Goal: Contribute content: Contribute content

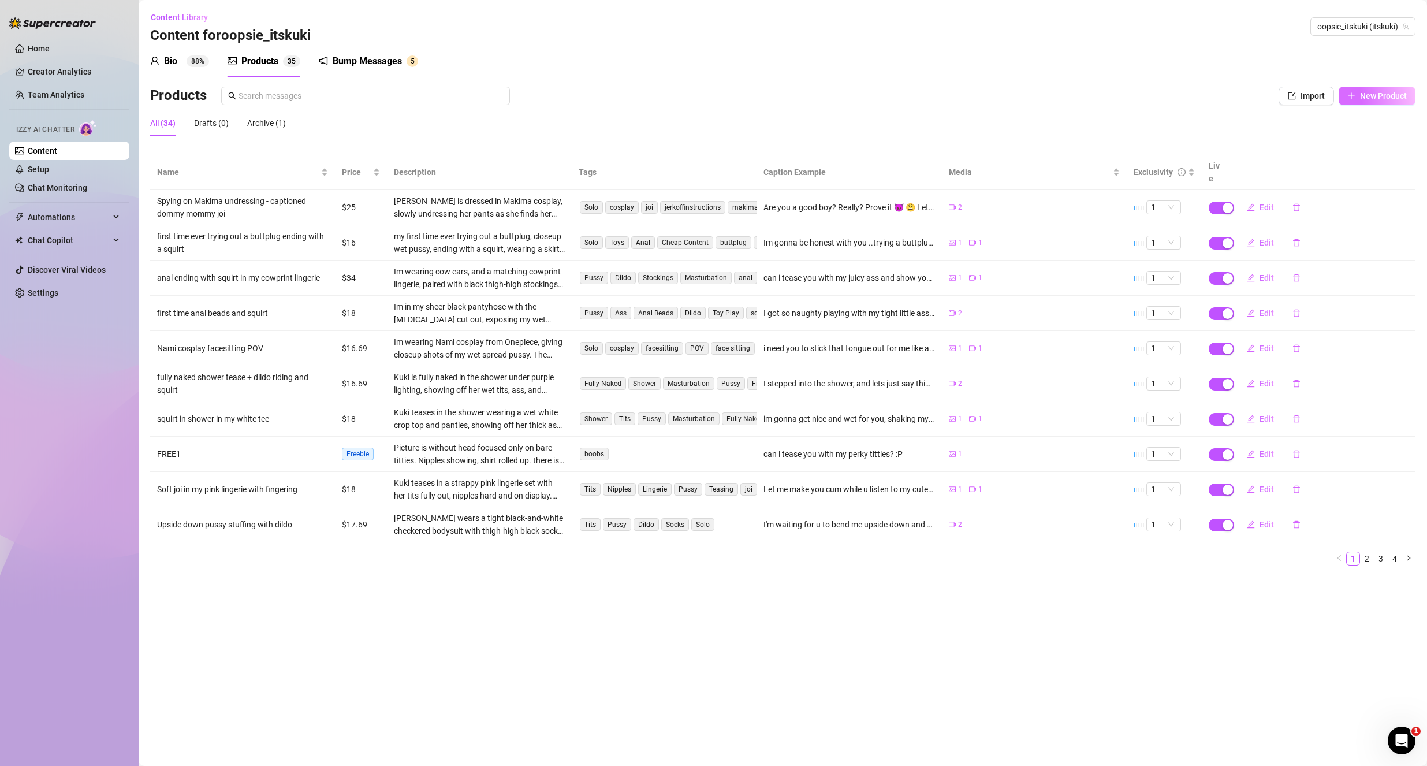
click at [1361, 103] on button "New Product" at bounding box center [1376, 96] width 77 height 18
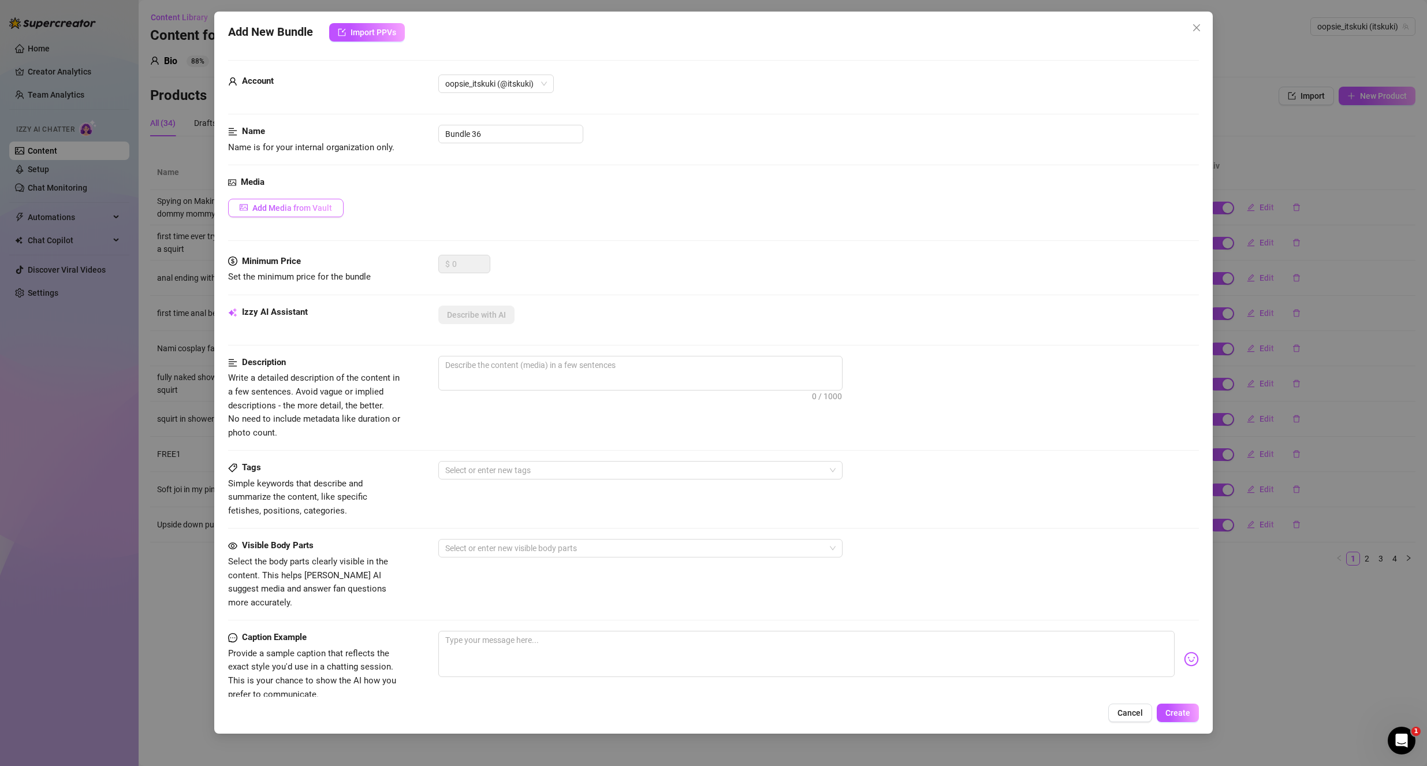
click at [322, 204] on span "Add Media from Vault" at bounding box center [292, 207] width 80 height 9
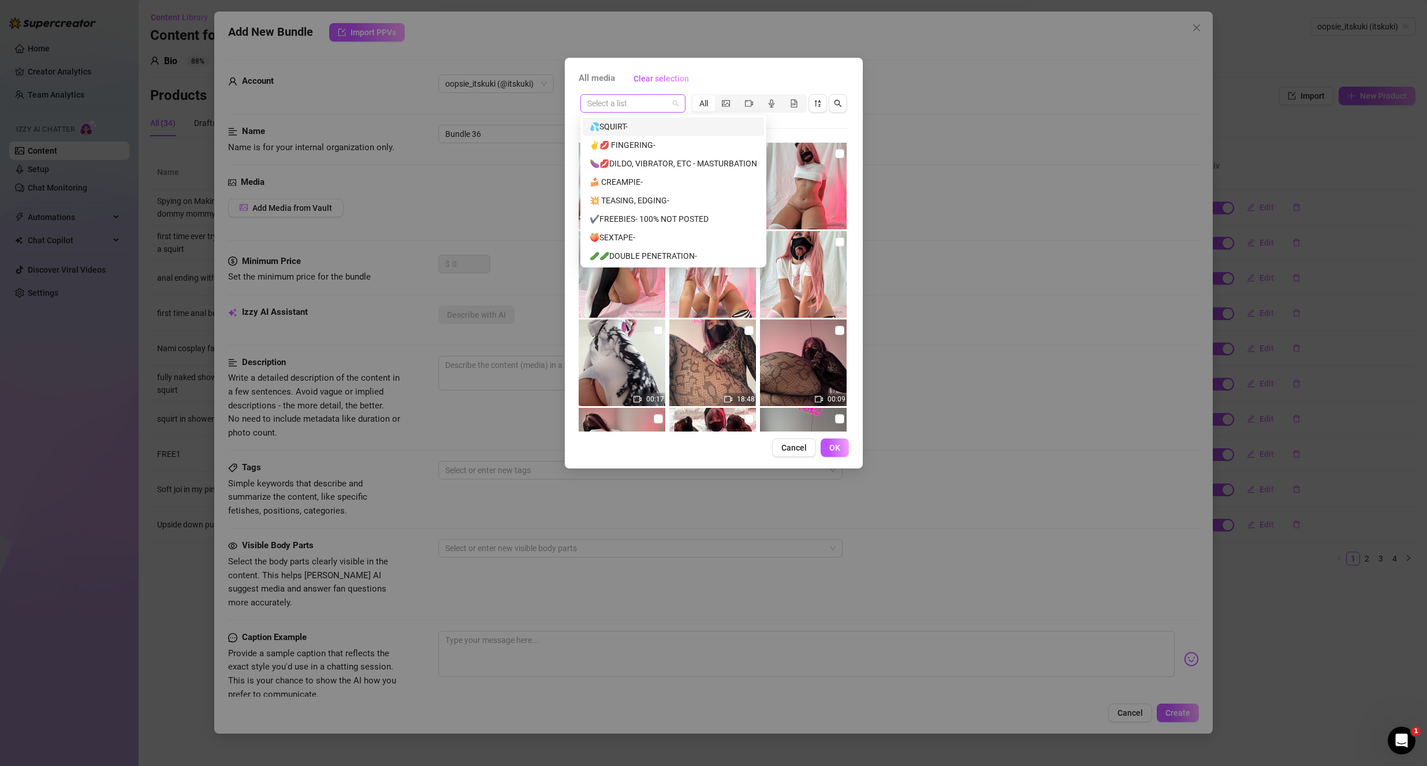
click at [681, 105] on div "Select a list" at bounding box center [632, 103] width 105 height 18
click at [669, 221] on div "✔️FREEBIES- 100% NOT POSTED" at bounding box center [673, 218] width 167 height 13
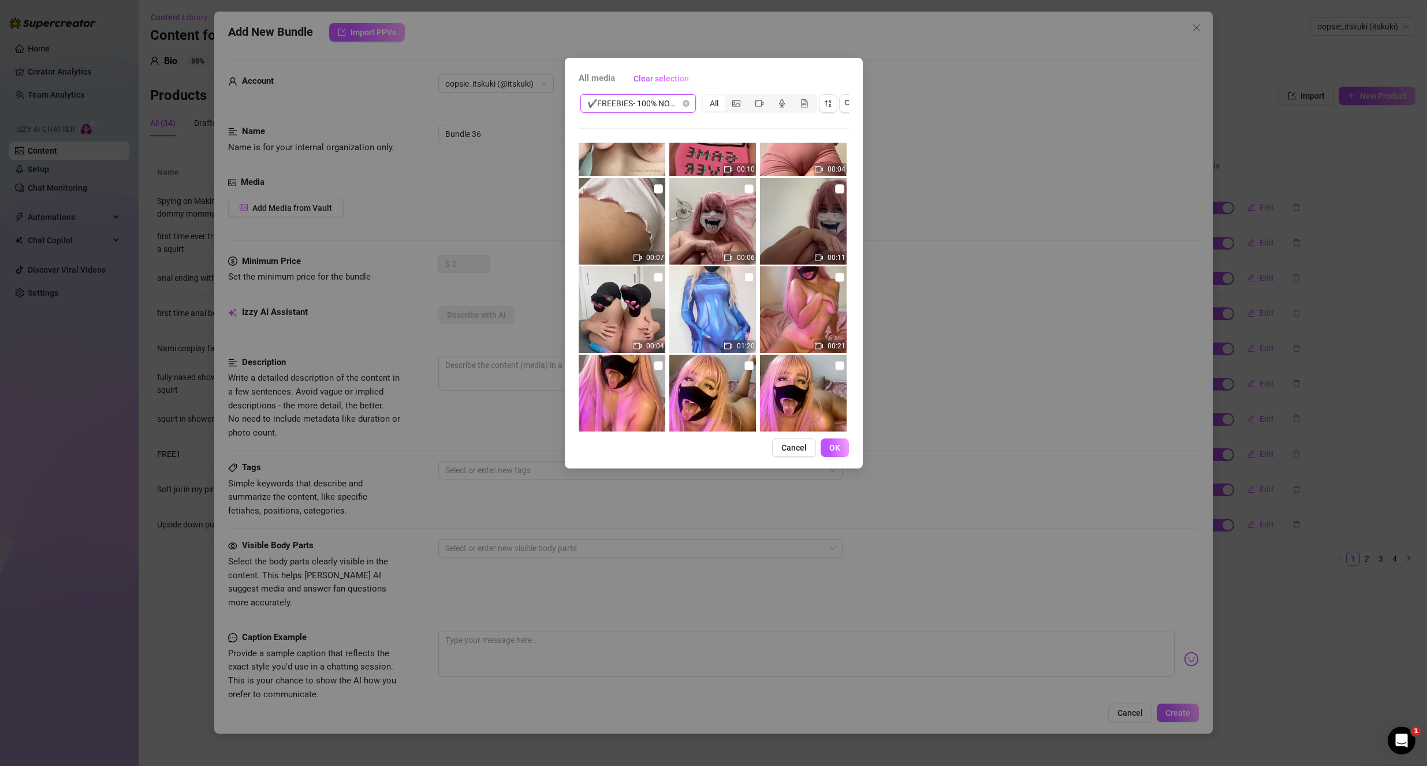
scroll to position [173, 0]
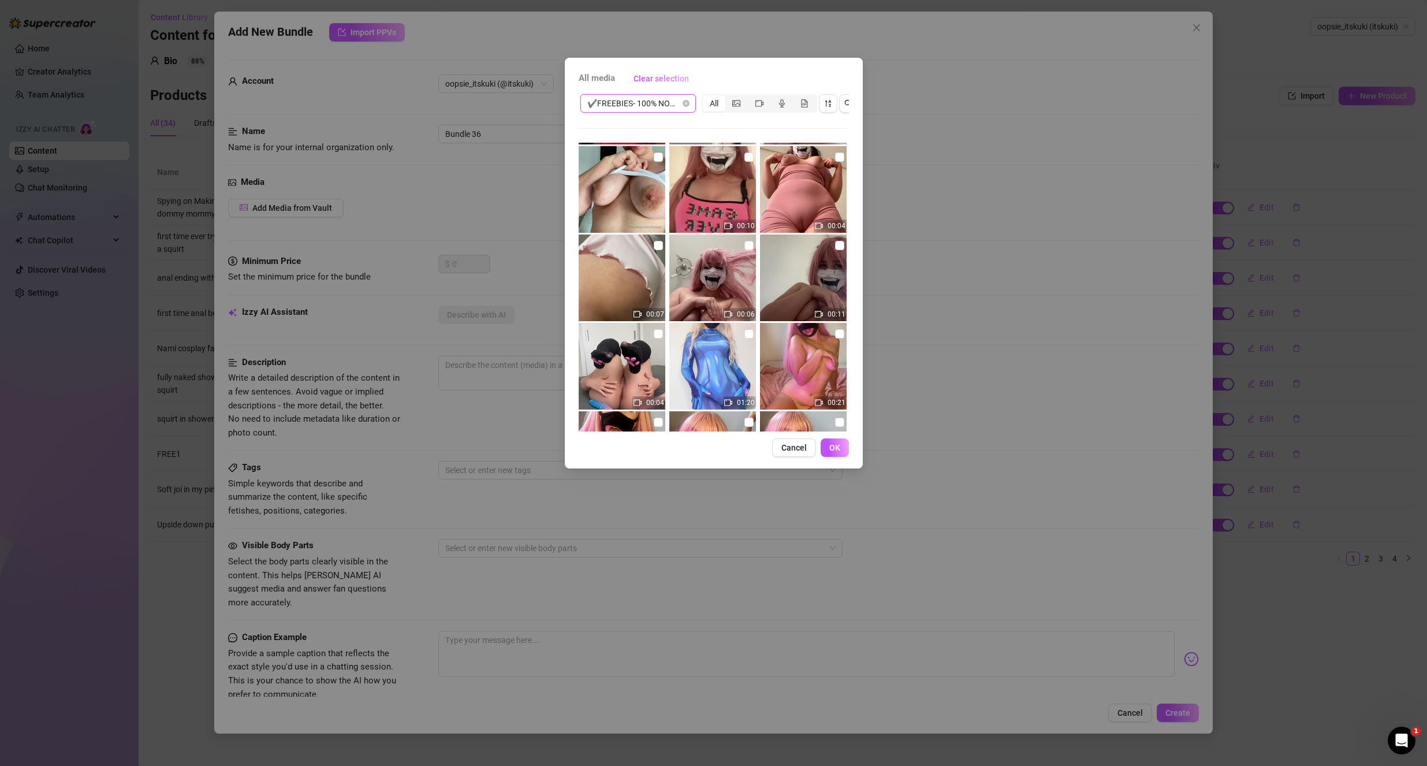
click at [1278, 663] on div "All media Clear selection ✔️FREEBIES- 100% NOT POSTED ✔️FREEBIES- 100% NOT POST…" at bounding box center [713, 383] width 1427 height 766
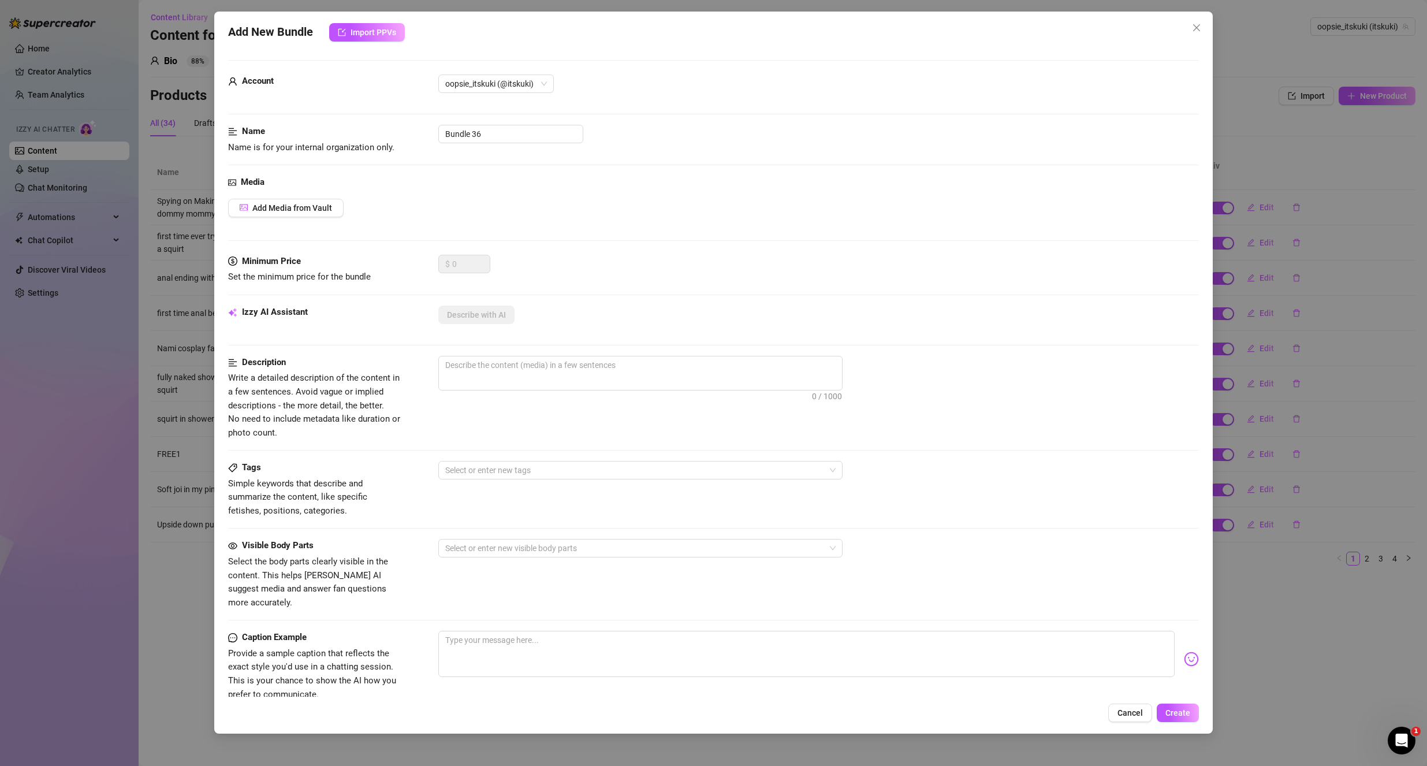
drag, startPoint x: 1133, startPoint y: 706, endPoint x: 1118, endPoint y: 702, distance: 15.5
click at [1132, 706] on button "Cancel" at bounding box center [1130, 712] width 44 height 18
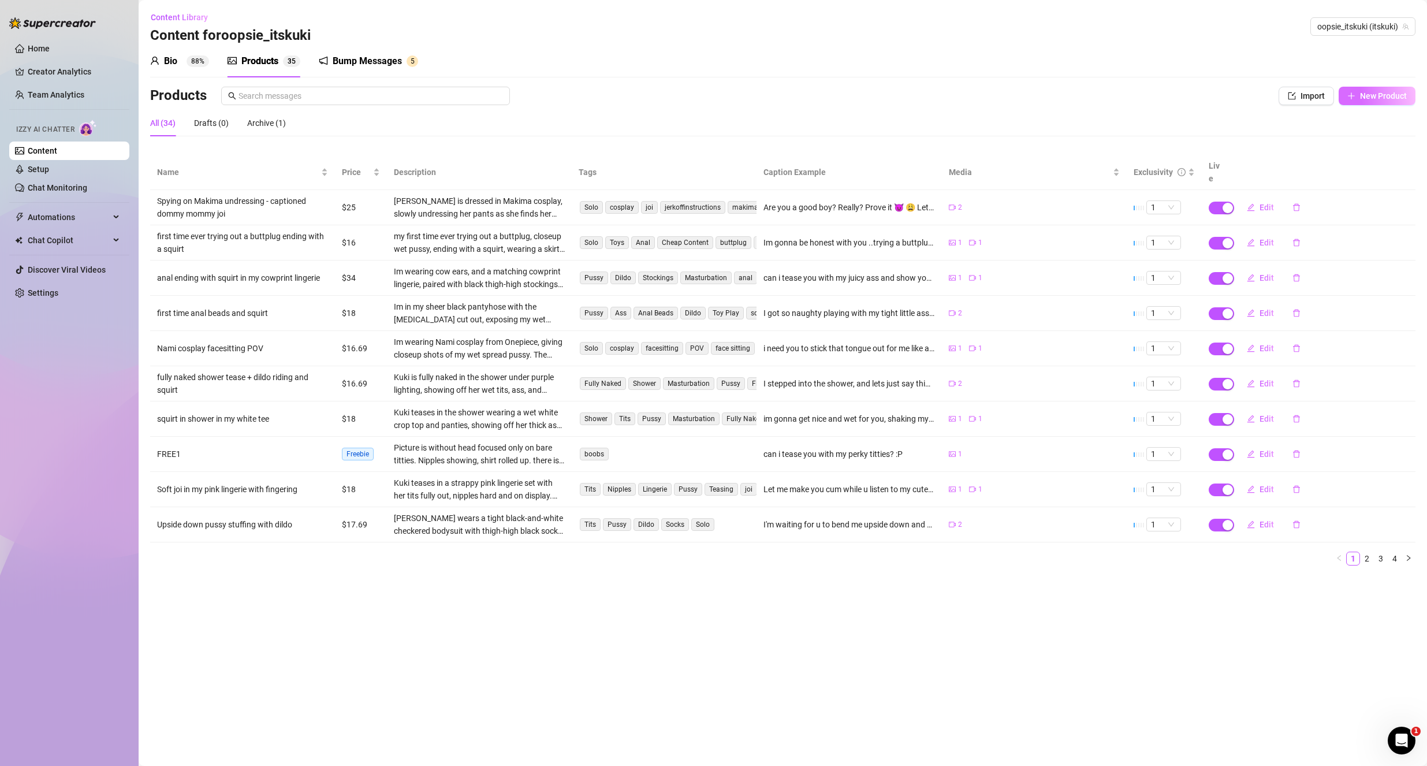
click at [1393, 92] on span "New Product" at bounding box center [1383, 95] width 47 height 9
type textarea "Type your message here..."
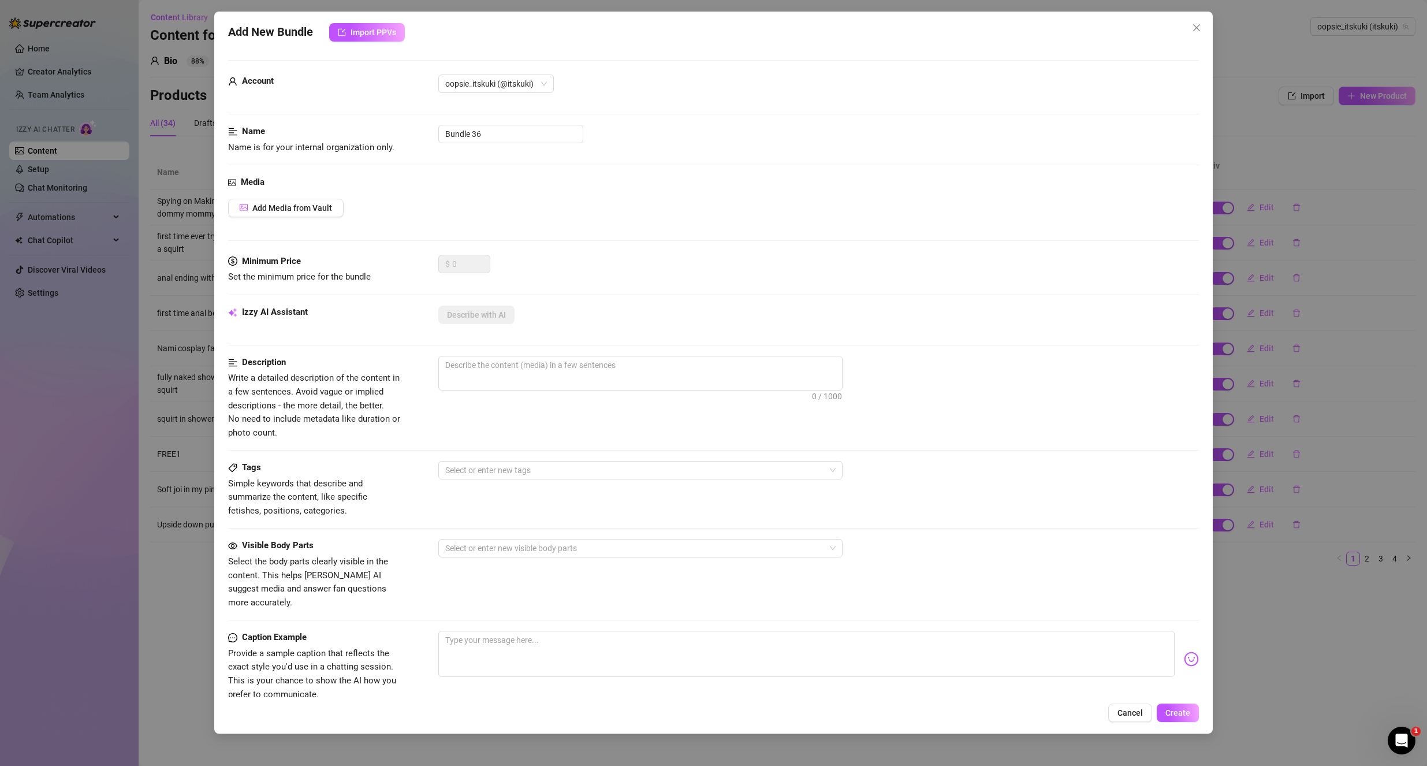
click at [517, 95] on div "Account oopsie_itskuki (@itskuki)" at bounding box center [713, 88] width 971 height 29
click at [349, 35] on button "Import PPVs" at bounding box center [367, 32] width 76 height 18
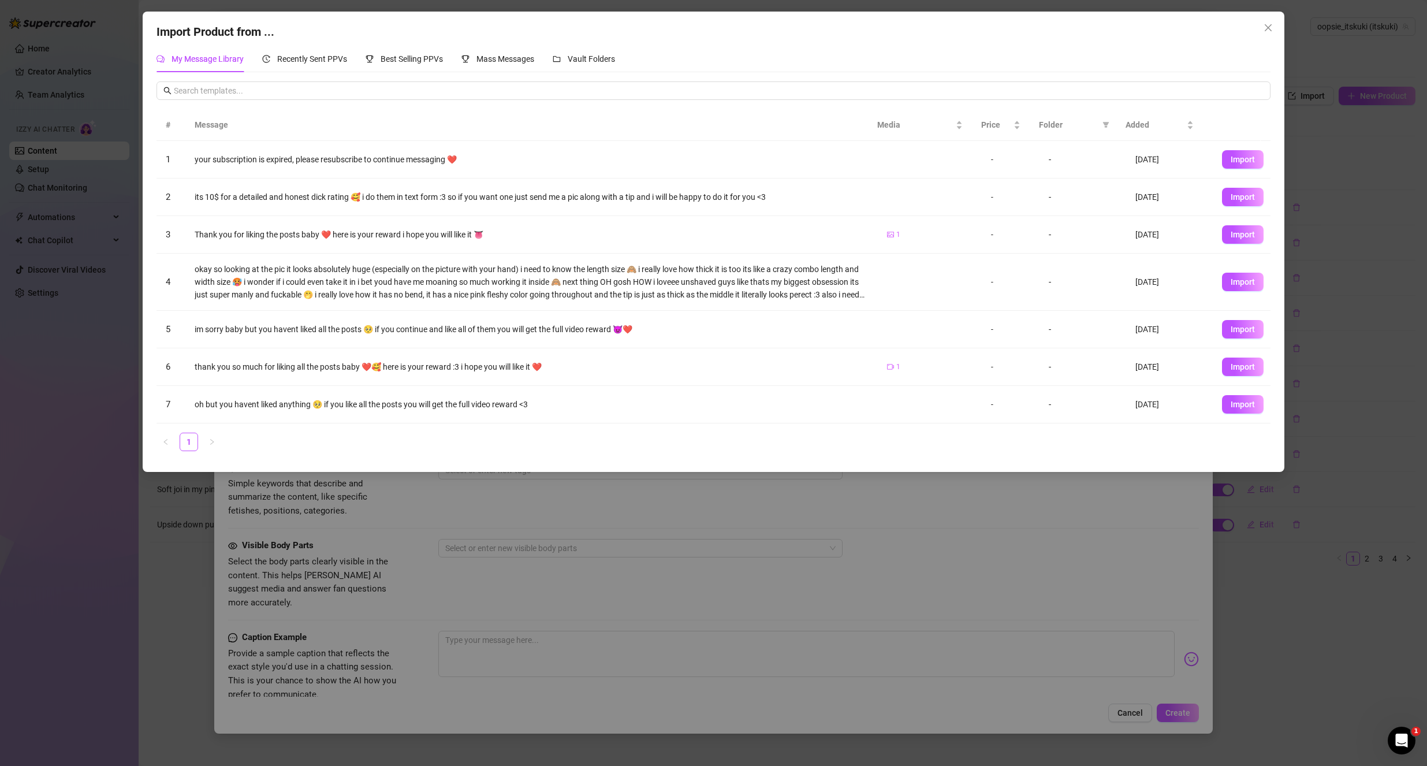
click at [673, 530] on div "Import Product from ... My Message Library Recently Sent PPVs Best Selling PPVs…" at bounding box center [713, 383] width 1427 height 766
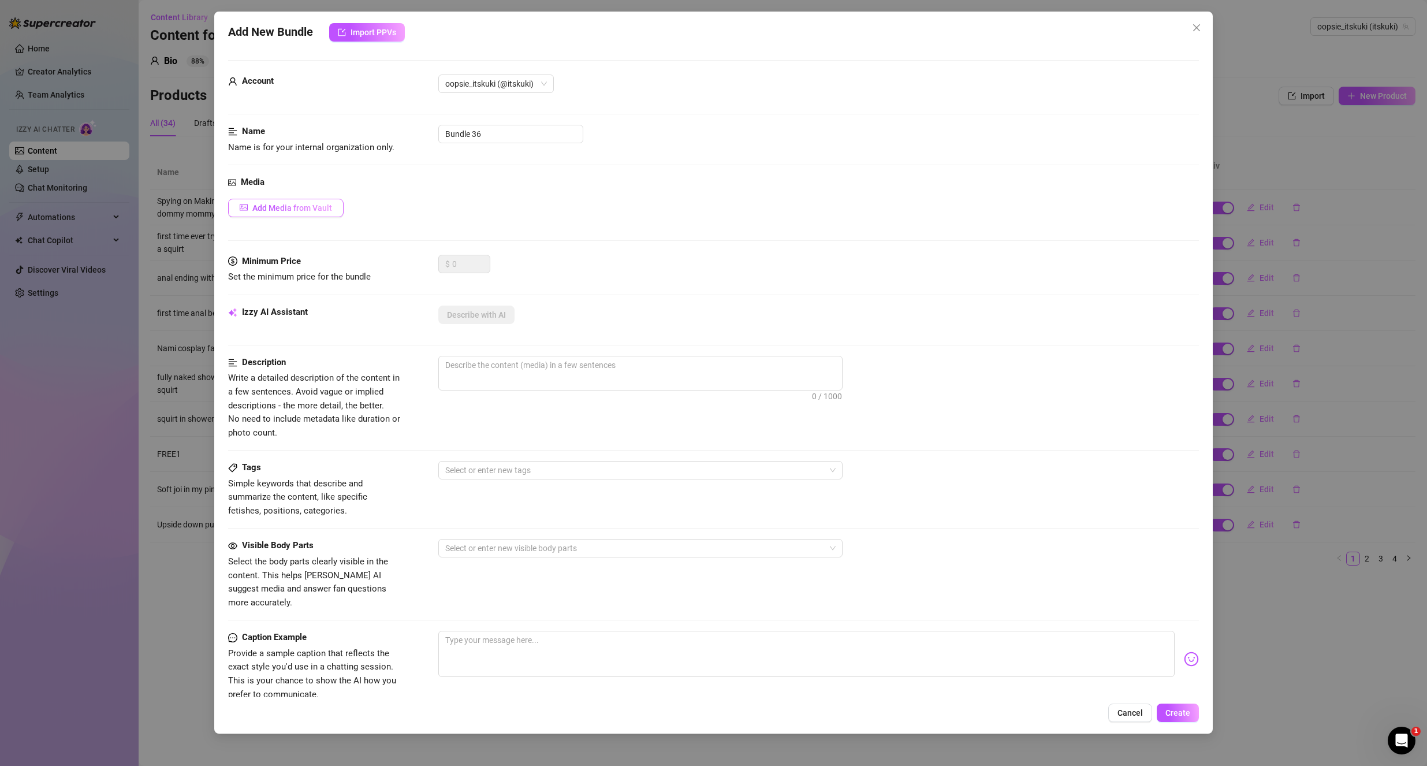
click at [291, 209] on span "Add Media from Vault" at bounding box center [292, 207] width 80 height 9
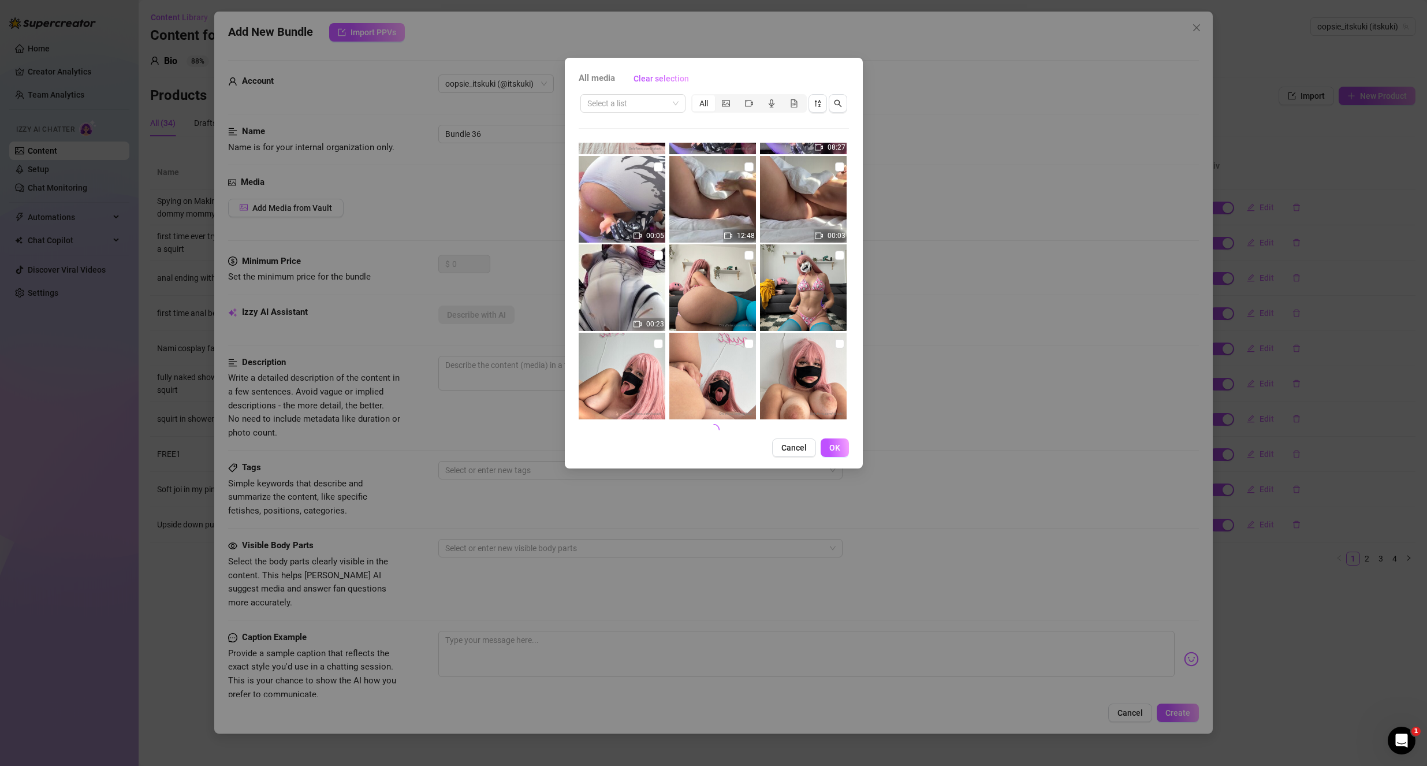
scroll to position [435, 0]
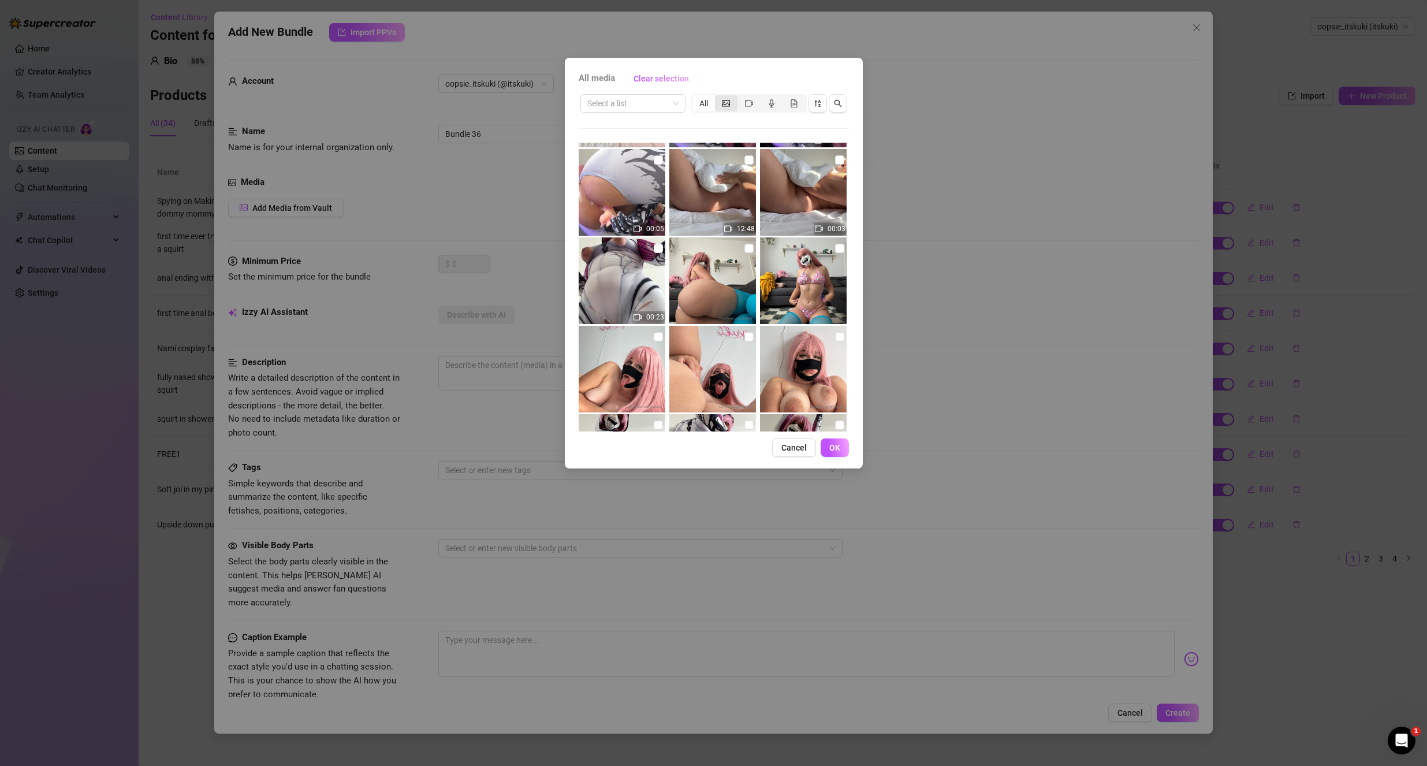
click at [723, 103] on icon "picture" at bounding box center [726, 103] width 8 height 8
click at [718, 97] on input "segmented control" at bounding box center [718, 97] width 0 height 0
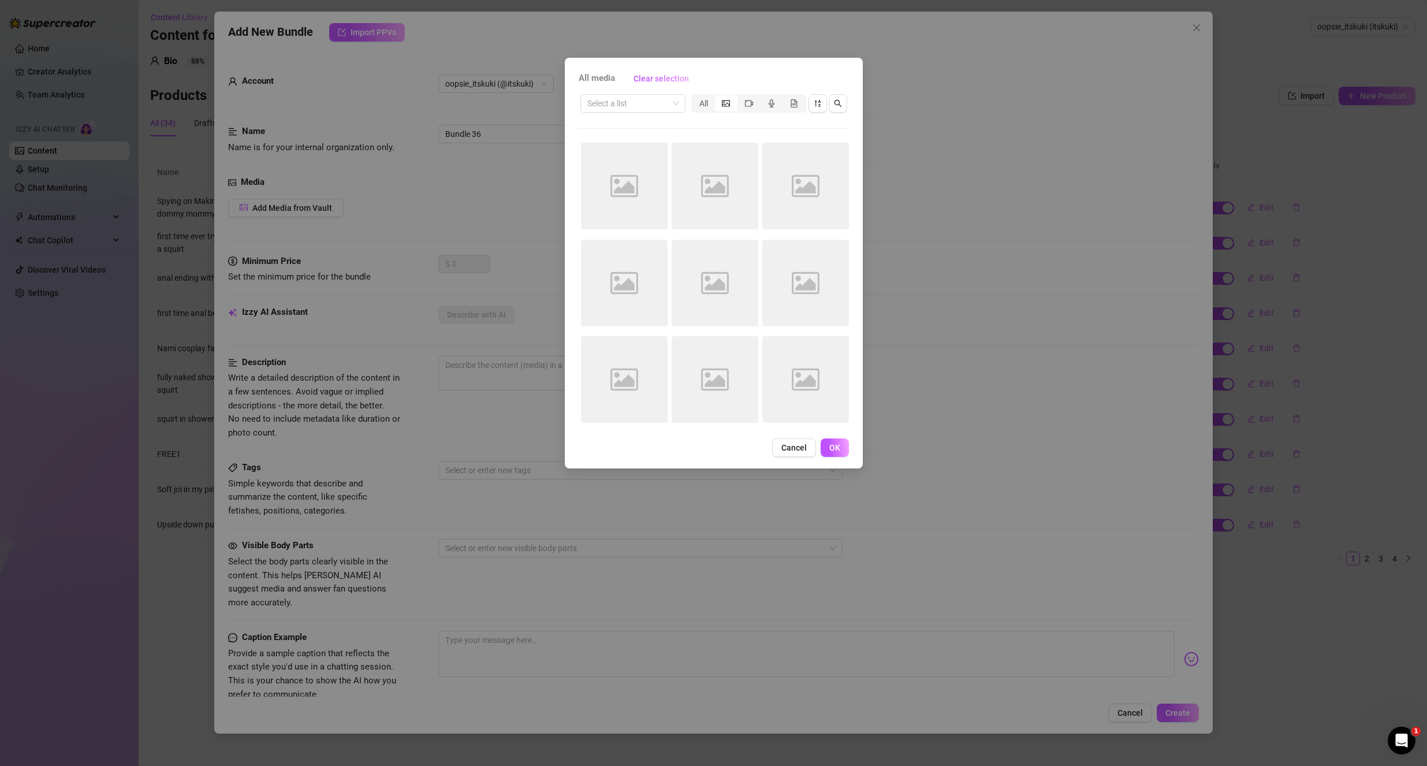
scroll to position [0, 0]
click at [666, 102] on input "search" at bounding box center [627, 103] width 81 height 17
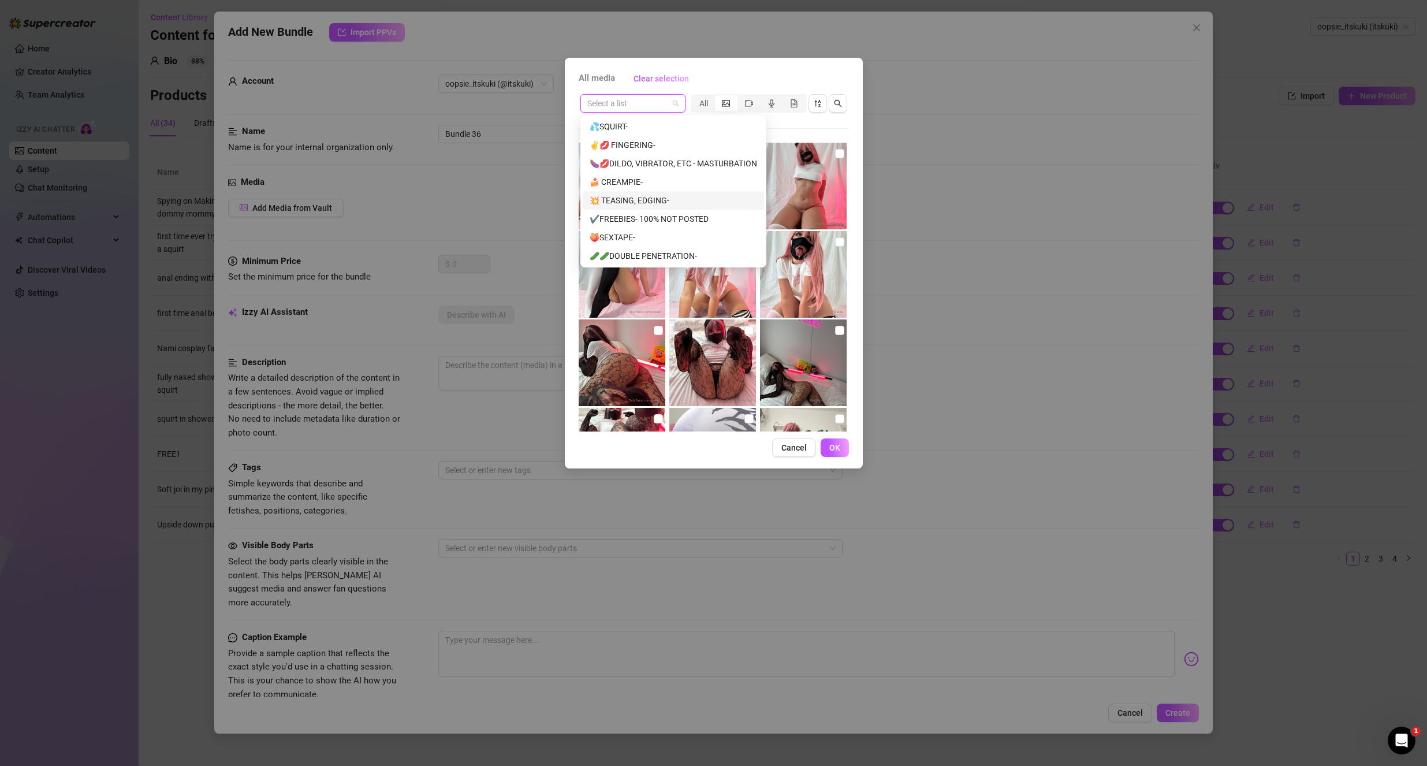
click at [662, 199] on div "💥 TEASING, EDGING-" at bounding box center [673, 200] width 167 height 13
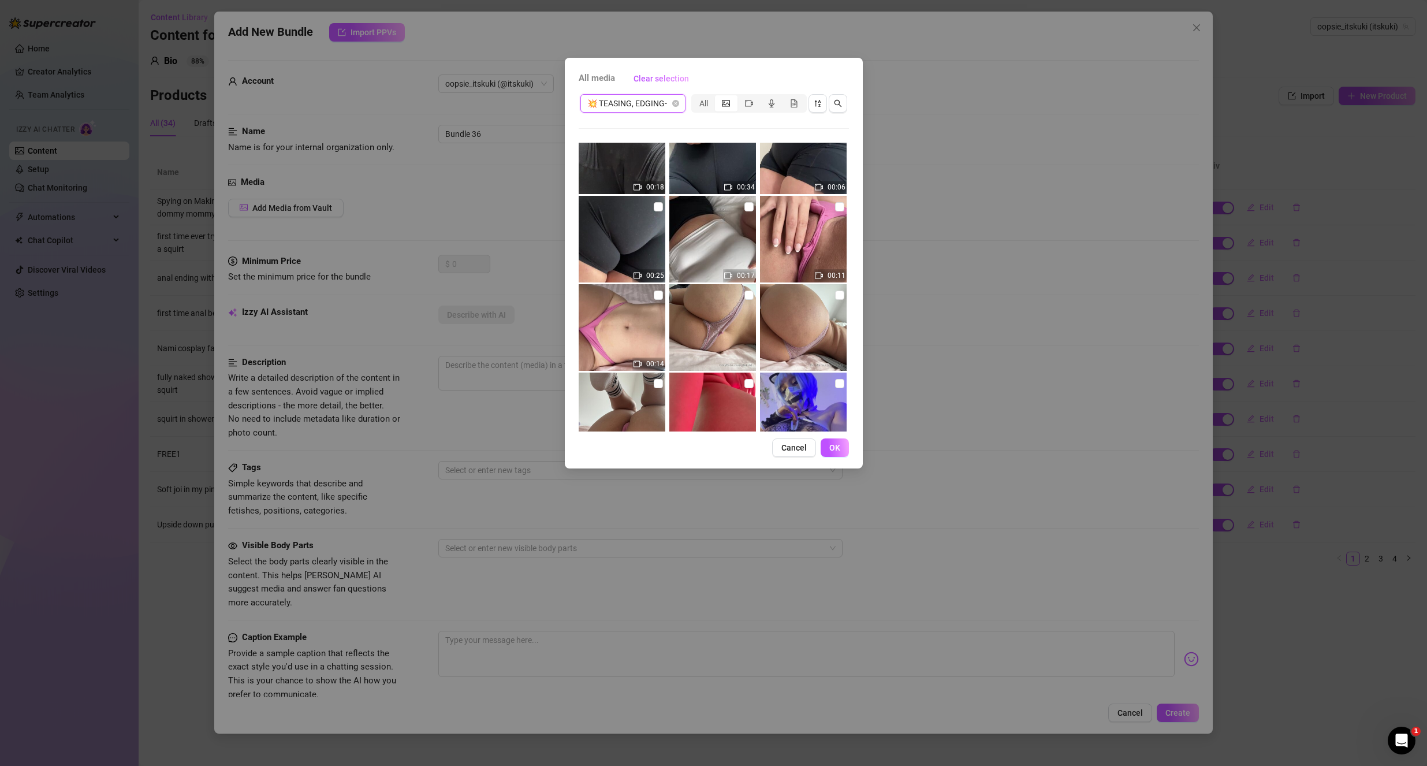
scroll to position [609, 0]
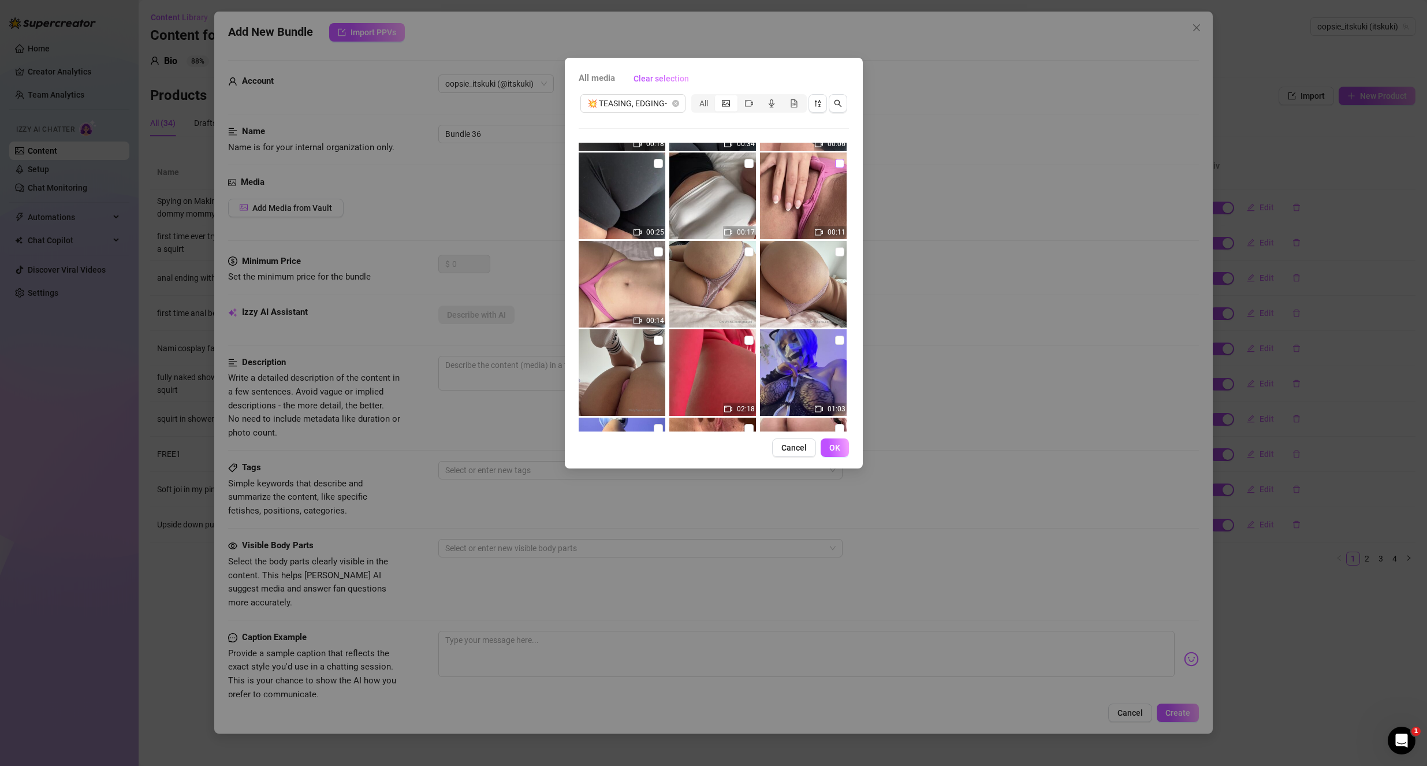
click at [835, 164] on input "checkbox" at bounding box center [839, 163] width 9 height 9
checkbox input "true"
click at [835, 450] on span "OK" at bounding box center [834, 447] width 11 height 9
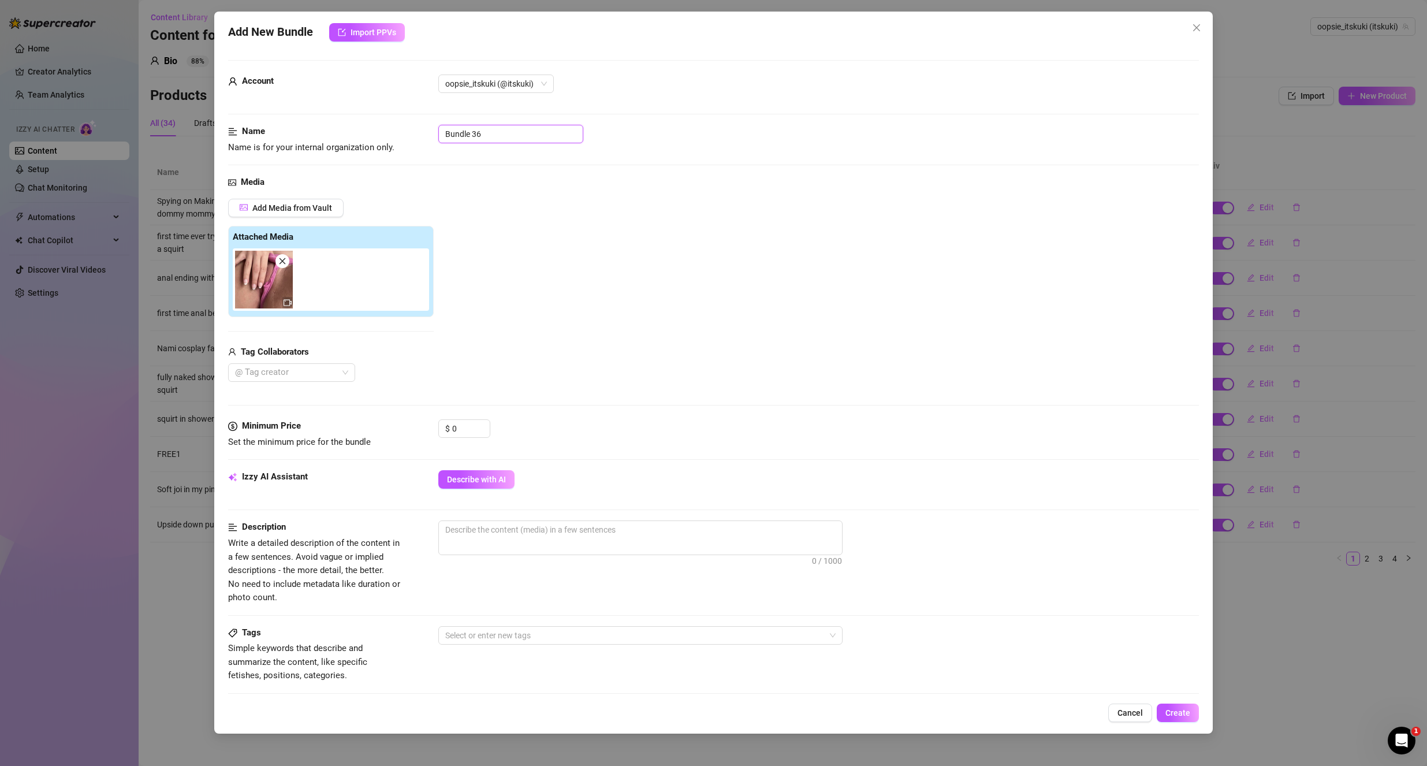
drag, startPoint x: 500, startPoint y: 133, endPoint x: 358, endPoint y: 134, distance: 142.0
click at [358, 134] on div "Name Name is for your internal organization only. Bundle 36" at bounding box center [713, 139] width 971 height 29
type input "FREE2"
click at [558, 534] on textarea at bounding box center [640, 529] width 403 height 17
type textarea "t"
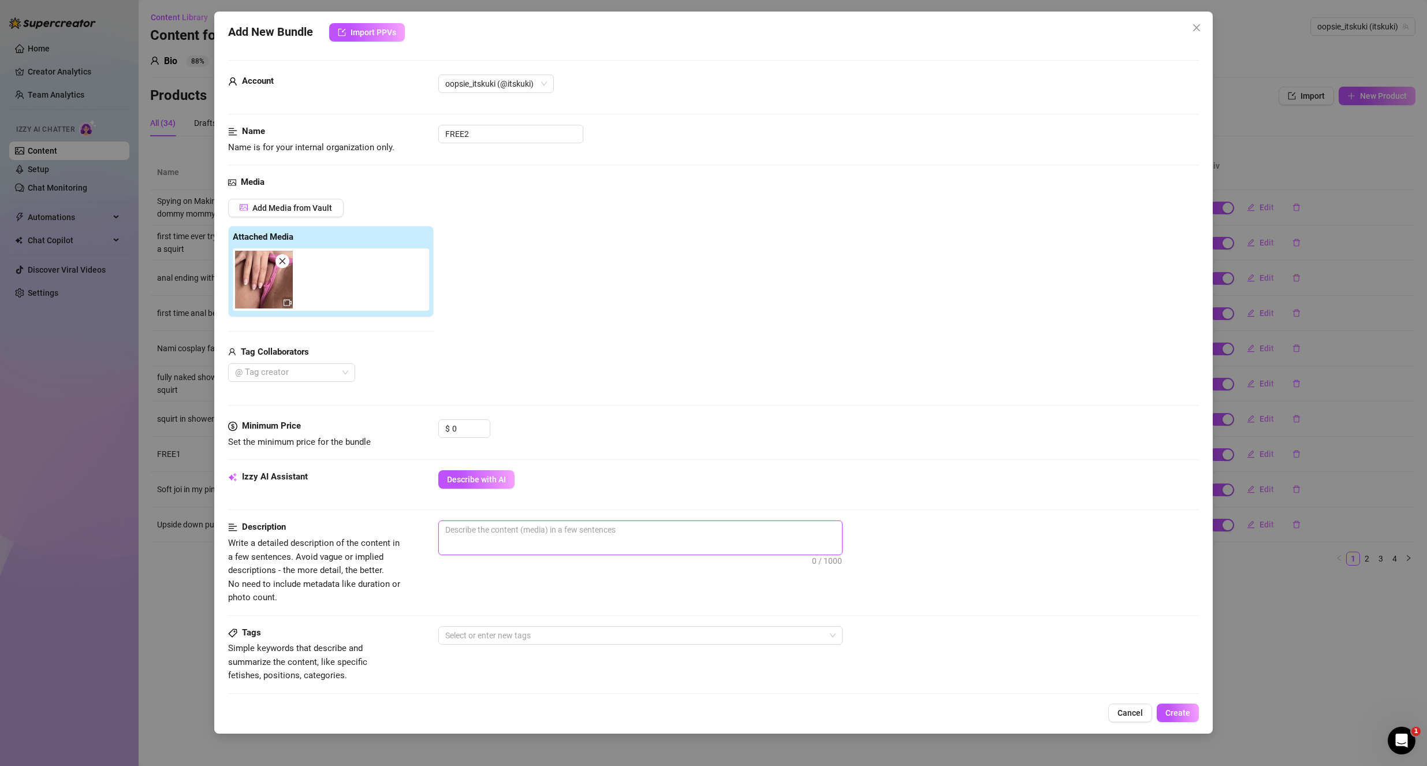
type textarea "t"
type textarea "th"
type textarea "the"
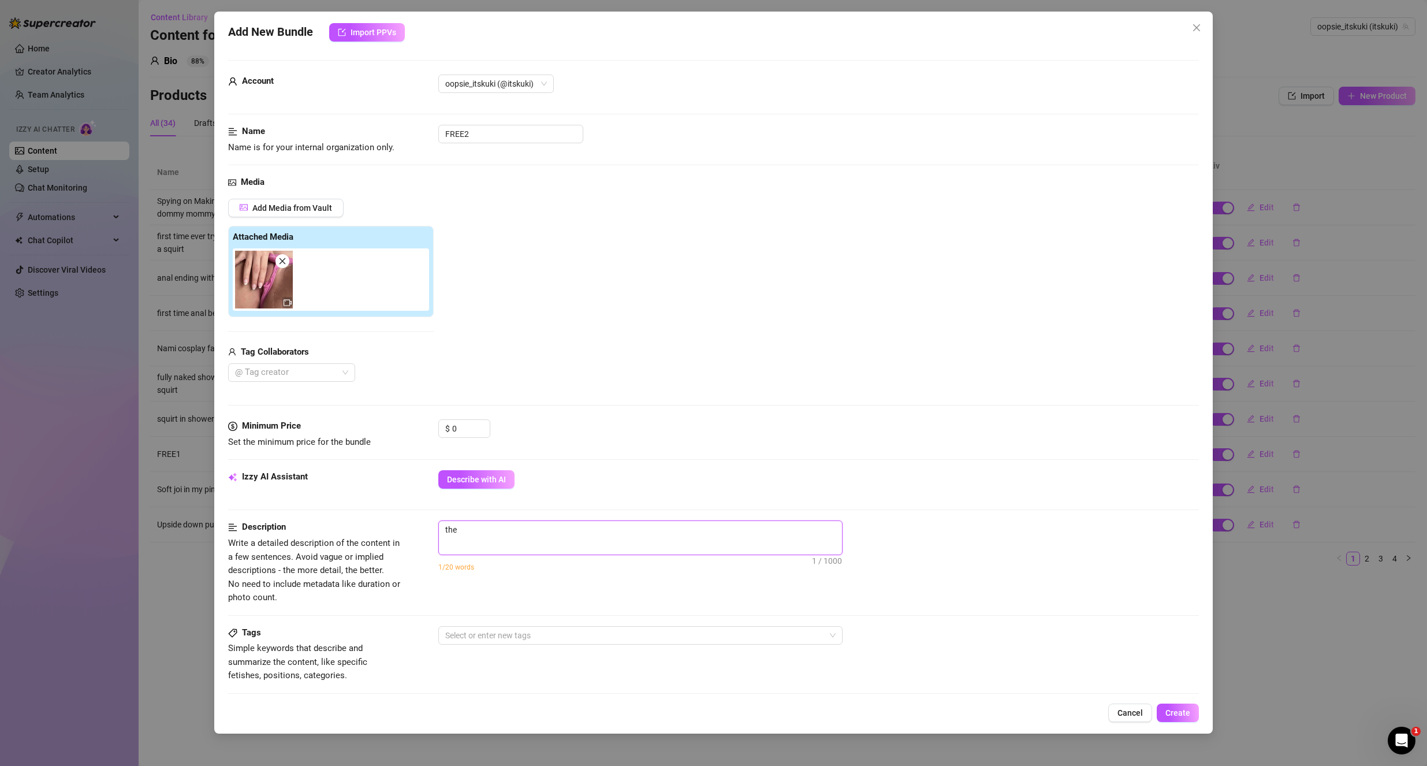
type textarea "the"
type textarea "the v"
type textarea "the vi"
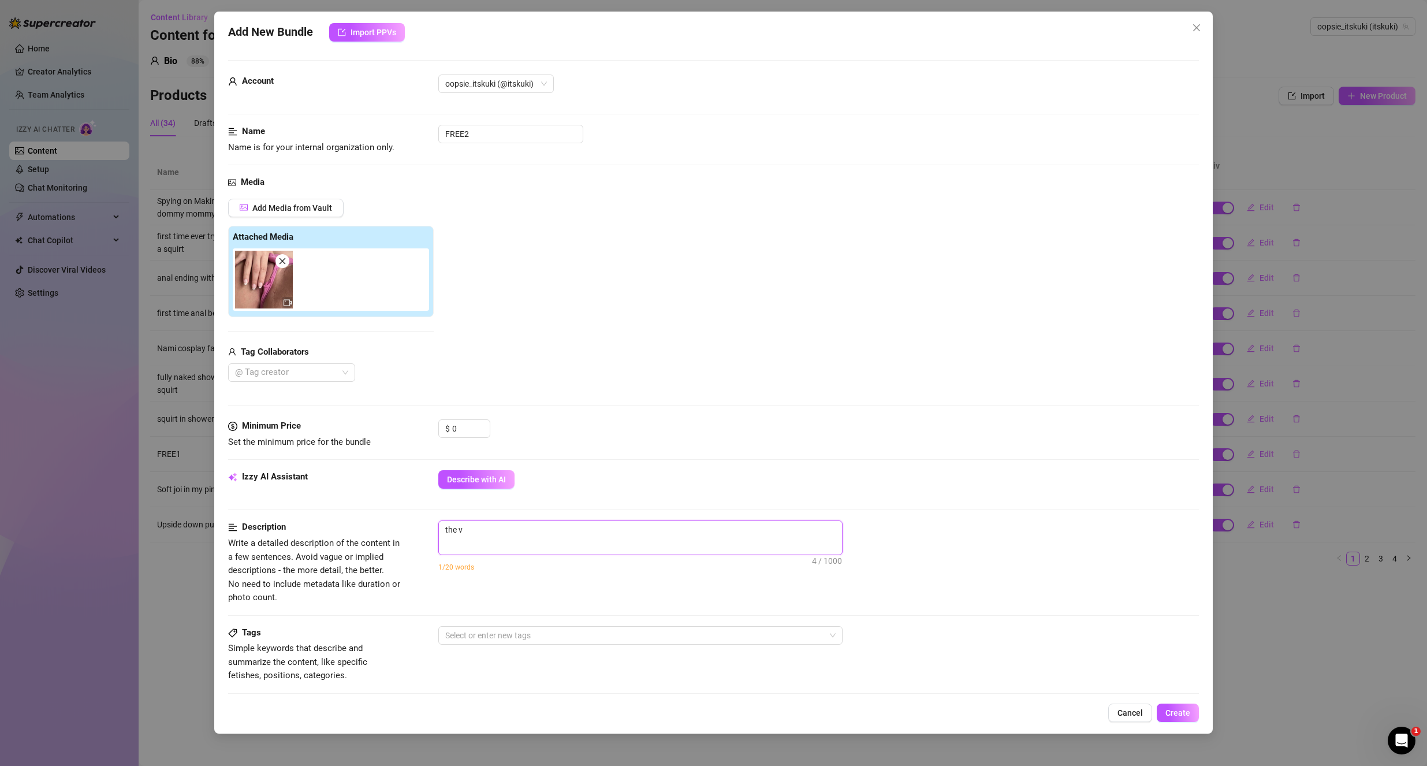
type textarea "the vi"
type textarea "the vid"
type textarea "the vide"
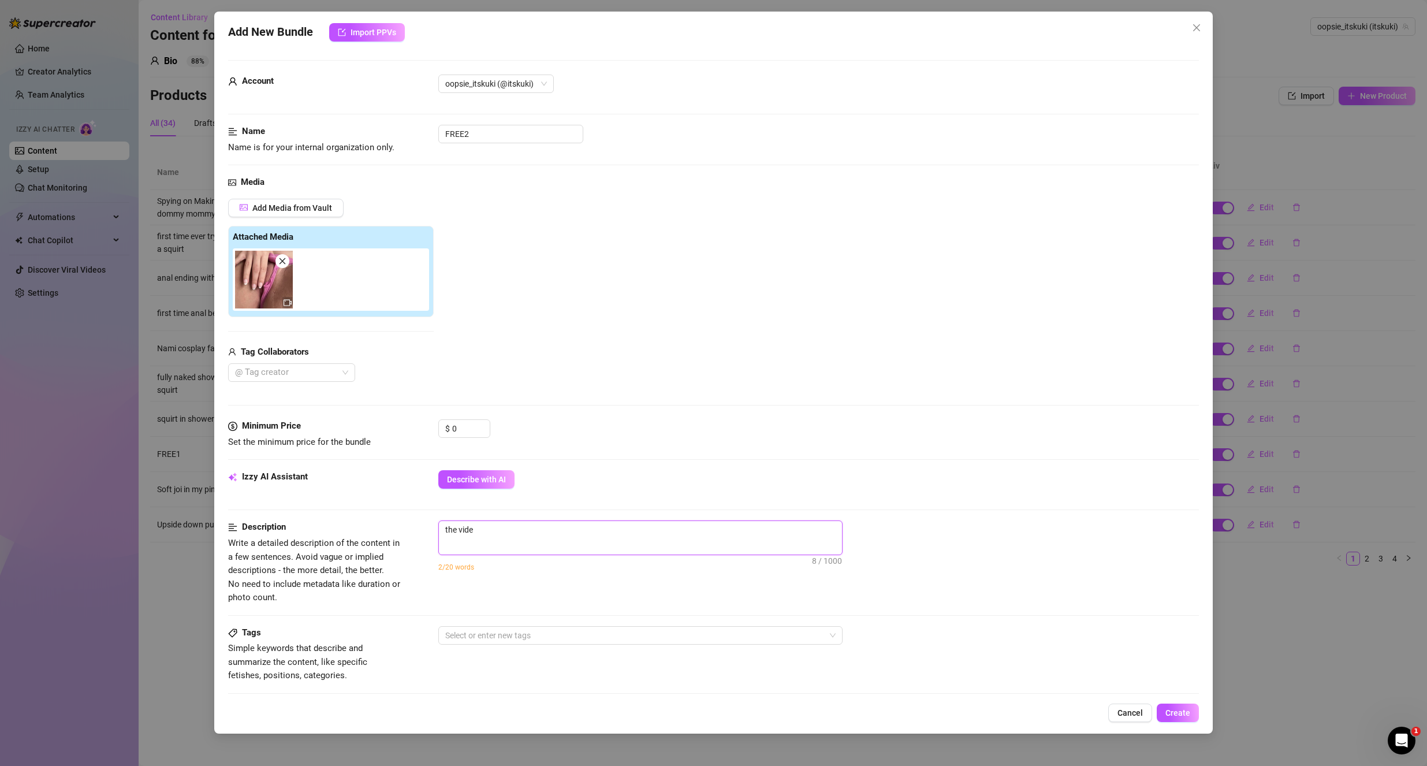
type textarea "the video"
type textarea "the videos"
type textarea "the video"
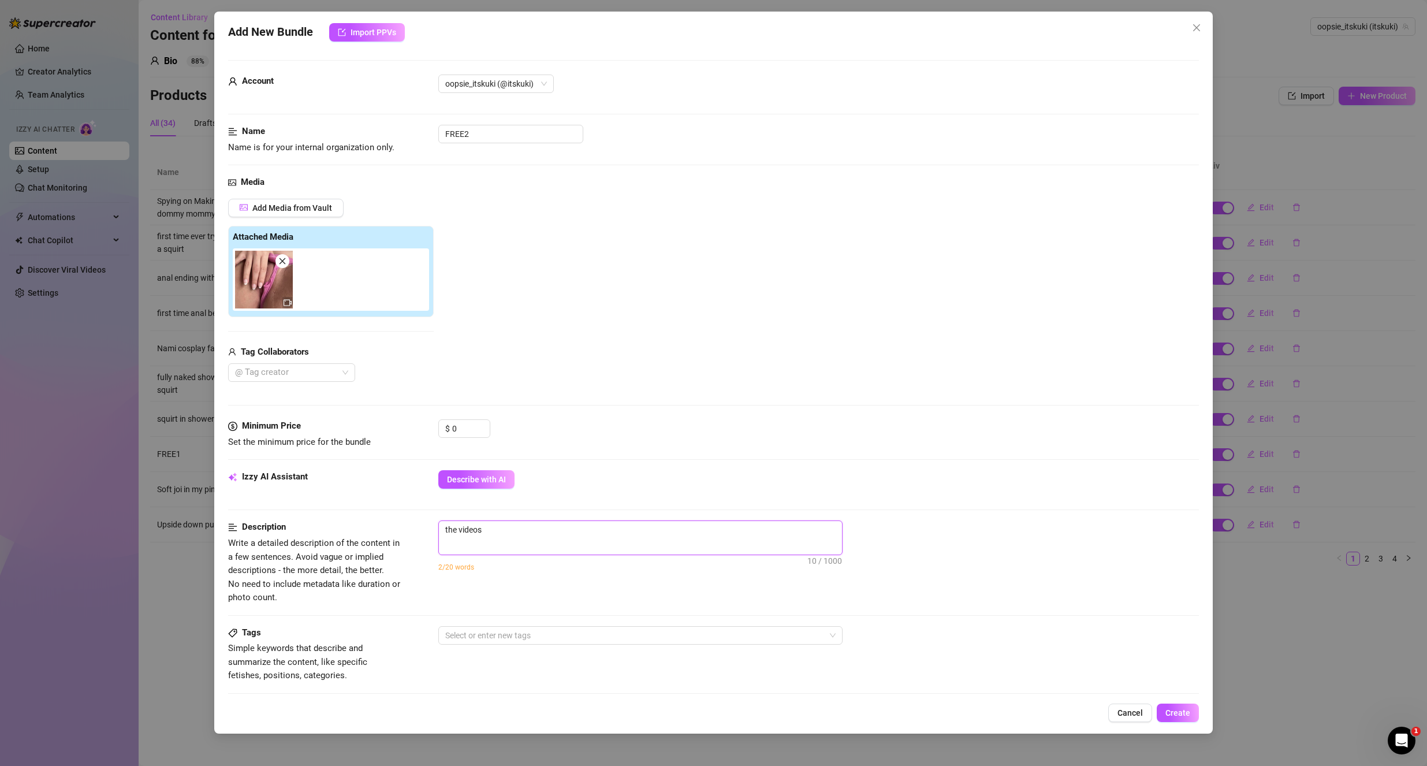
type textarea "the video"
type textarea "the video i"
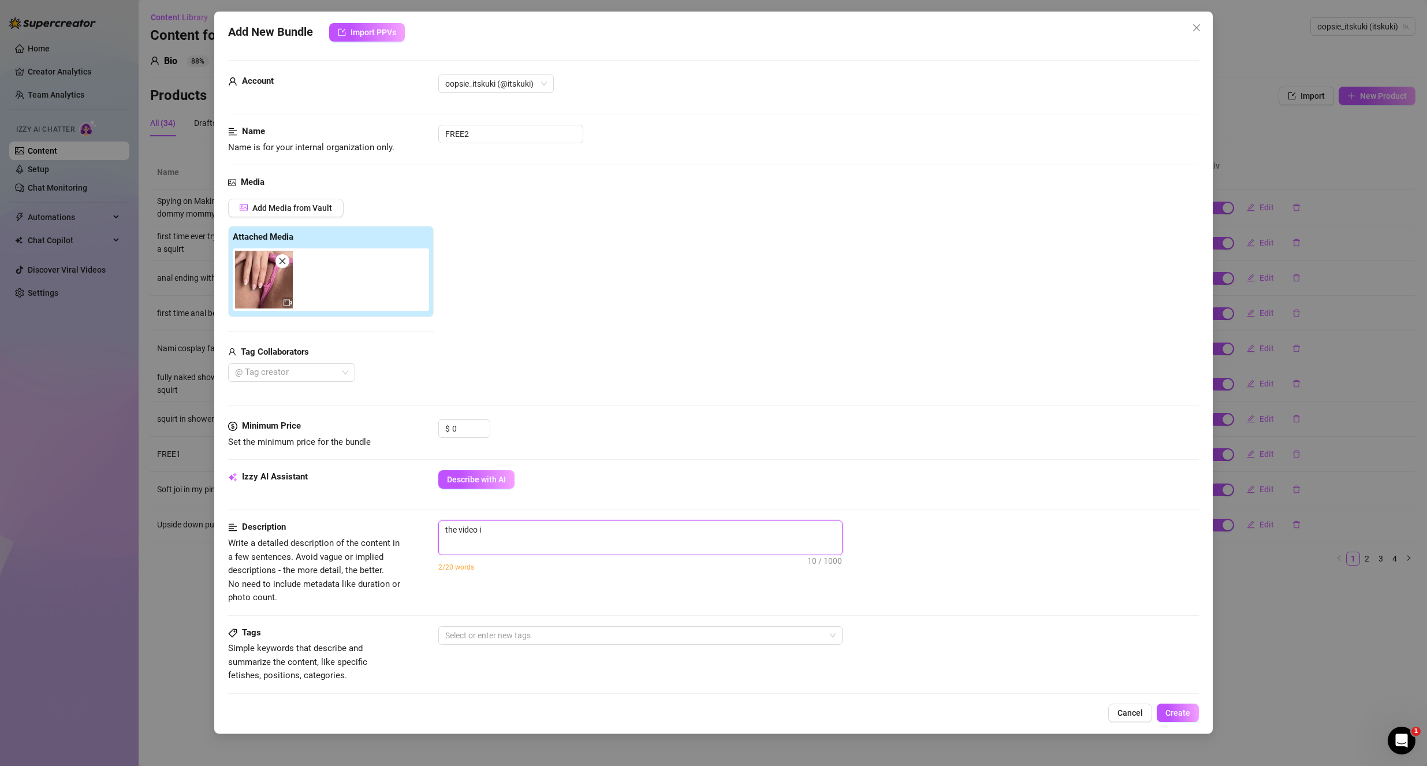
type textarea "the video is"
type textarea "the video is f"
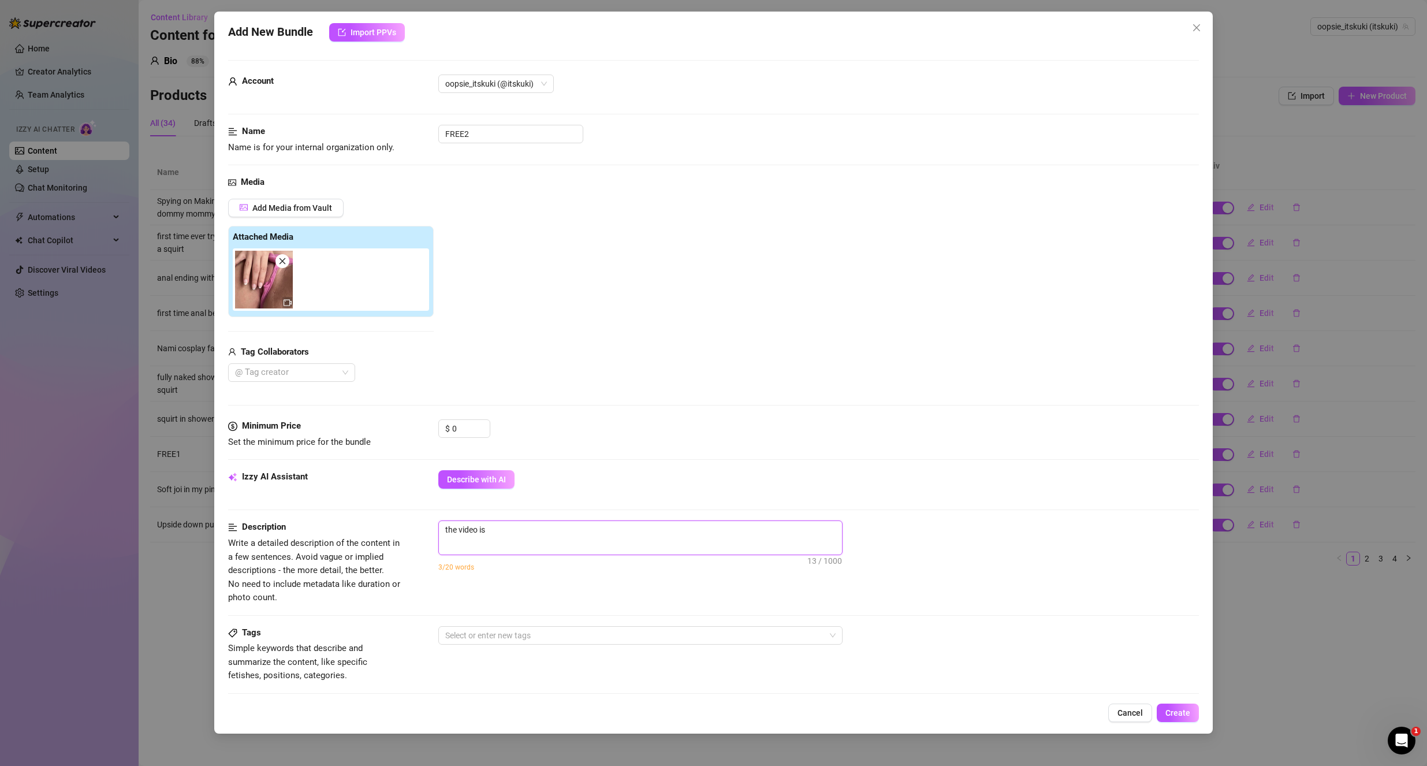
type textarea "the video is f"
type textarea "the video is fo"
type textarea "the video is foc"
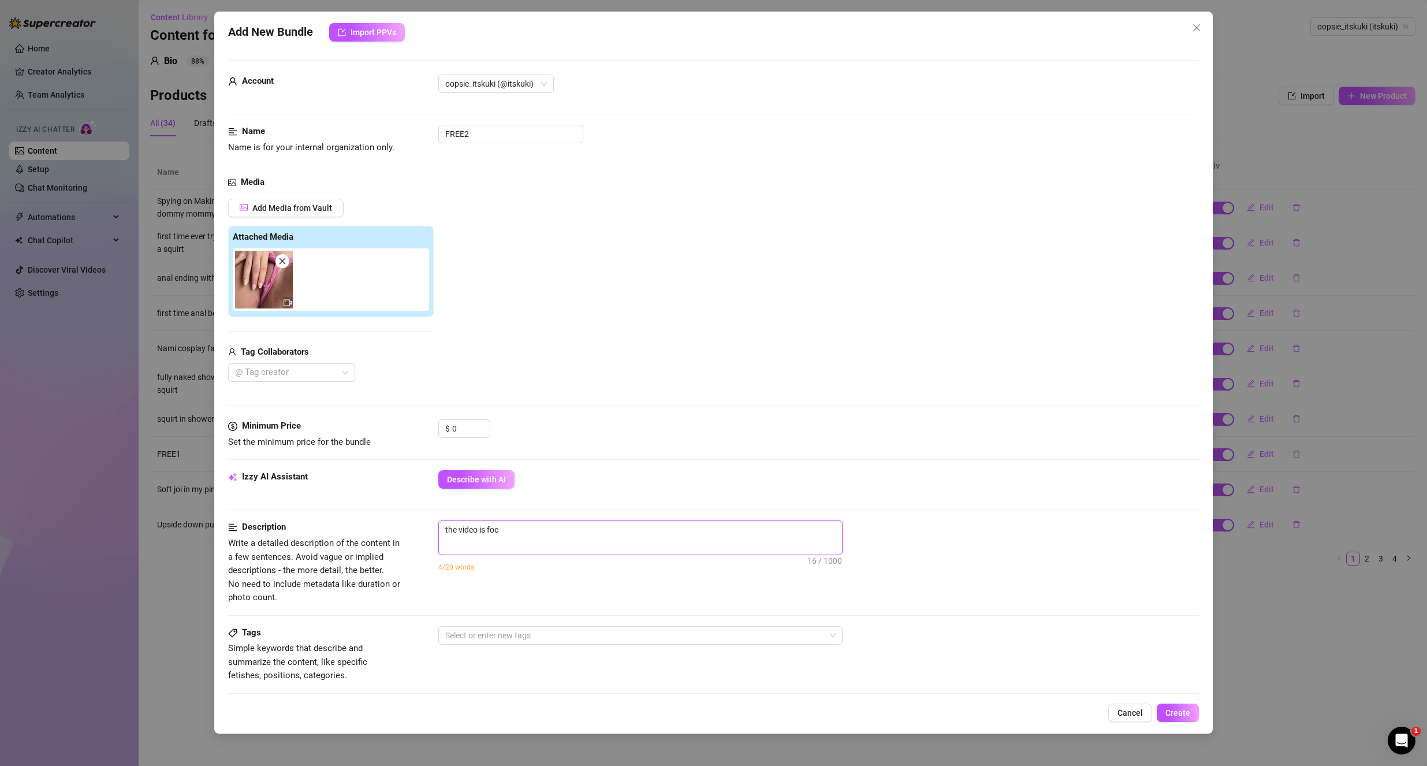
type textarea "the video is focu"
type textarea "the video is focus"
type textarea "the video is focuse"
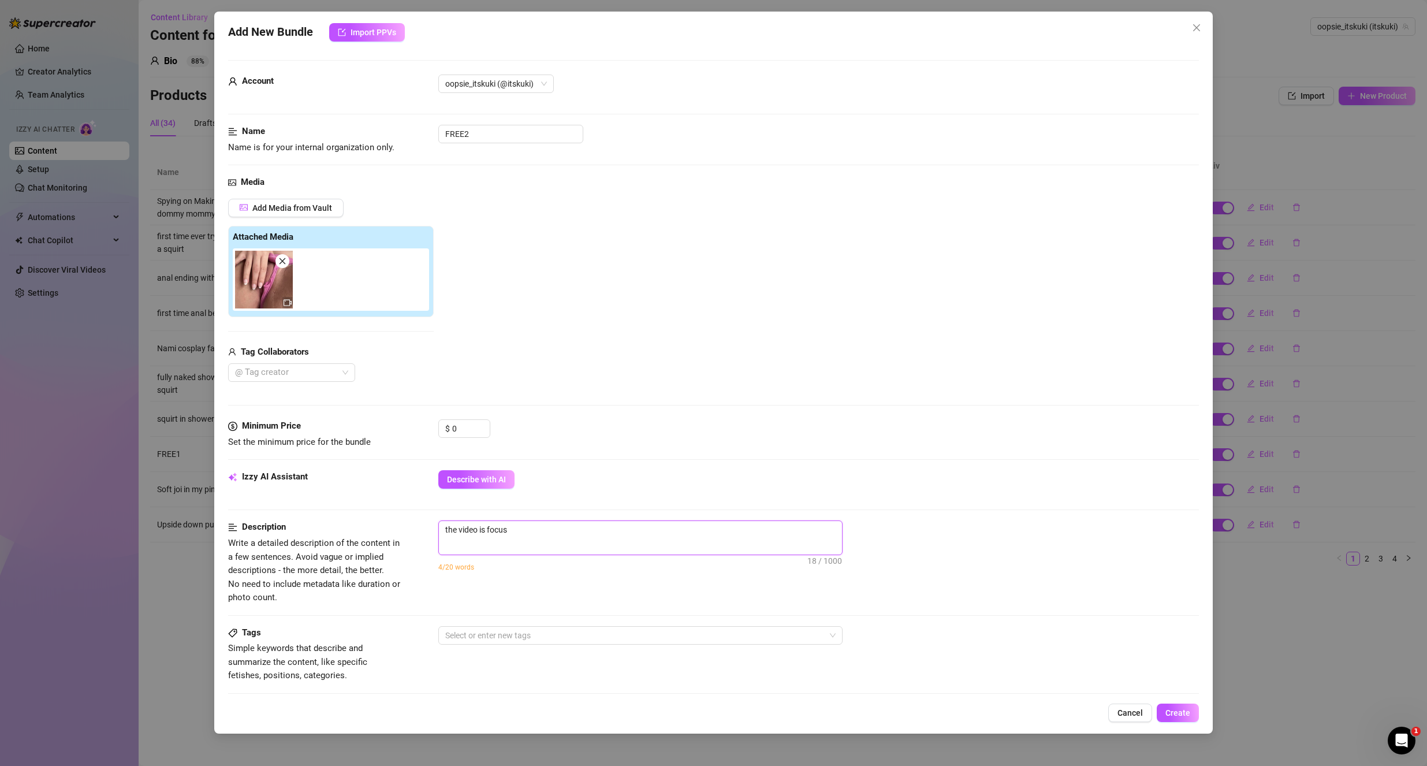
type textarea "the video is focuse"
type textarea "the video is focused"
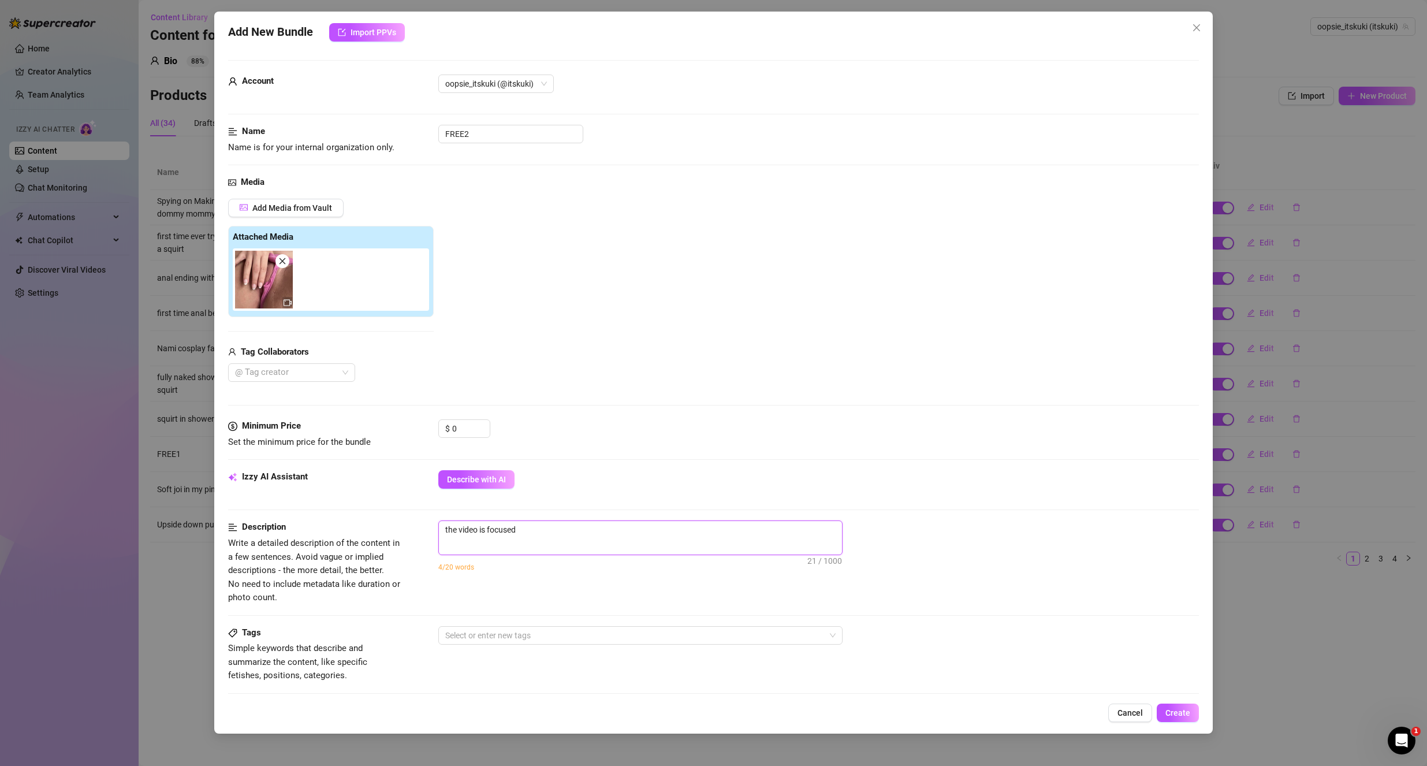
type textarea "the video is focused c"
type textarea "the video is focused cl"
type textarea "the video is focused clo"
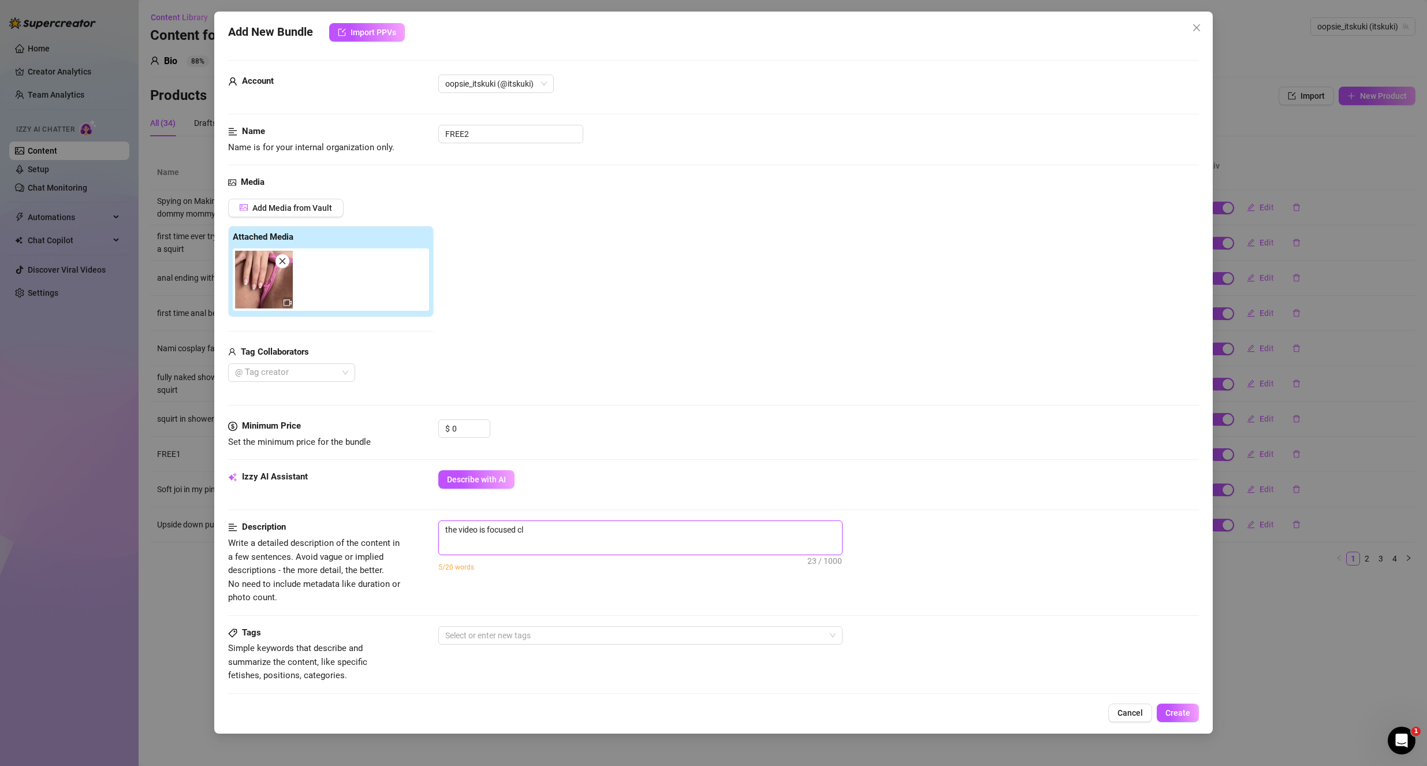
type textarea "the video is focused clo"
type textarea "the video is focused clos"
type textarea "the video is focused close"
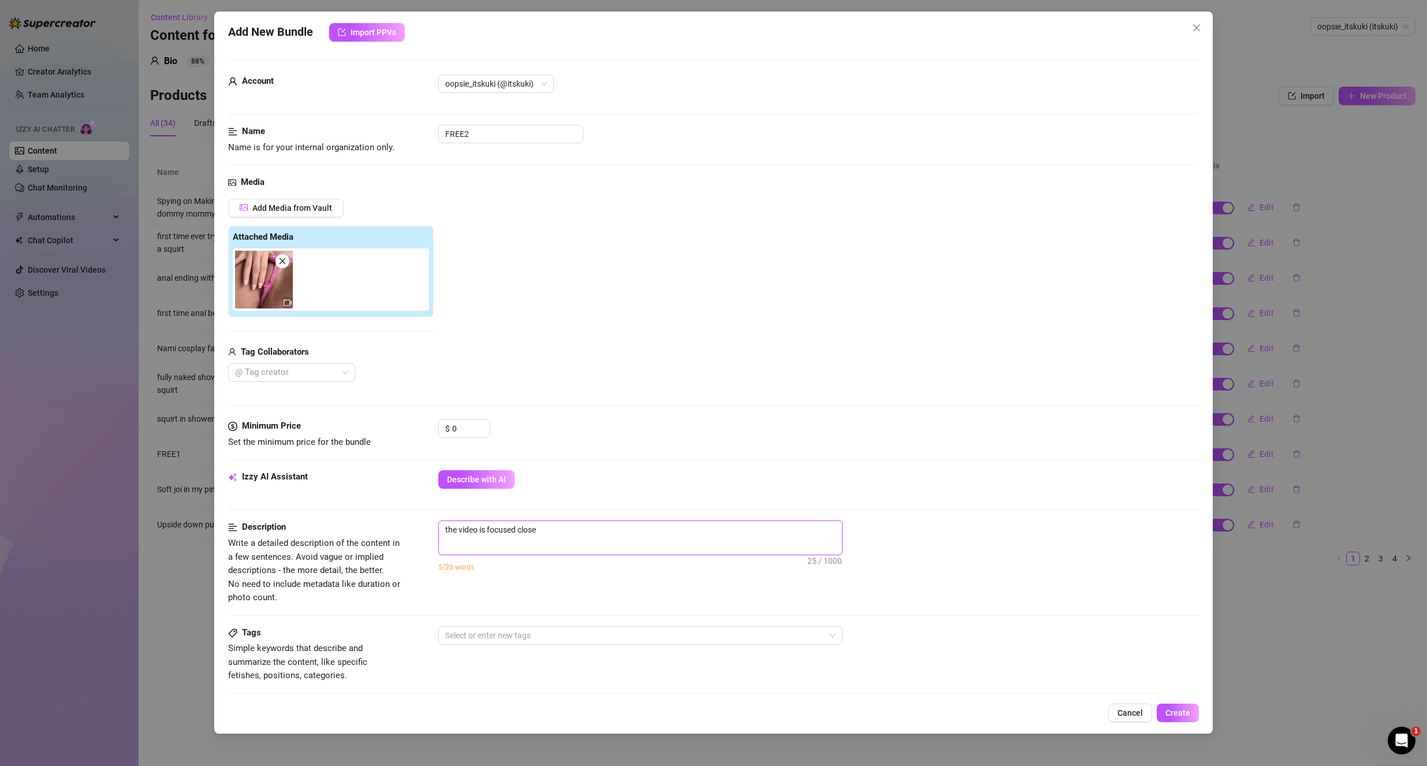
type textarea "the video is focused closel"
type textarea "the video is focused closely"
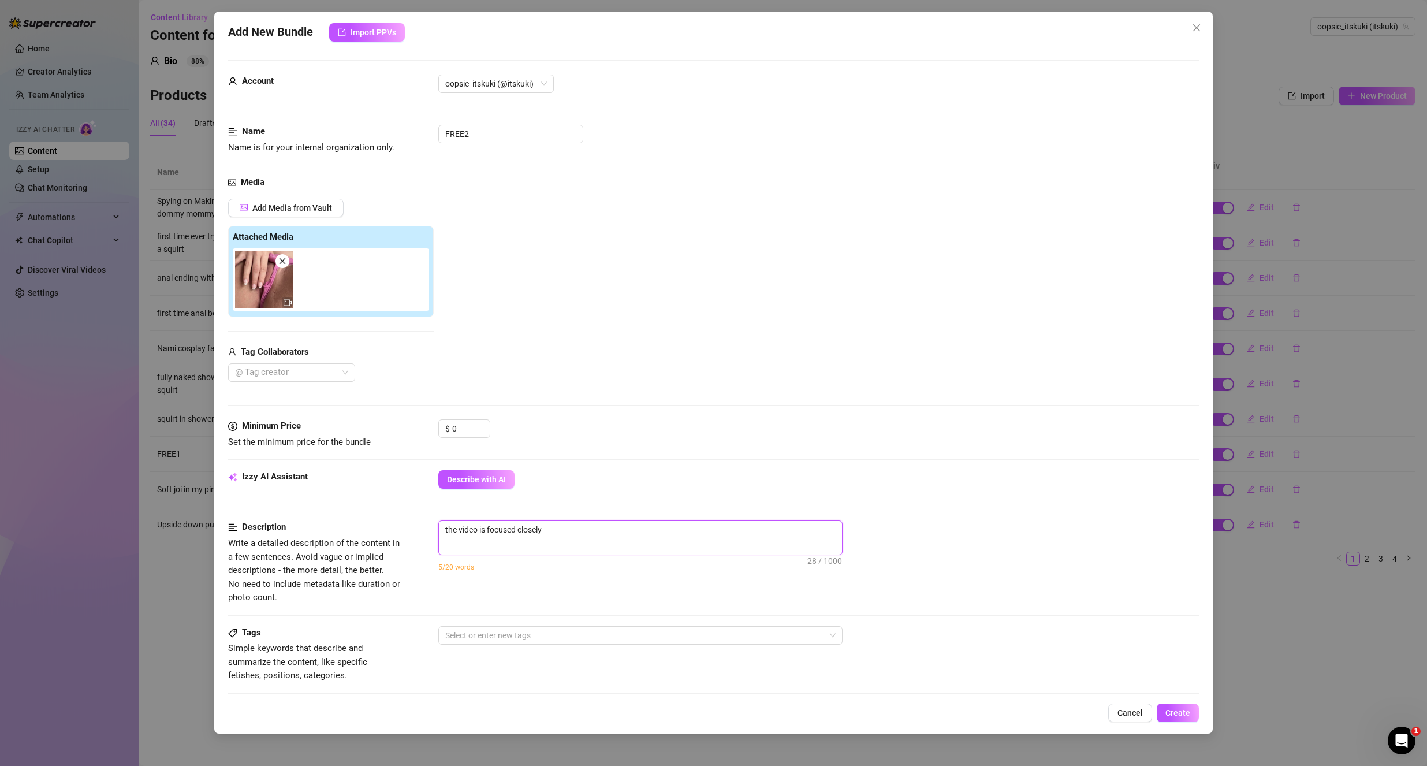
type textarea "the video is focused closely"
type textarea "the video is focused closely o"
type textarea "the video is focused closely on"
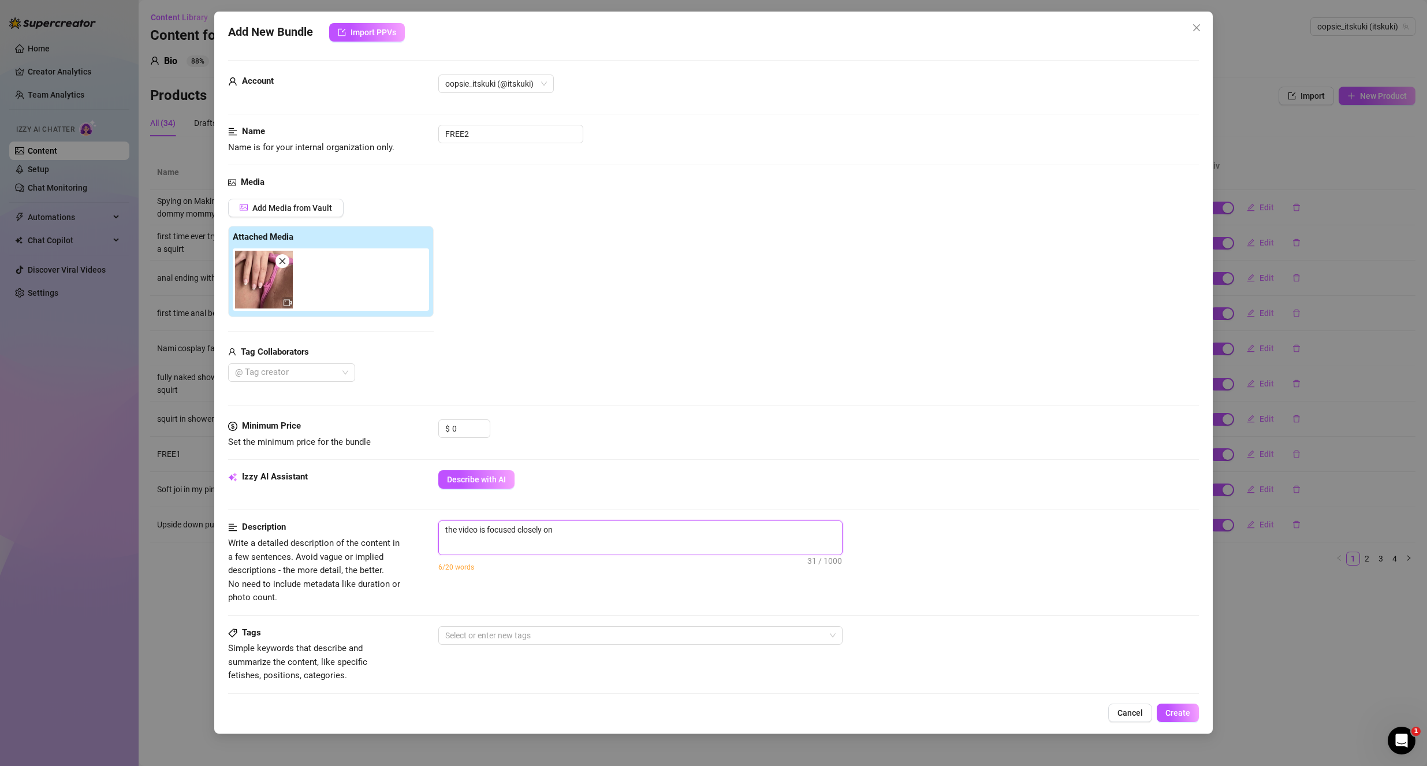
type textarea "the video is focused closely on"
type textarea "the video is focused closely on p"
type textarea "the video is focused closely on pu"
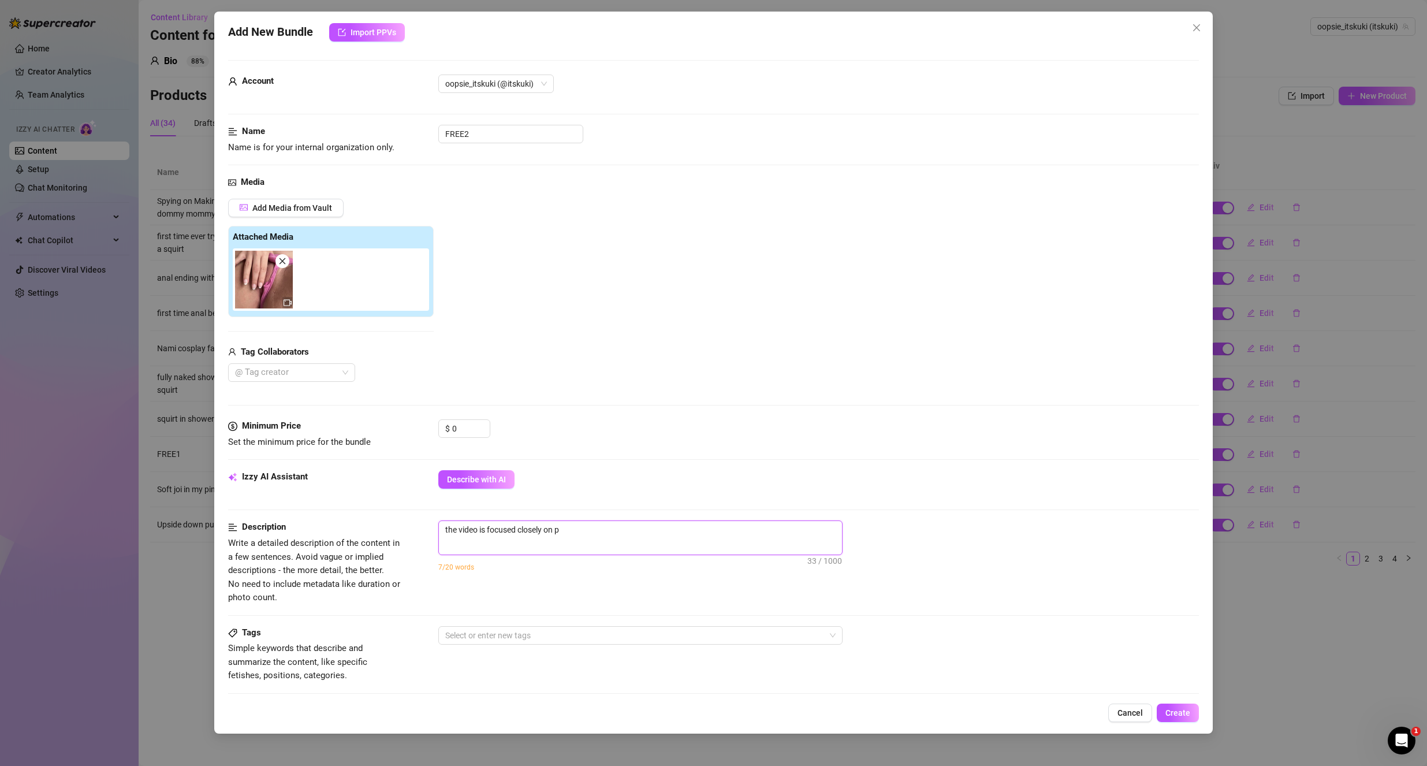
type textarea "the video is focused closely on pu"
type textarea "the video is focused closely on pus"
type textarea "the video is focused closely on puss"
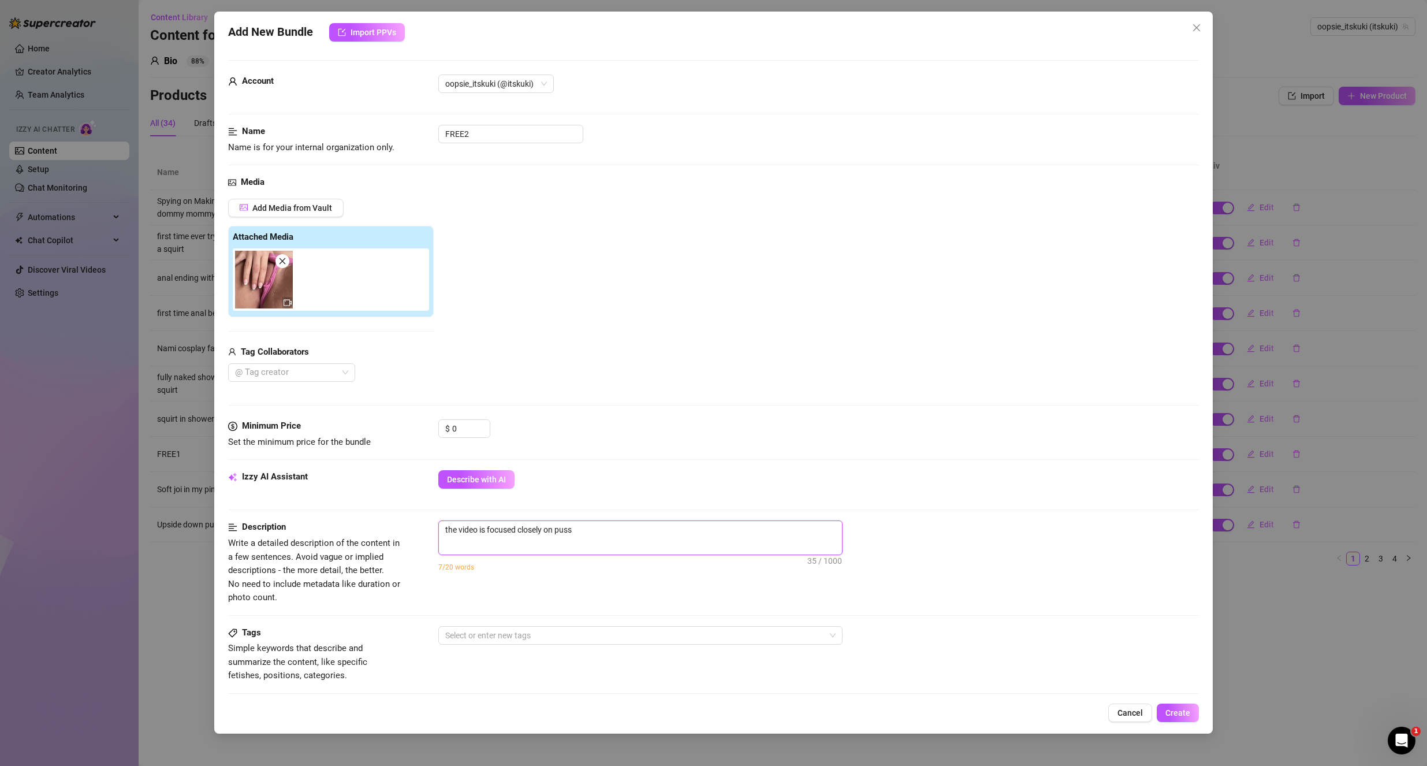
type textarea "the video is focused closely on pussy"
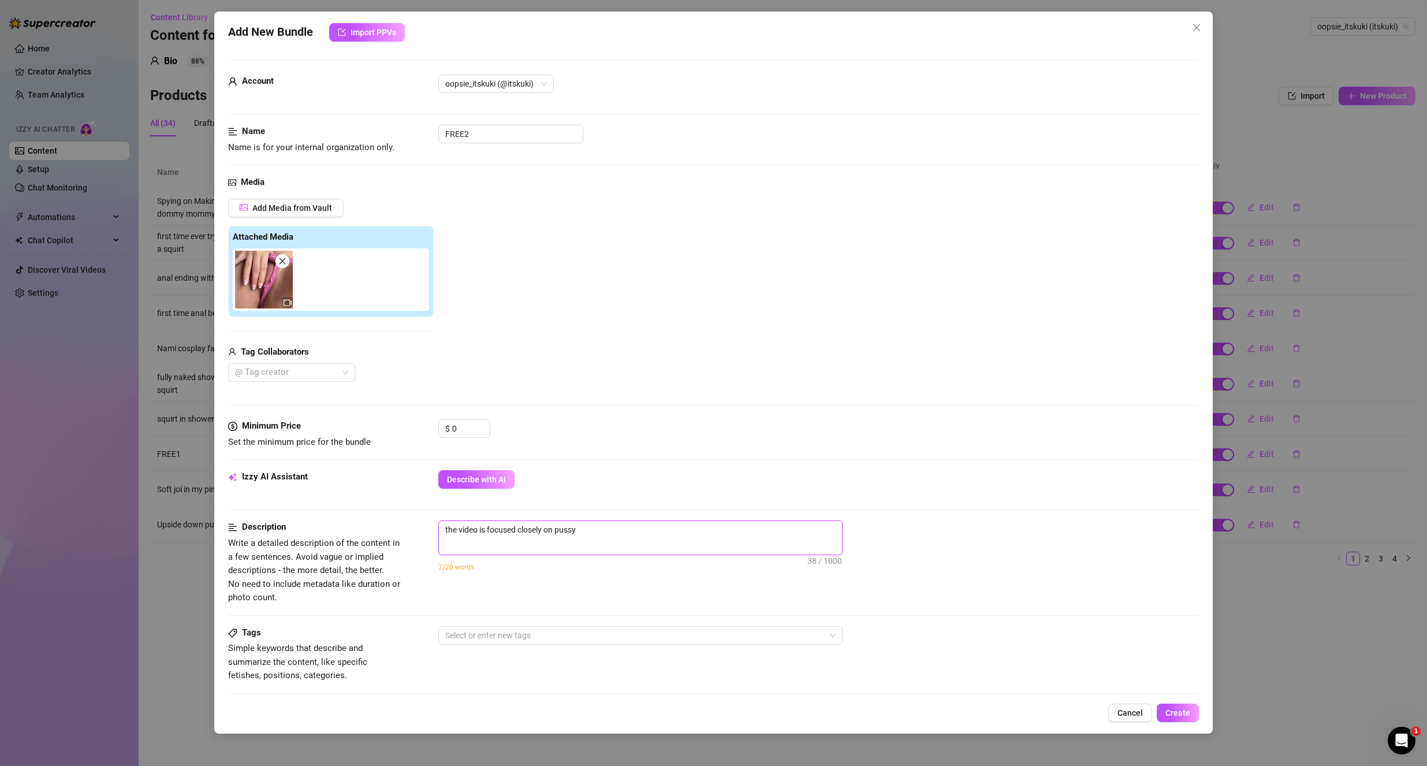
type textarea "the video is focused closely on pussy"
type textarea "the video is focused closely on pussy,"
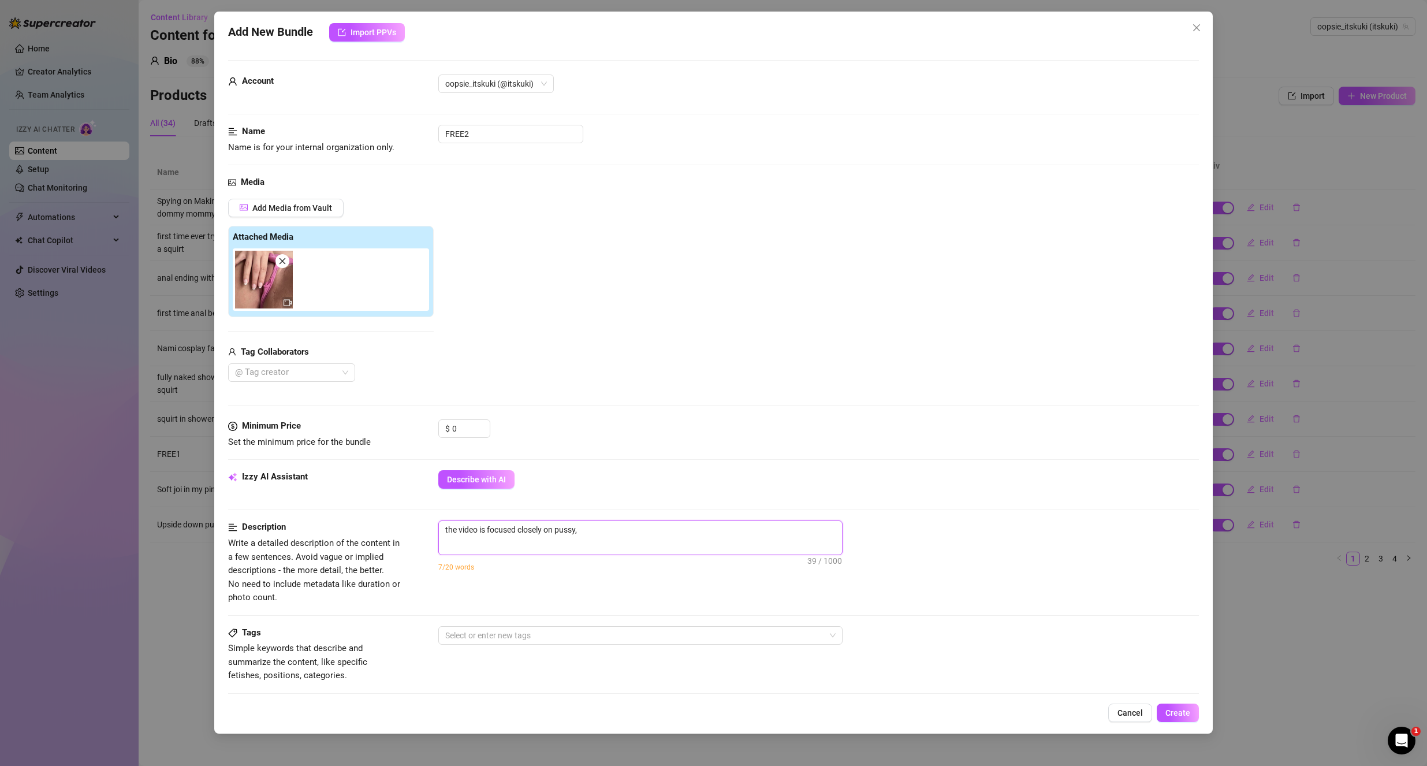
type textarea "the video is focused closely on pussy, m"
type textarea "the video is focused closely on pussy, my"
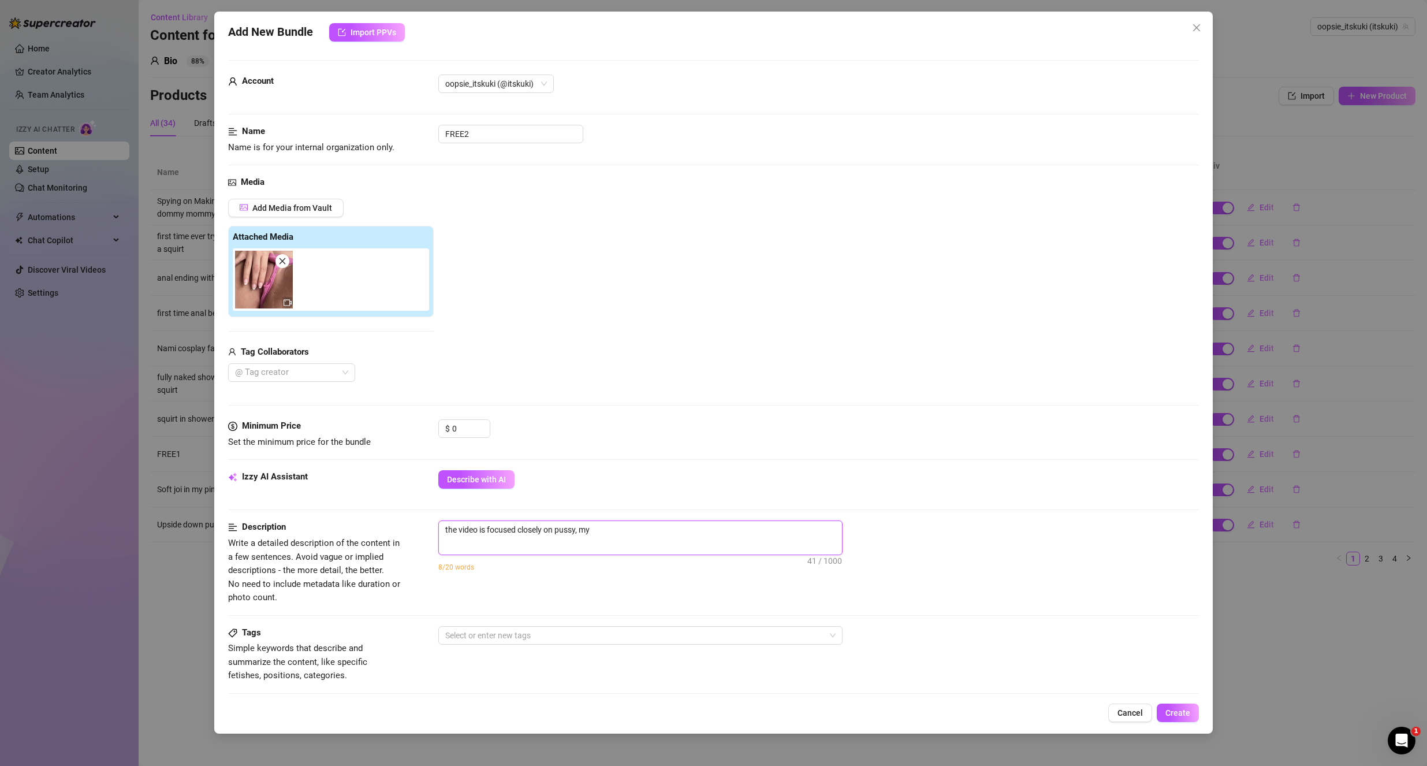
type textarea "the video is focused closely on pussy, my"
type textarea "the video is focused closely on pussy, my h"
type textarea "the video is focused closely on pussy, my ha"
type textarea "the video is focused closely on pussy, my han"
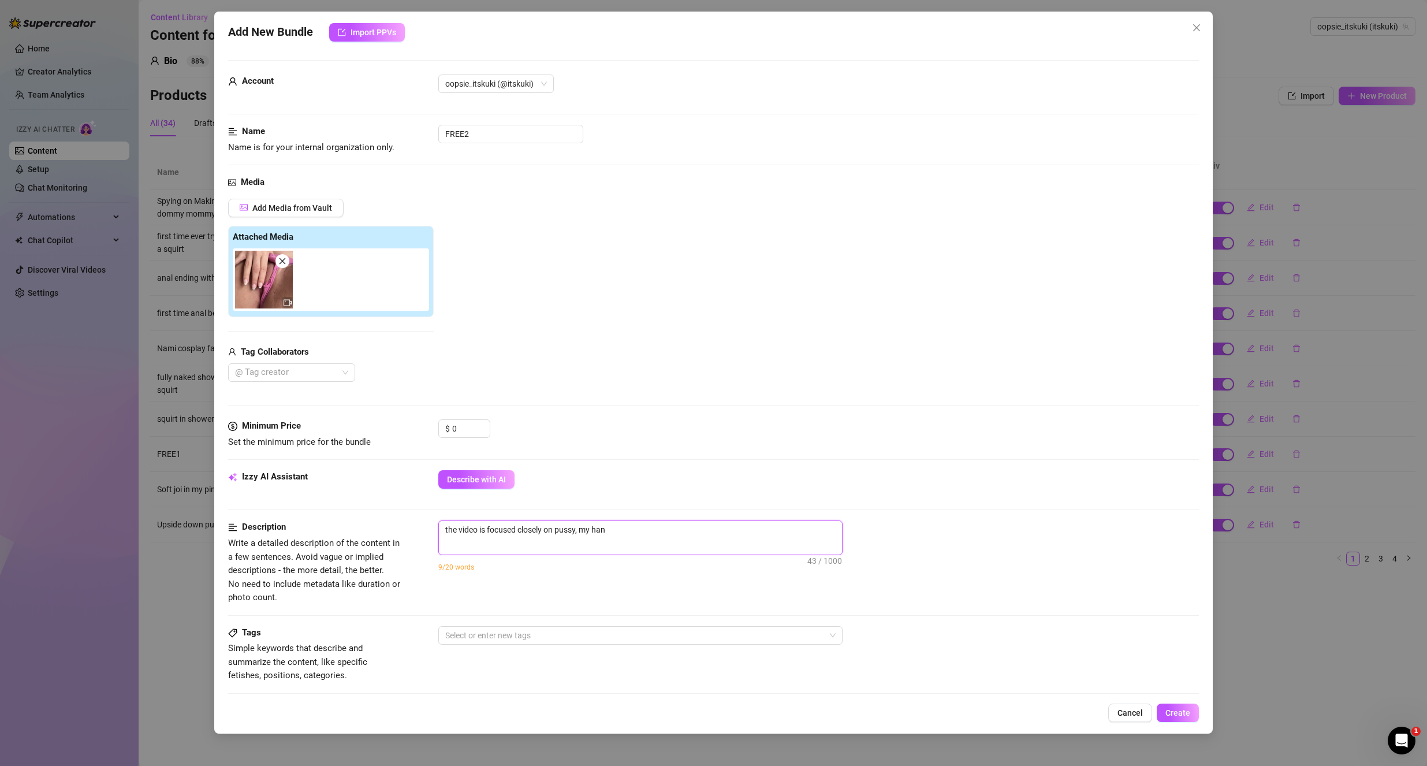
type textarea "the video is focused closely on pussy, my hand"
type textarea "the video is focused closely on pussy, my hand c"
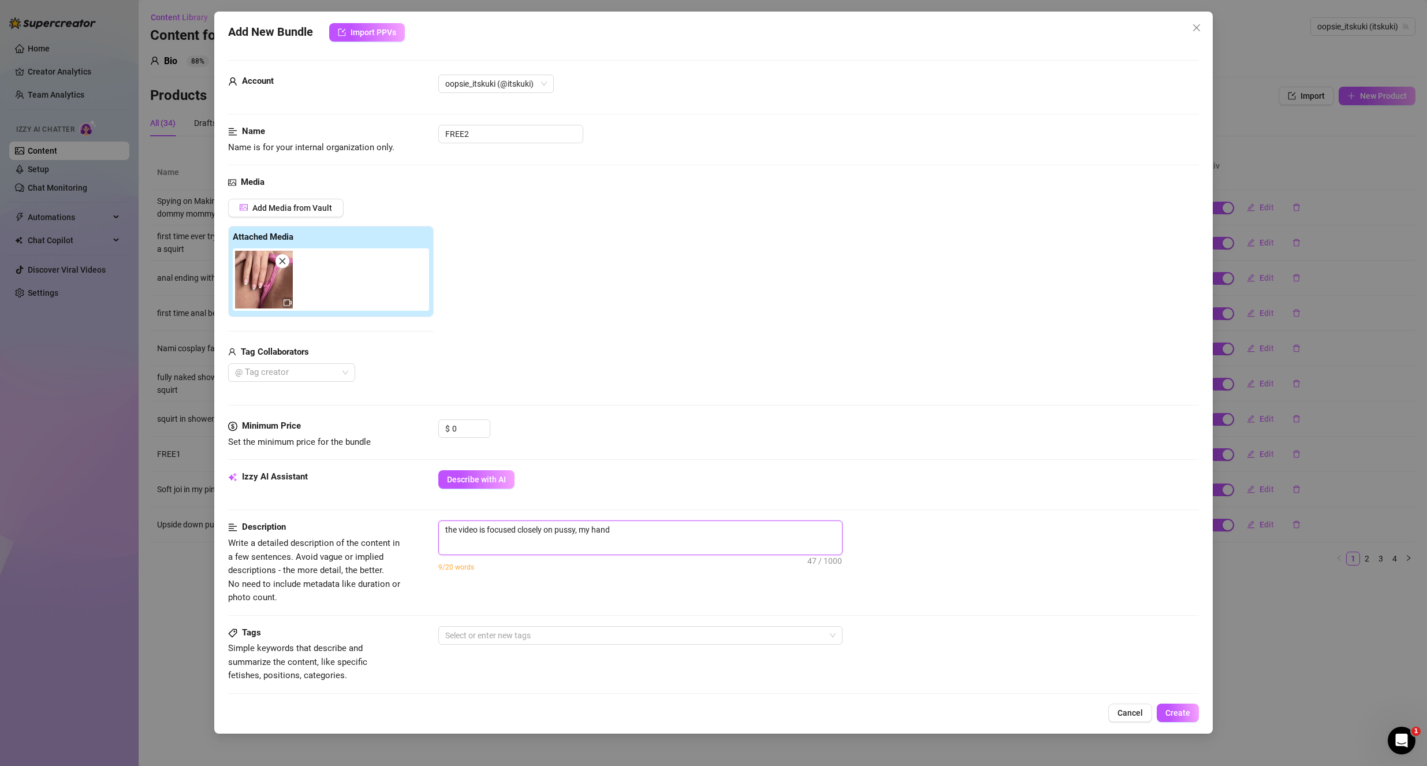
type textarea "the video is focused closely on pussy, my hand c"
type textarea "the video is focused closely on pussy, my hand ca"
type textarea "the video is focused closely on pussy, my hand car"
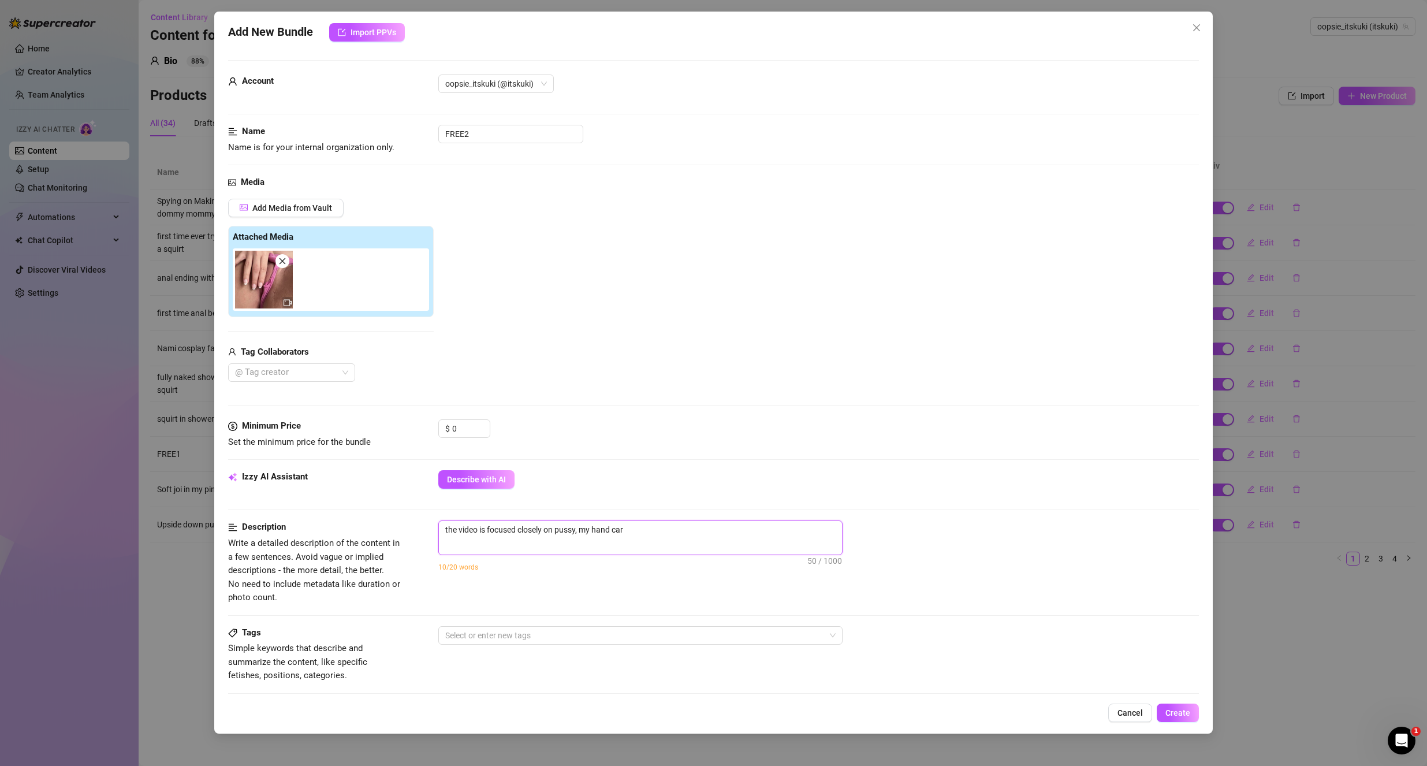
type textarea "the video is focused closely on pussy, my hand care"
type textarea "the video is focused closely on pussy, my hand cares"
type textarea "the video is focused closely on pussy, my hand caress"
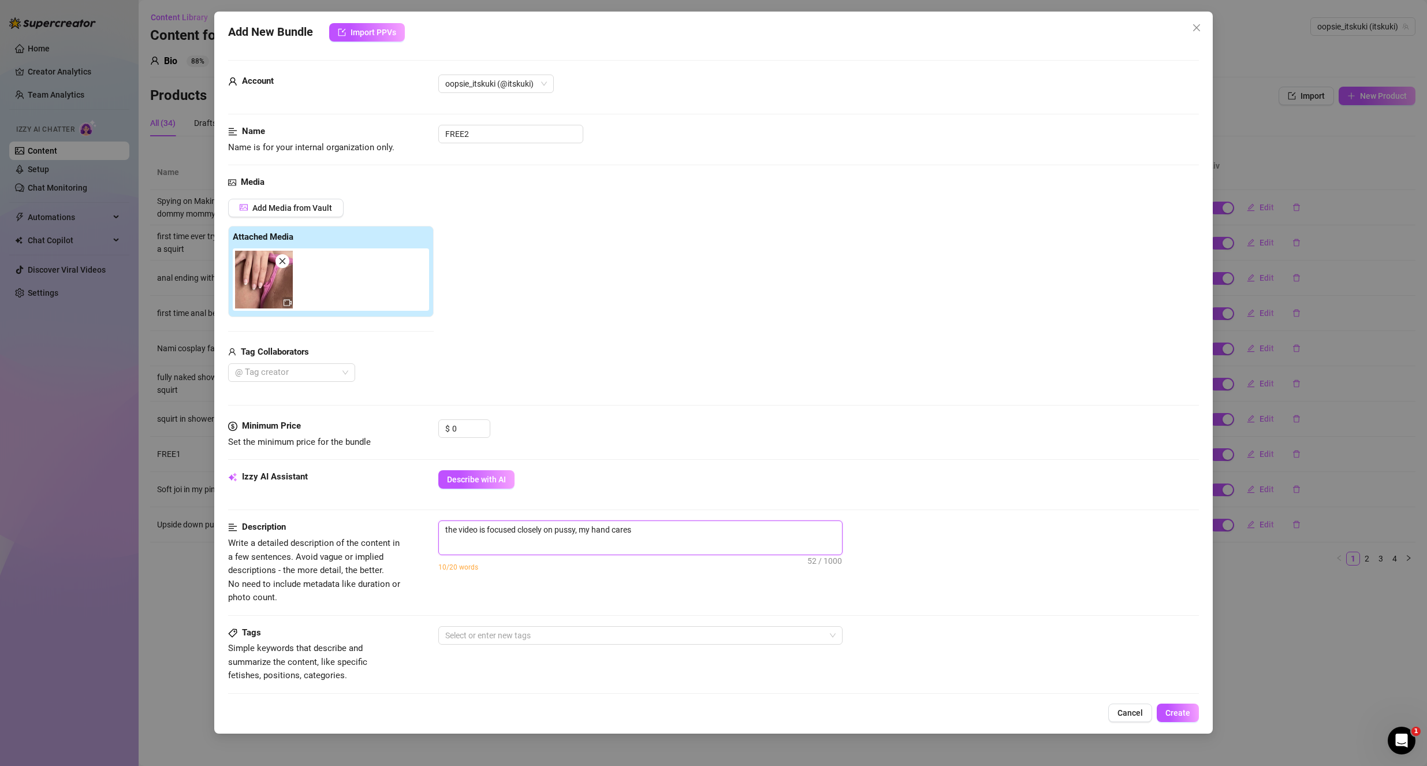
type textarea "the video is focused closely on pussy, my hand caress"
type textarea "the video is focused closely on pussy, my hand caressi"
type textarea "the video is focused closely on pussy, my hand caressin"
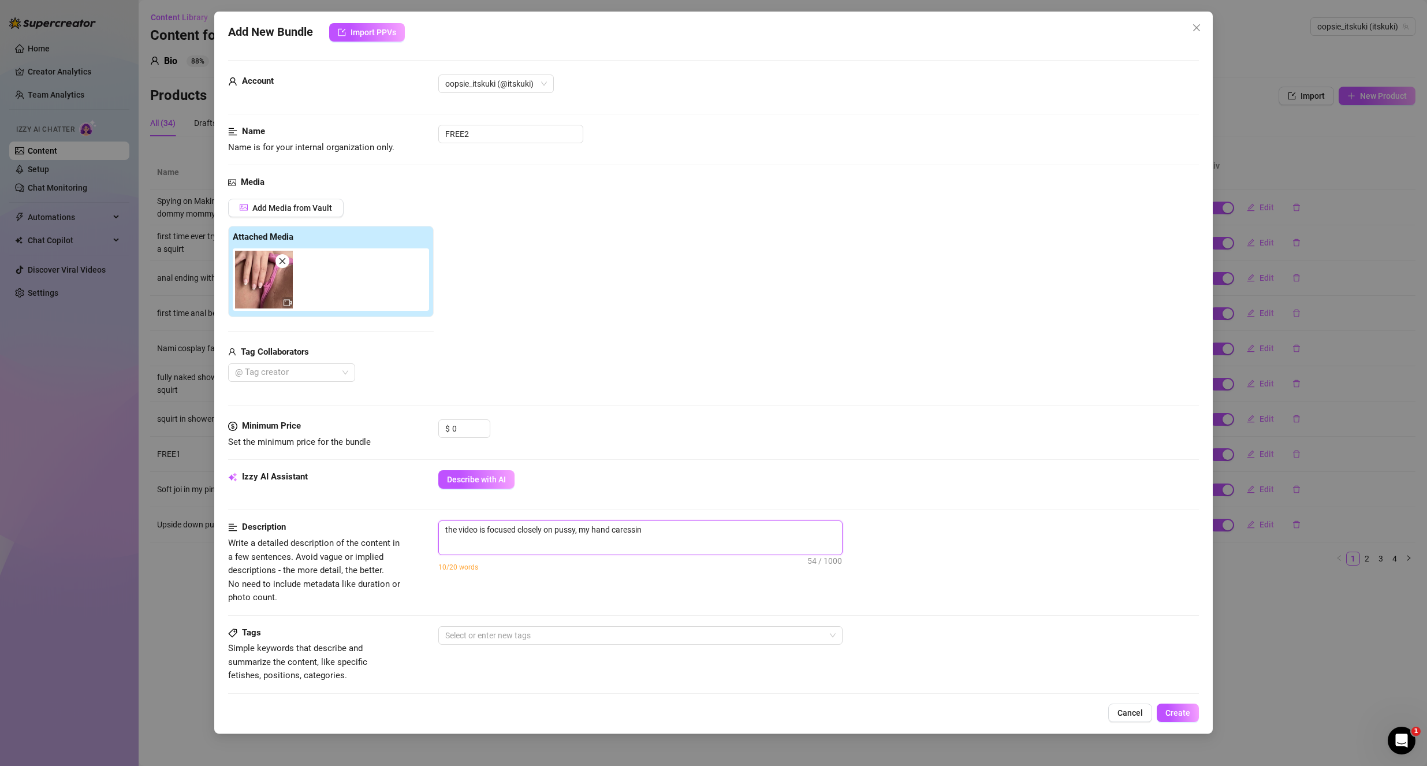
type textarea "the video is focused closely on pussy, my hand caressing"
type textarea "the video is focused closely on pussy, my hand caressing t"
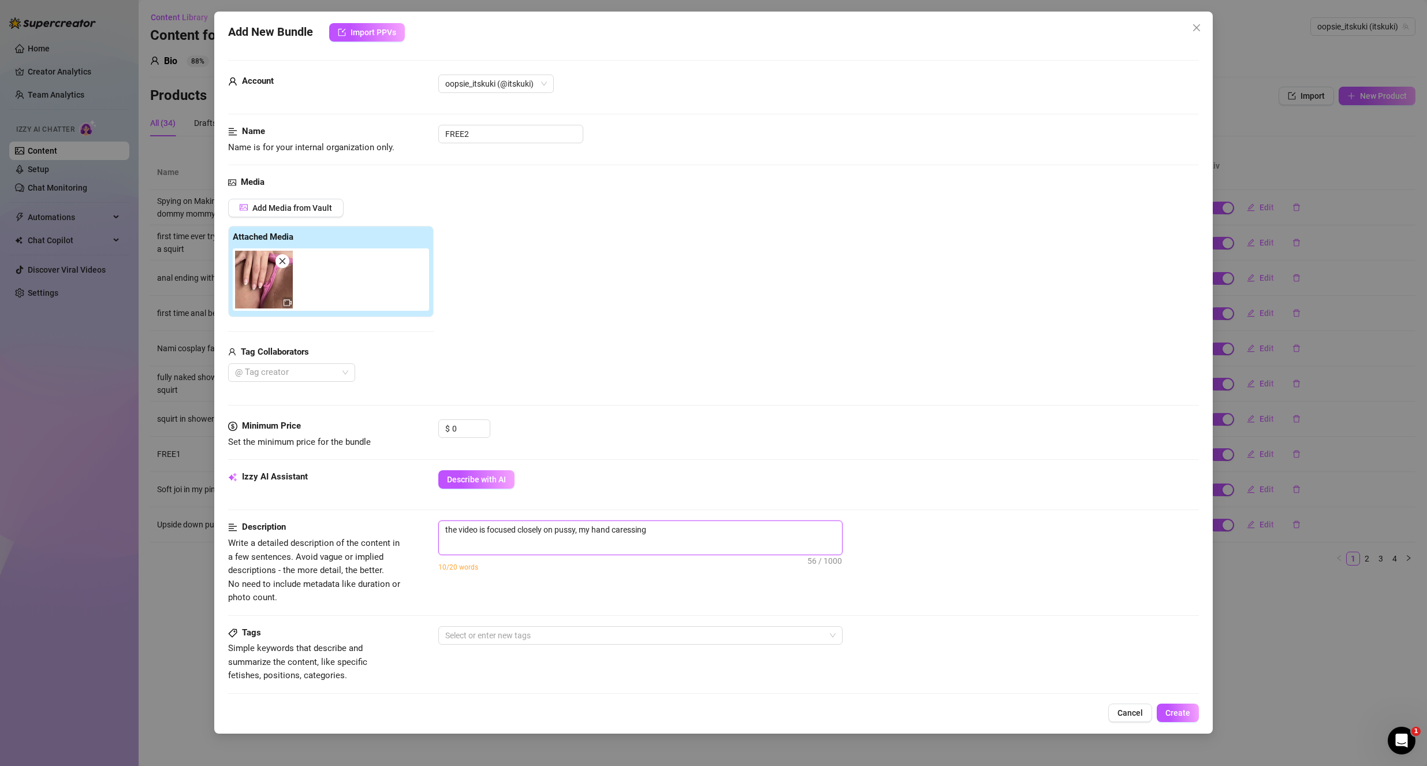
type textarea "the video is focused closely on pussy, my hand caressing t"
type textarea "the video is focused closely on pussy, my hand caressing th"
type textarea "the video is focused closely on pussy, my hand caressing the"
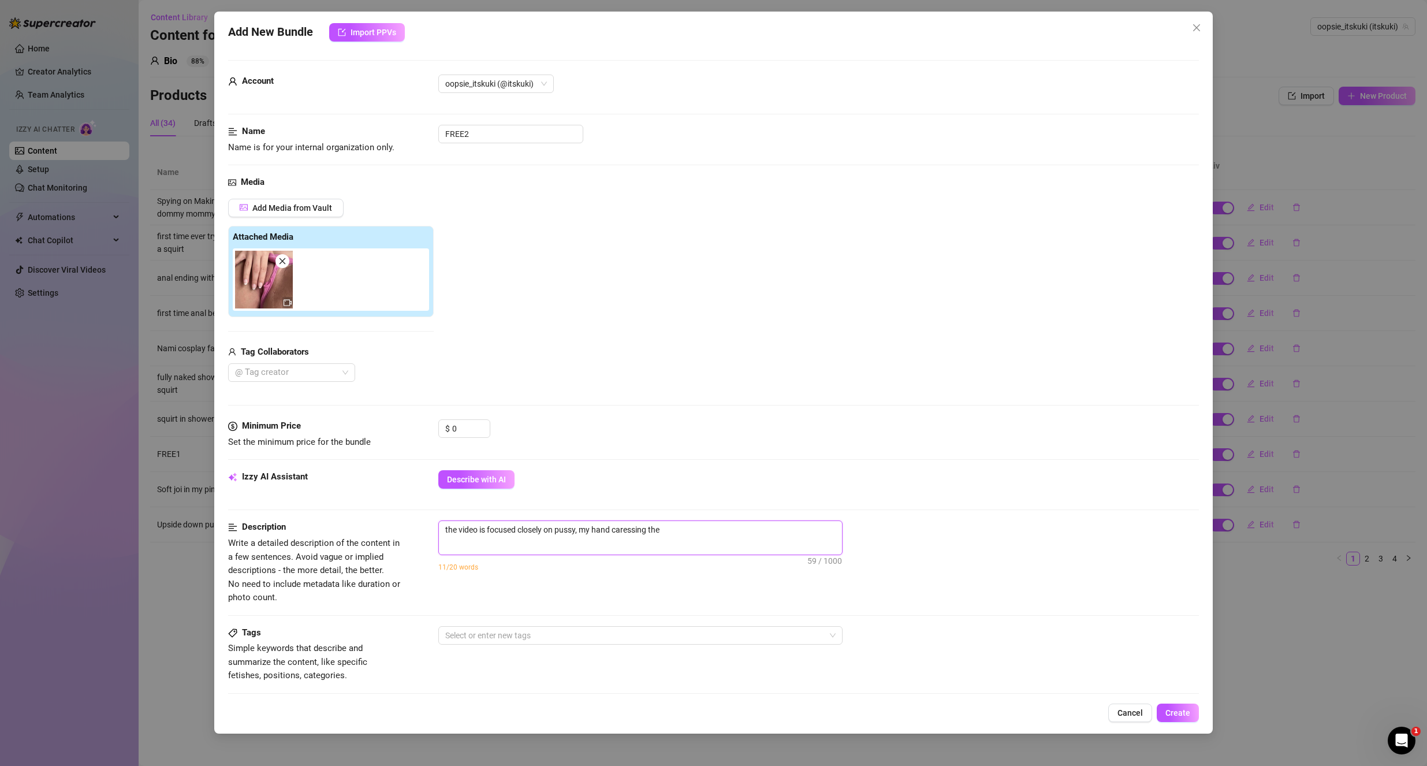
type textarea "the video is focused closely on pussy, my hand caressing the"
type textarea "the video is focused closely on pussy, my hand caressing th"
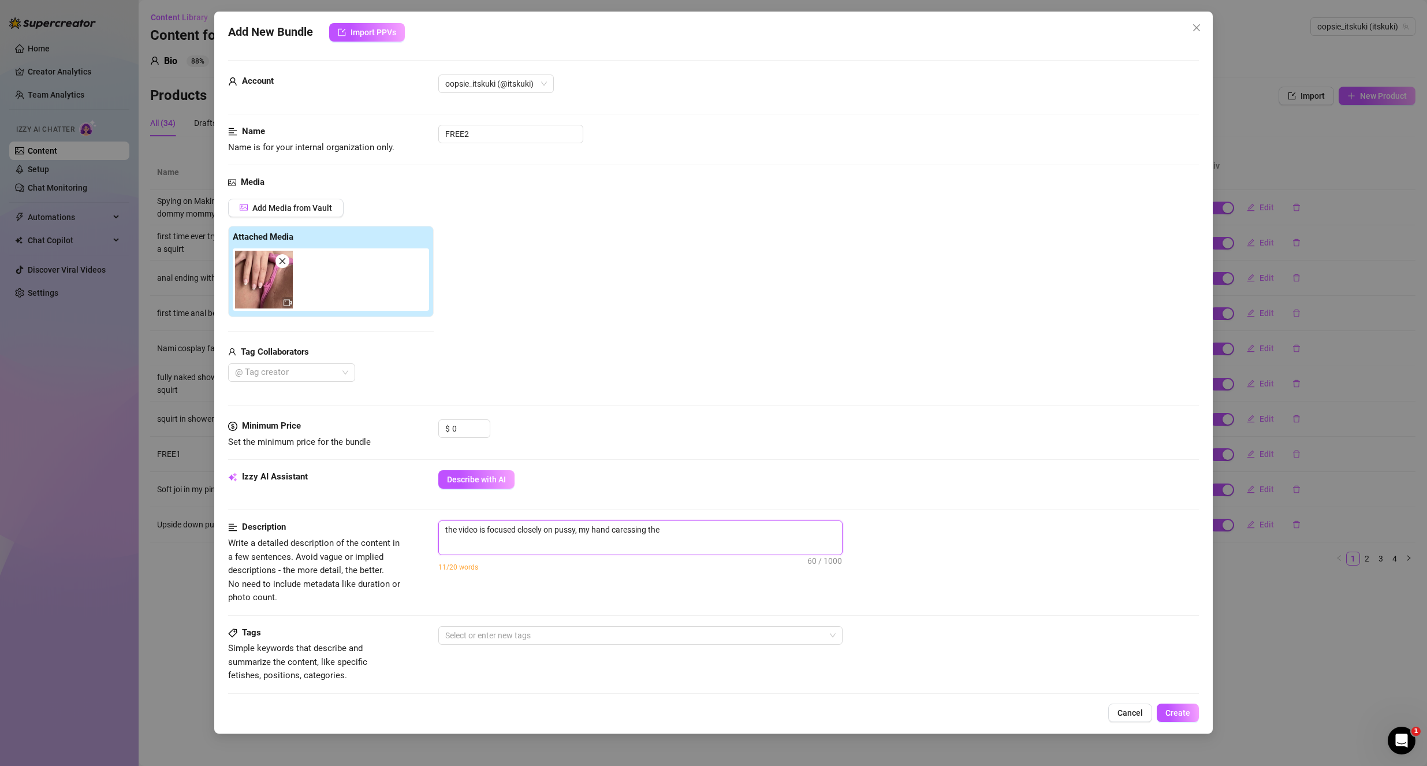
type textarea "the video is focused closely on pussy, my hand caressing th"
type textarea "the video is focused closely on pussy, my hand caressing t"
type textarea "the video is focused closely on pussy, my hand caressing"
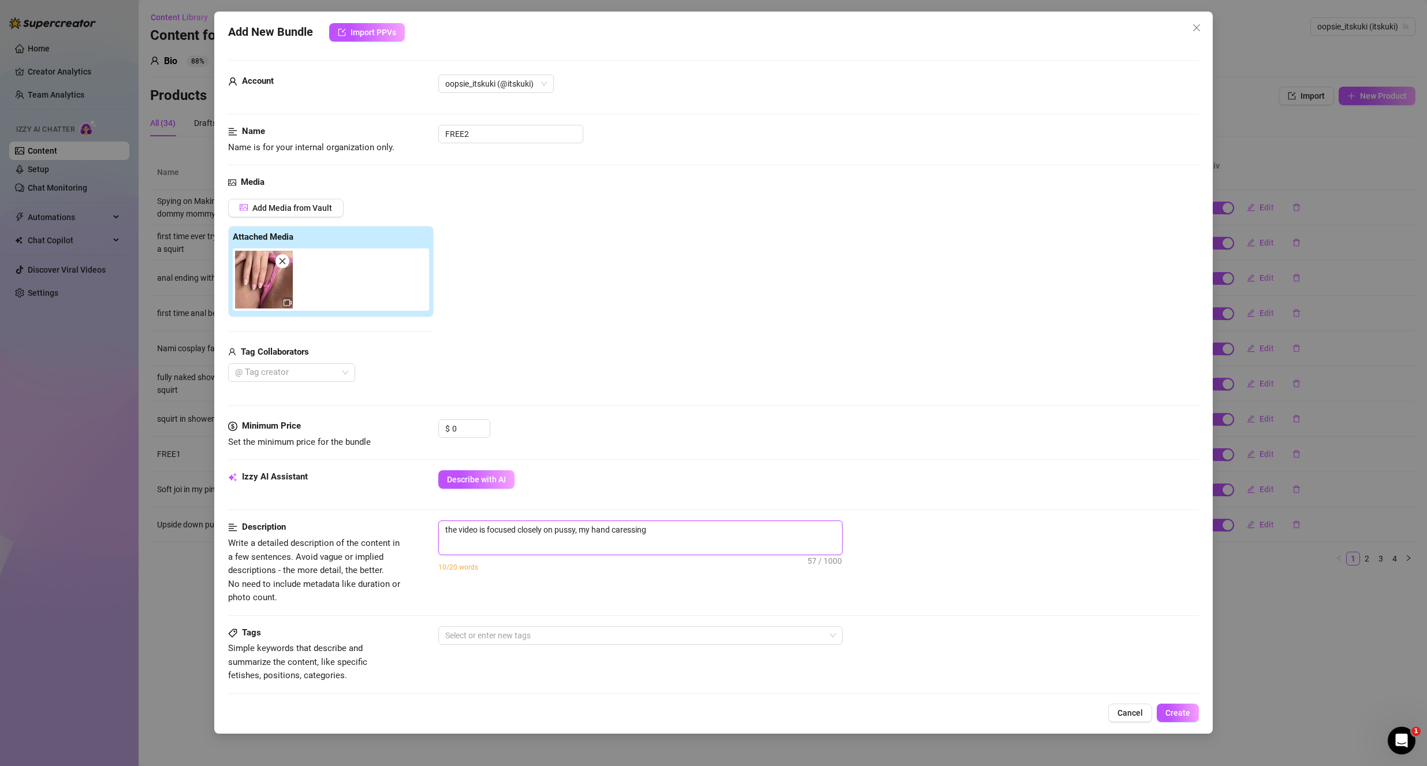
type textarea "the video is focused closely on pussy, my hand caressing m"
type textarea "the video is focused closely on pussy, my hand caressing my"
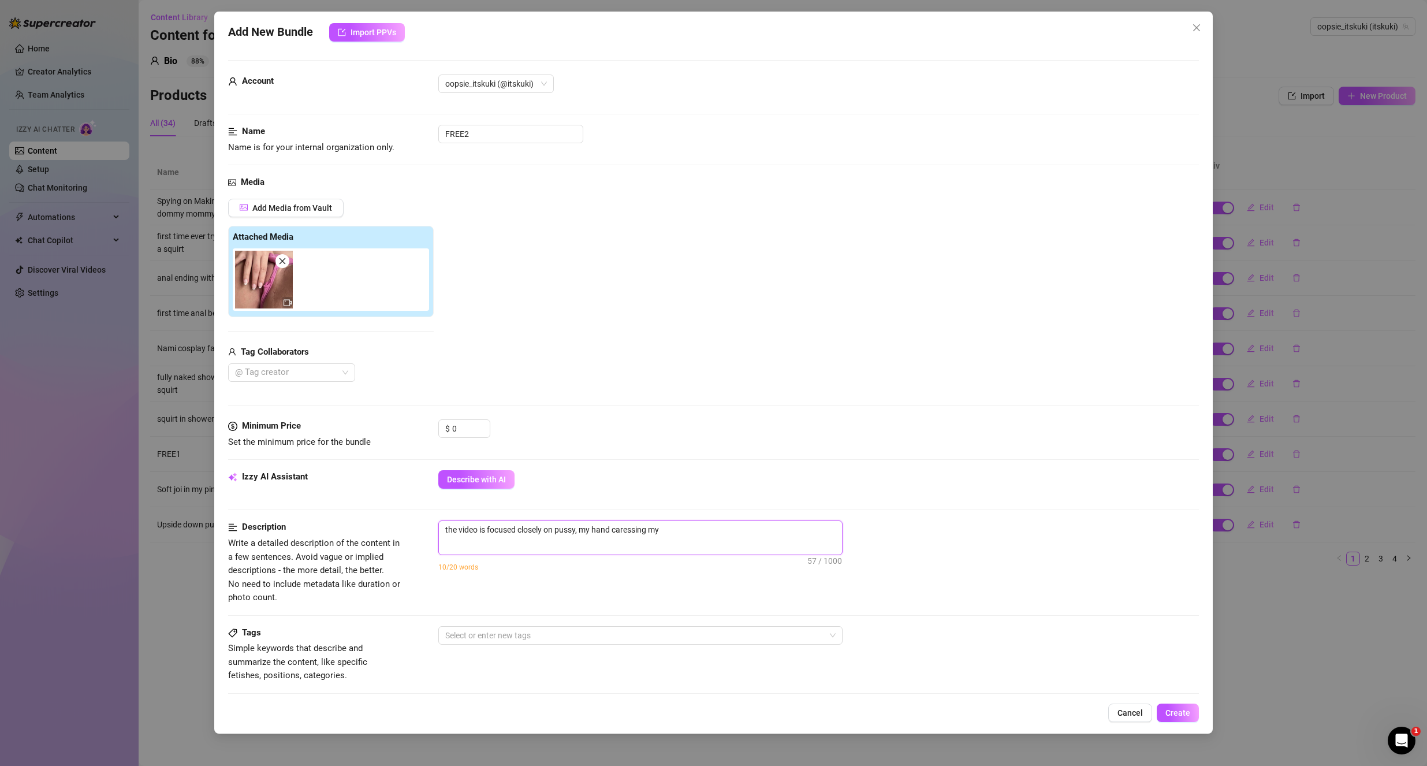
type textarea "the video is focused closely on pussy, my hand caressing my"
type textarea "the video is focused closely on pussy, my hand caressing my p"
type textarea "the video is focused closely on pussy, my hand caressing my pu"
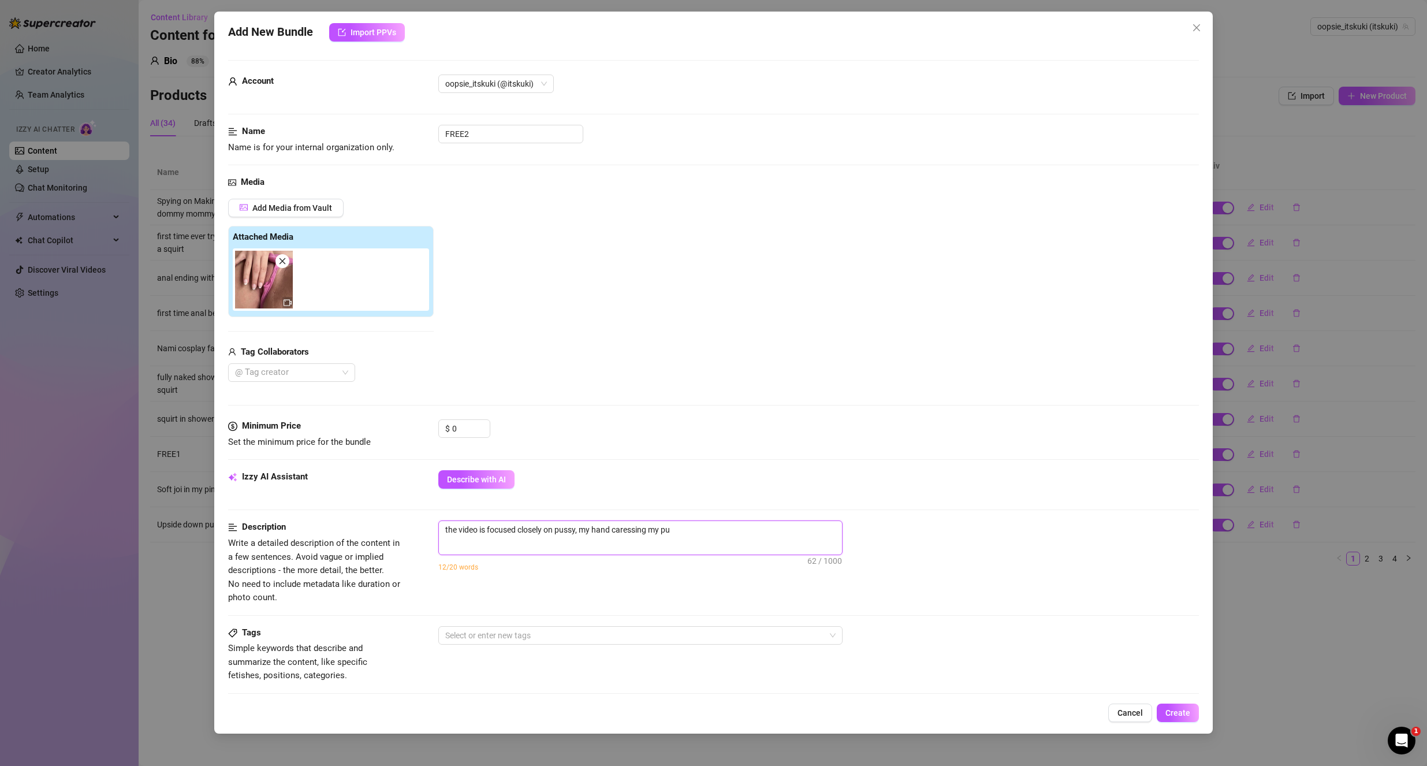
type textarea "the video is focused closely on pussy, my hand caressing my pus"
type textarea "the video is focused closely on pussy, my hand caressing my puss"
type textarea "the video is focused closely on pussy, my hand caressing my pussi"
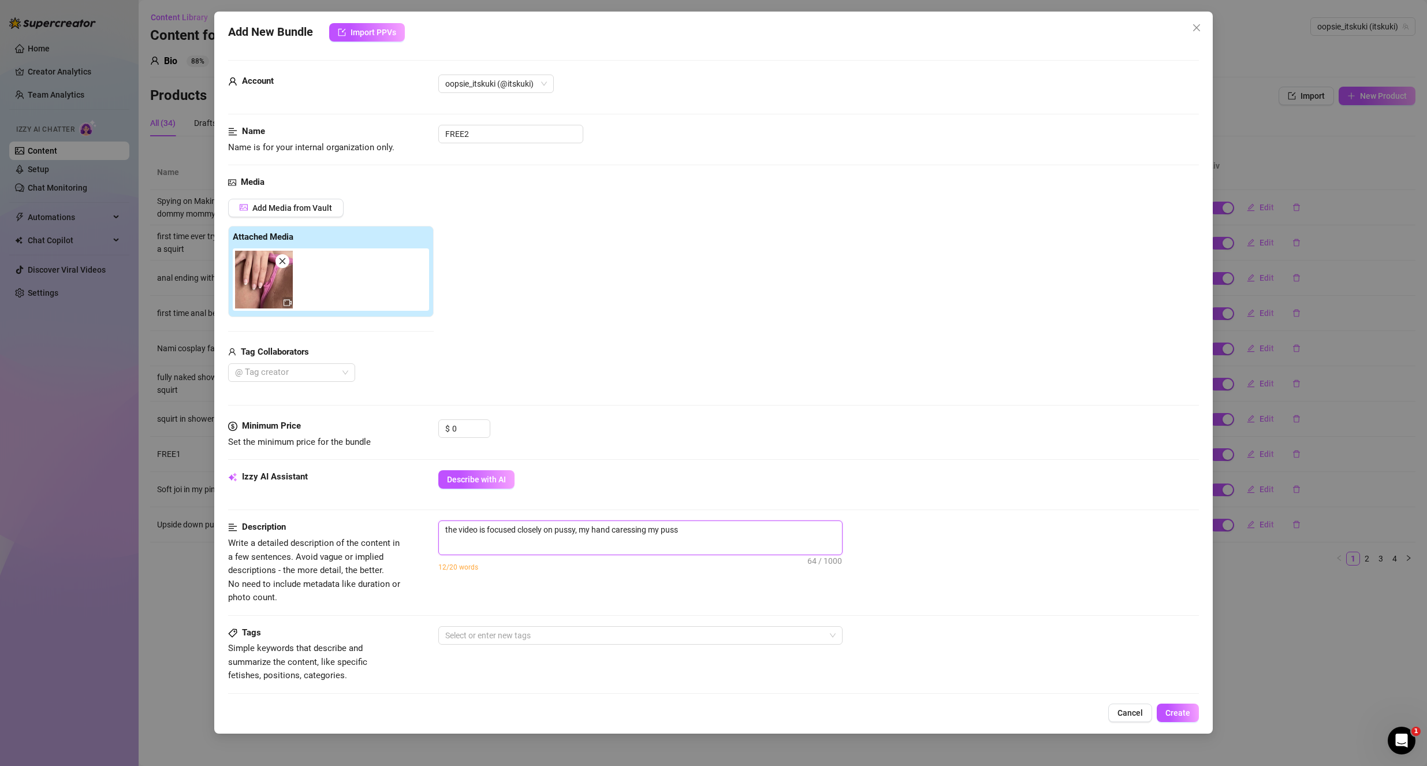
type textarea "the video is focused closely on pussy, my hand caressing my pussi"
type textarea "the video is focused closely on pussy, my hand caressing my puss"
type textarea "the video is focused closely on pussy, my hand caressing my pussy"
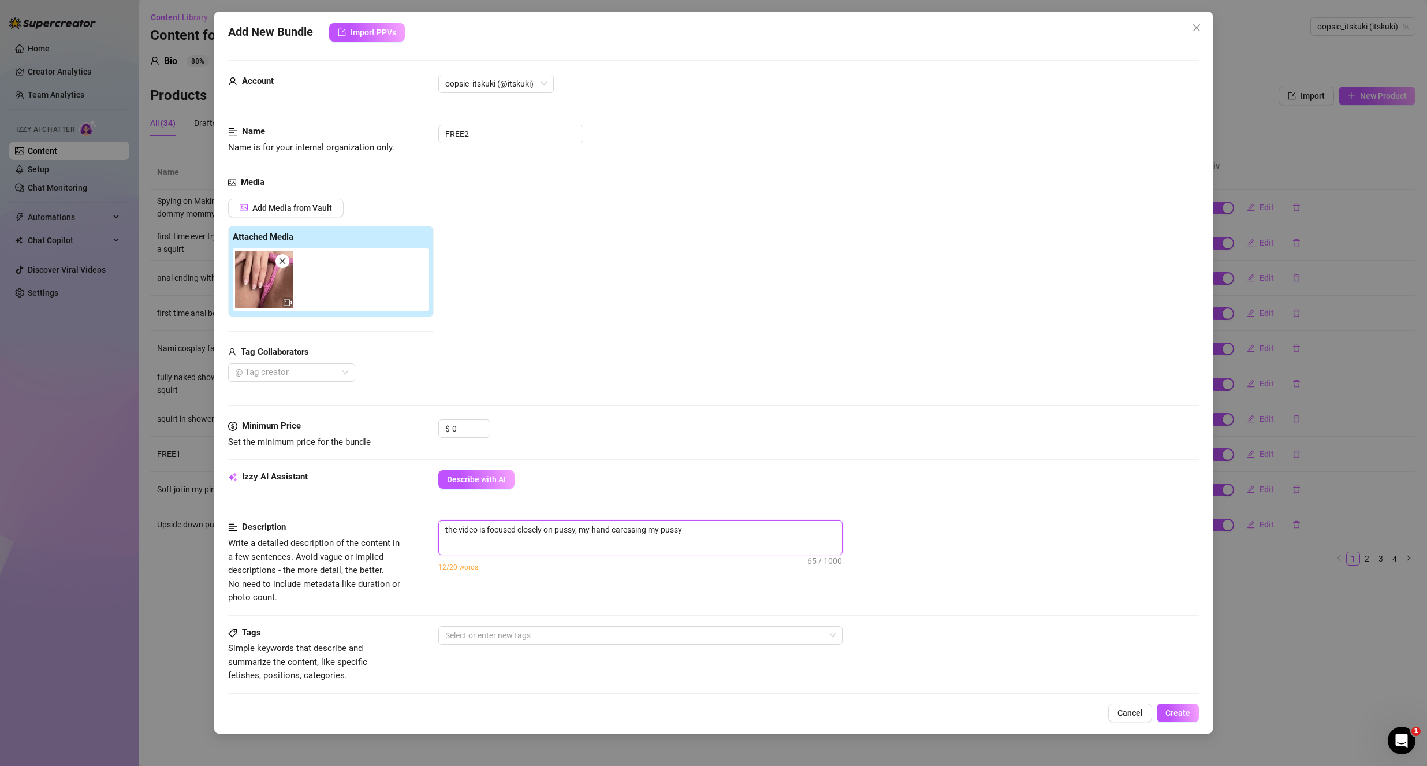
type textarea "the video is focused closely on pussy, my hand caressing my pussy"
type textarea "the video is focused closely on pussy, my hand caressing my pussy l"
type textarea "the video is focused closely on pussy, my hand caressing my pussy li"
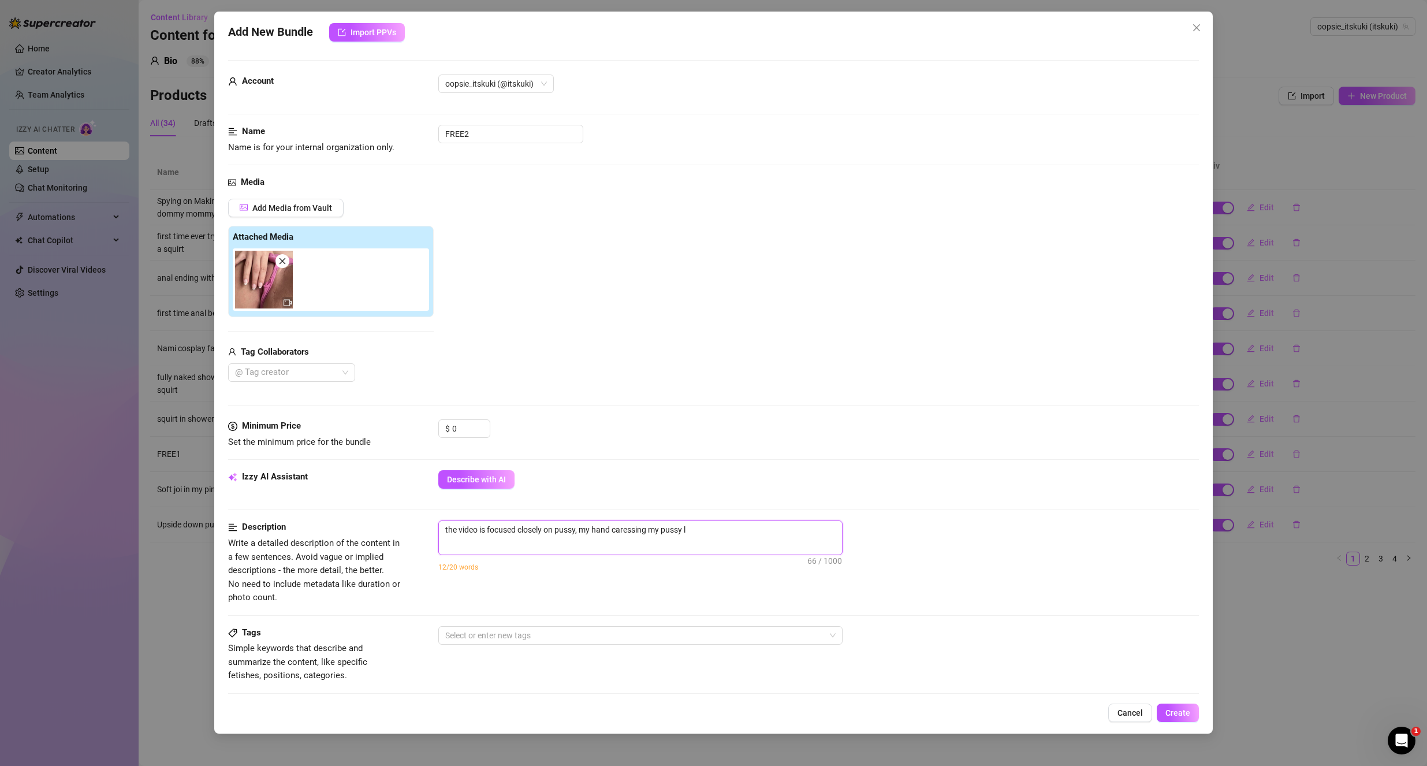
type textarea "the video is focused closely on pussy, my hand caressing my pussy li"
type textarea "the video is focused closely on pussy, my hand caressing my pussy lip"
type textarea "the video is focused closely on pussy, my hand caressing my pussy lips"
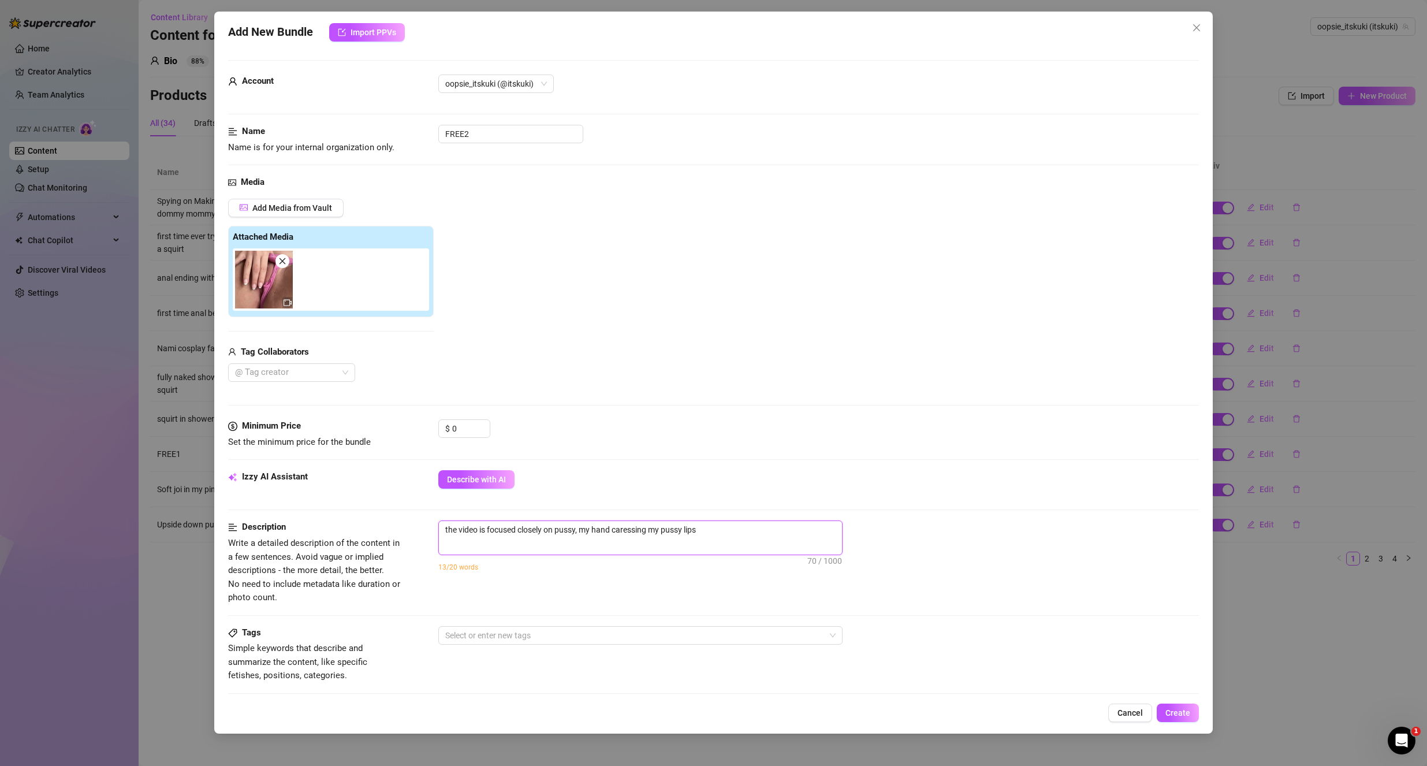
type textarea "the video is focused closely on pussy, my hand caressing my pussy lips"
type textarea "the video is focused closely on pussy, my hand caressing my pussy lips o"
type textarea "the video is focused closely on pussy, my hand caressing my pussy lips ov"
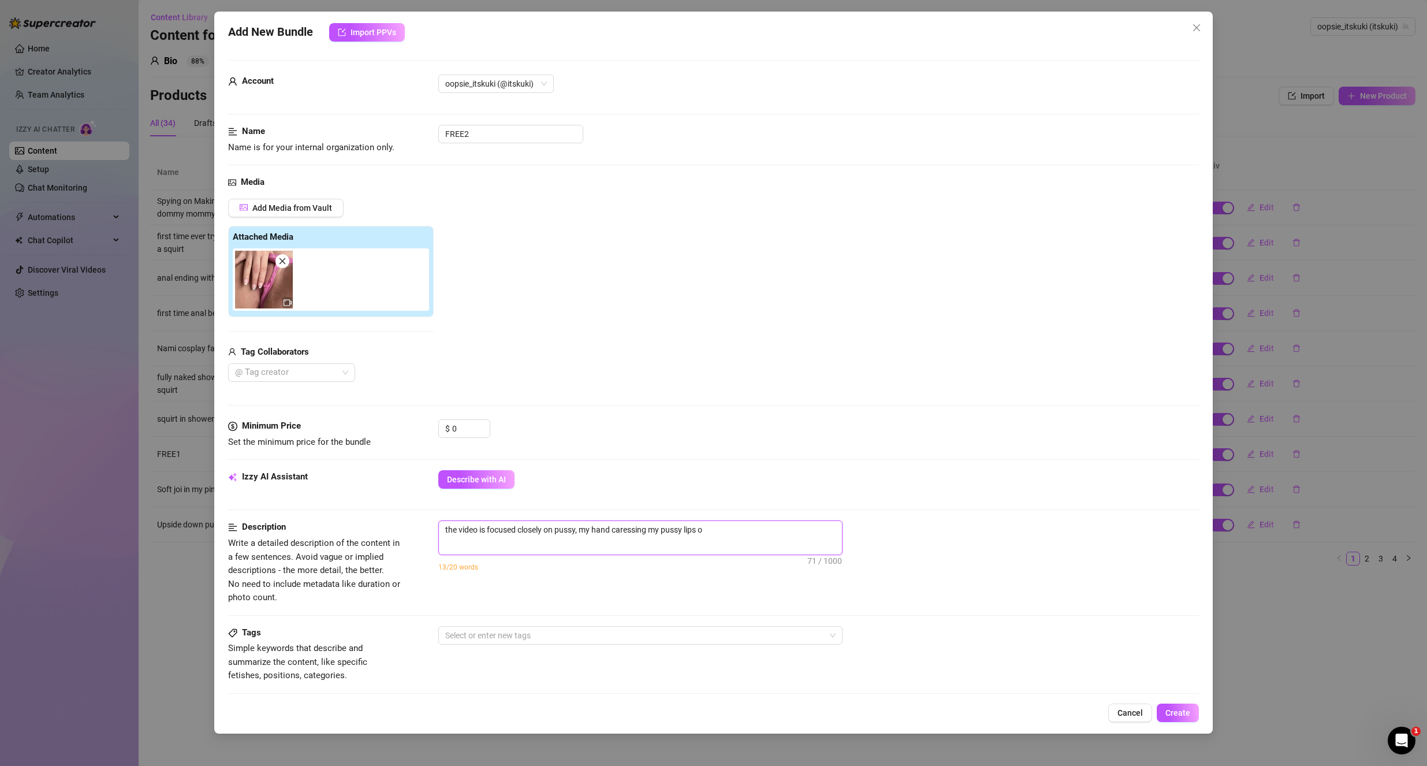
type textarea "the video is focused closely on pussy, my hand caressing my pussy lips ov"
type textarea "the video is focused closely on pussy, my hand caressing my pussy lips ove"
type textarea "the video is focused closely on pussy, my hand caressing my pussy lips over"
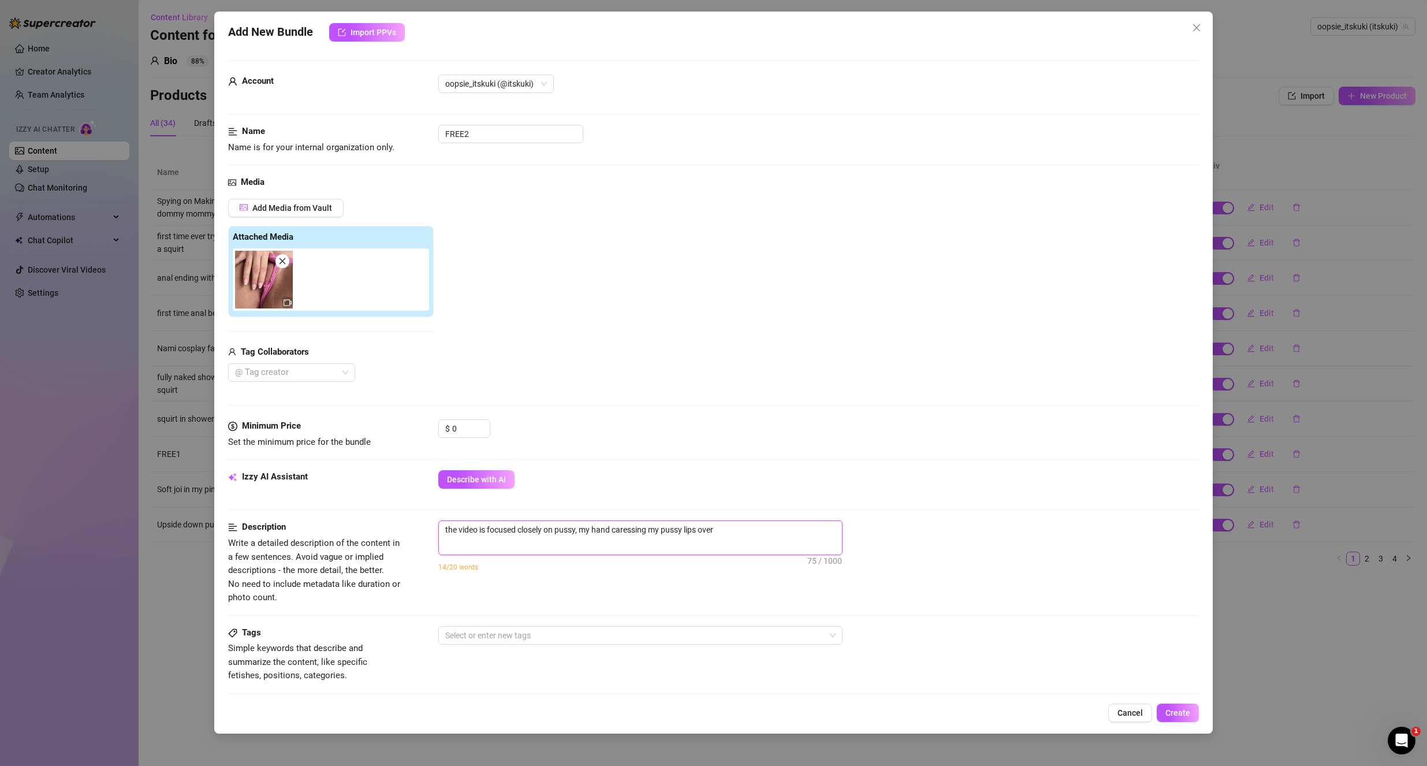
type textarea "the video is focused closely on pussy, my hand caressing my pussy lips over"
type textarea "the video is focused closely on pussy, my hand caressing my pussy lips over p"
type textarea "the video is focused closely on pussy, my hand caressing my pussy lips over pi"
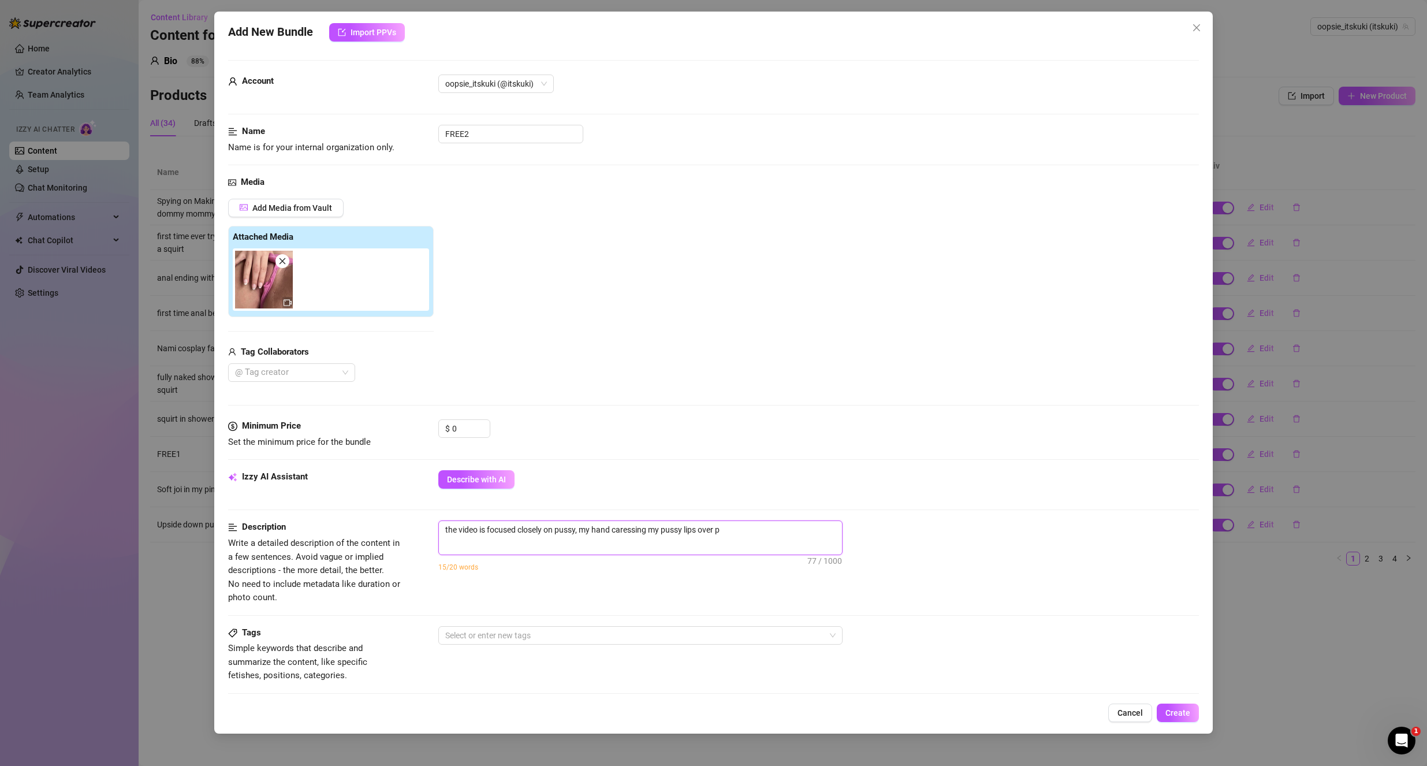
type textarea "the video is focused closely on pussy, my hand caressing my pussy lips over pi"
type textarea "the video is focused closely on pussy, my hand caressing my pussy lips over pin"
type textarea "the video is focused closely on pussy, my hand caressing my pussy lips over pink"
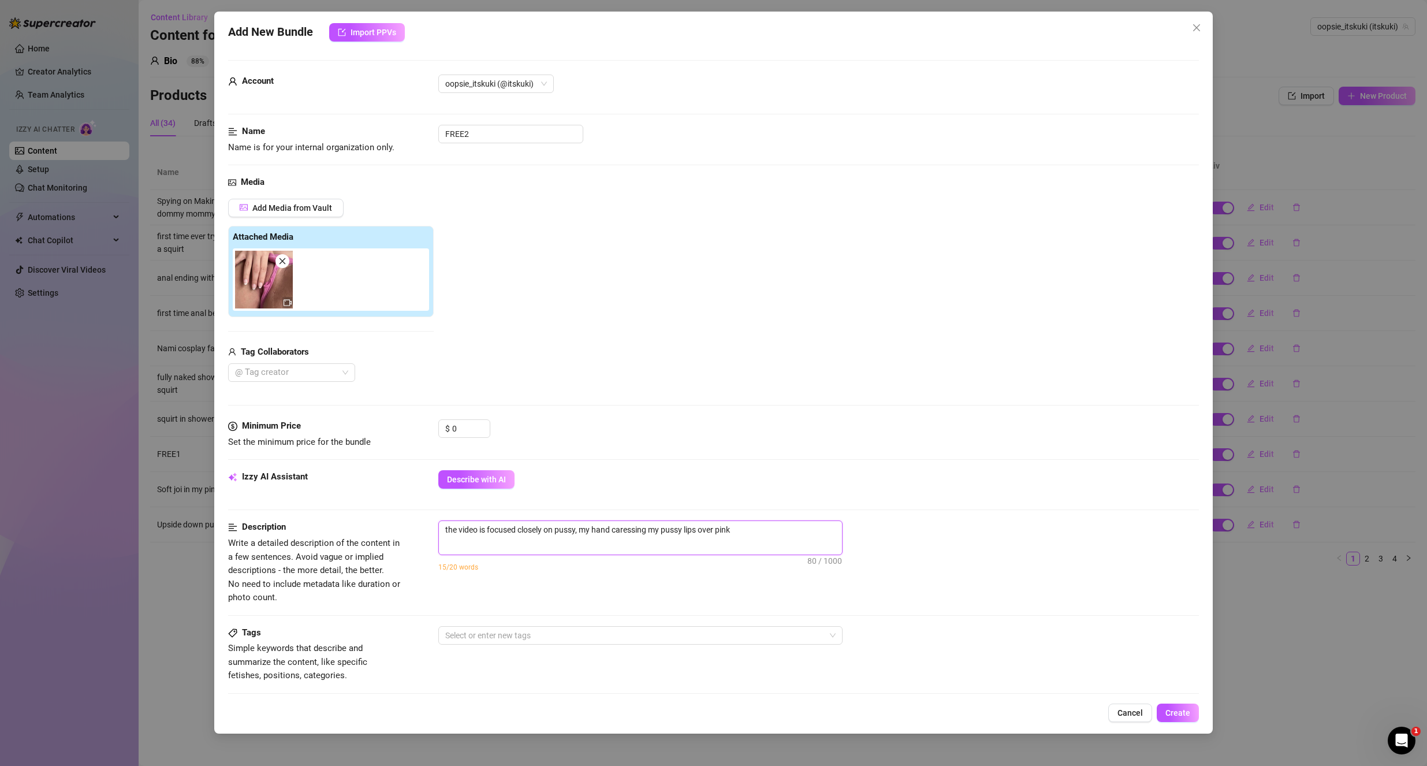
type textarea "the video is focused closely on pussy, my hand caressing my pussy lips over pink"
type textarea "the video is focused closely on pussy, my hand caressing my pussy lips over pin…"
type textarea "the video is focused closely on pussy, my hand caressing my pussy lips over pink"
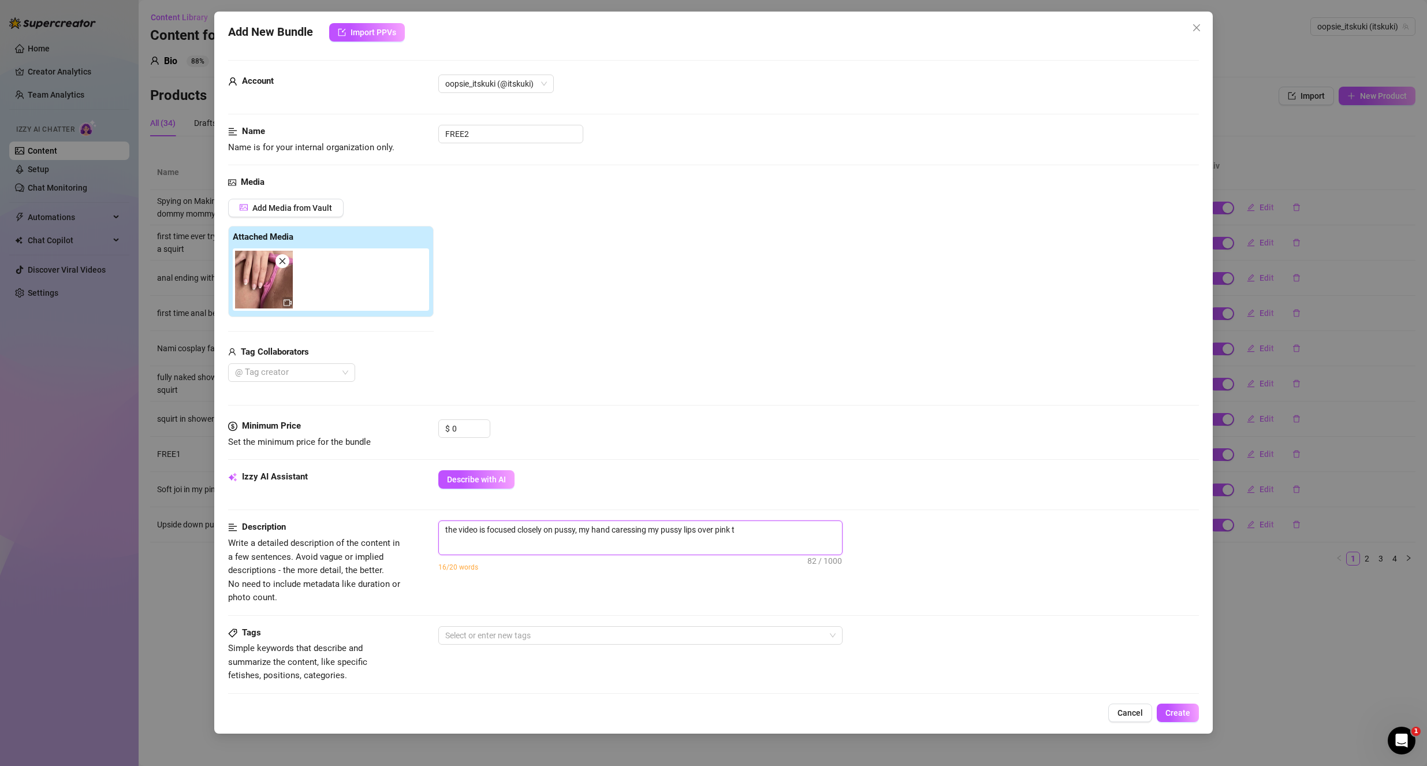
type textarea "the video is focused closely on pussy, my hand caressing my pussy lips over pink"
type textarea "the video is focused closely on pussy, my hand caressing my pussy lips over pin"
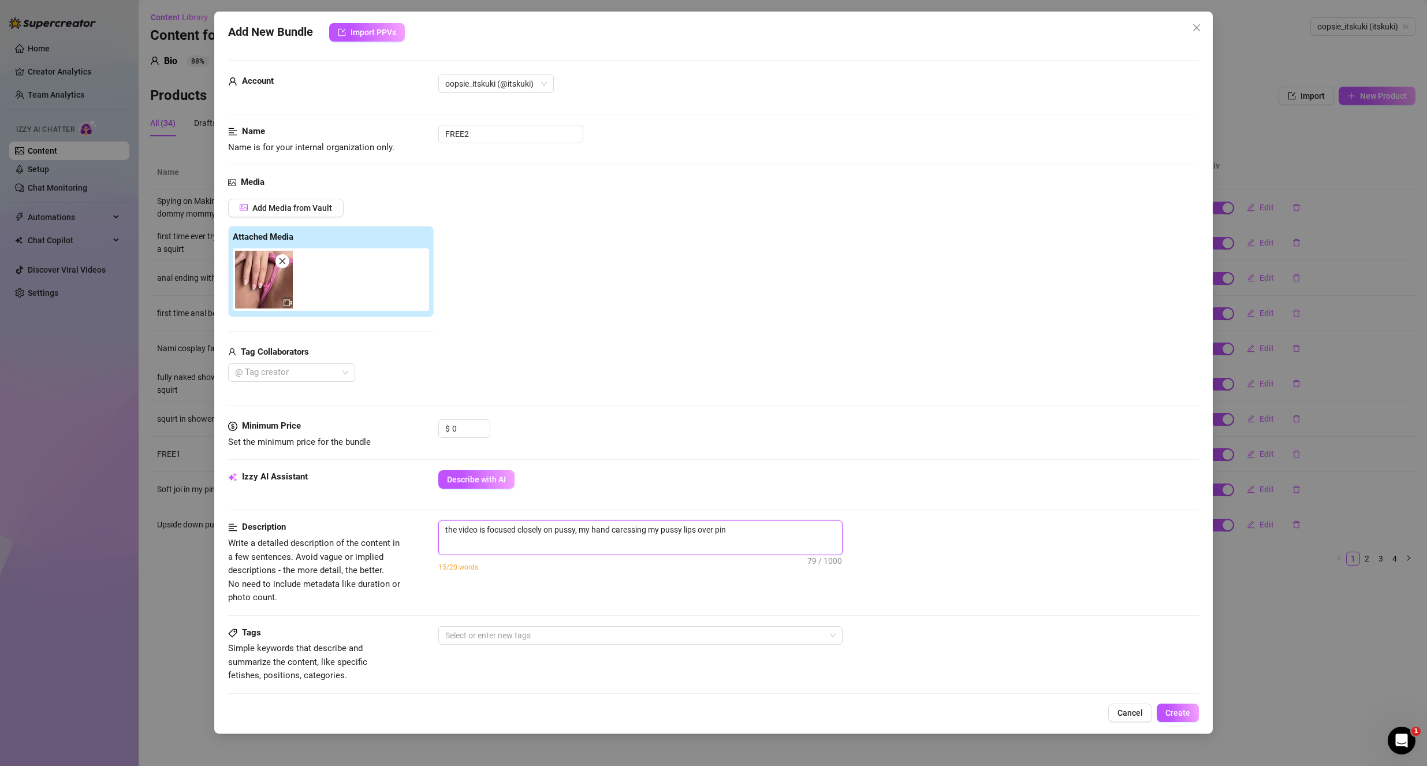
type textarea "the video is focused closely on pussy, my hand caressing my pussy lips over pi"
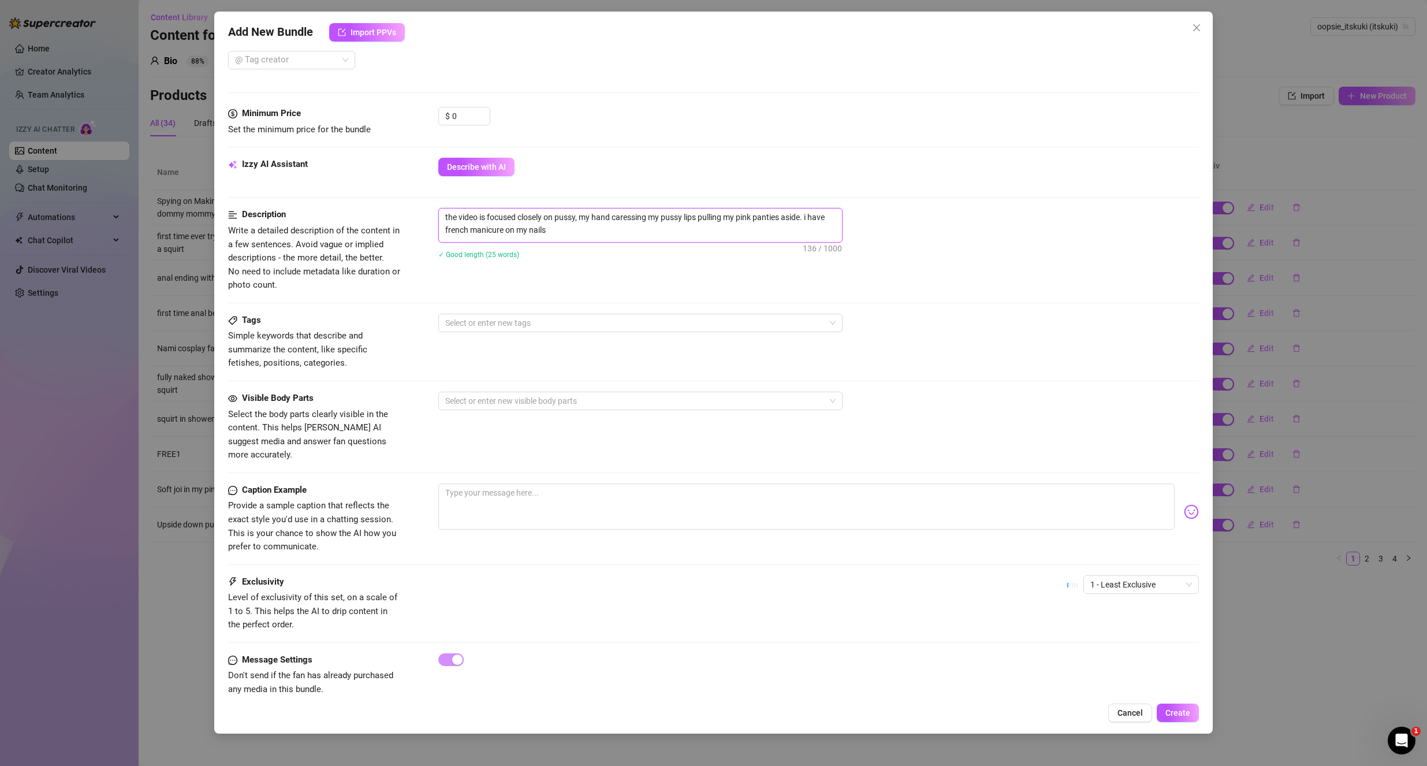
scroll to position [320, 0]
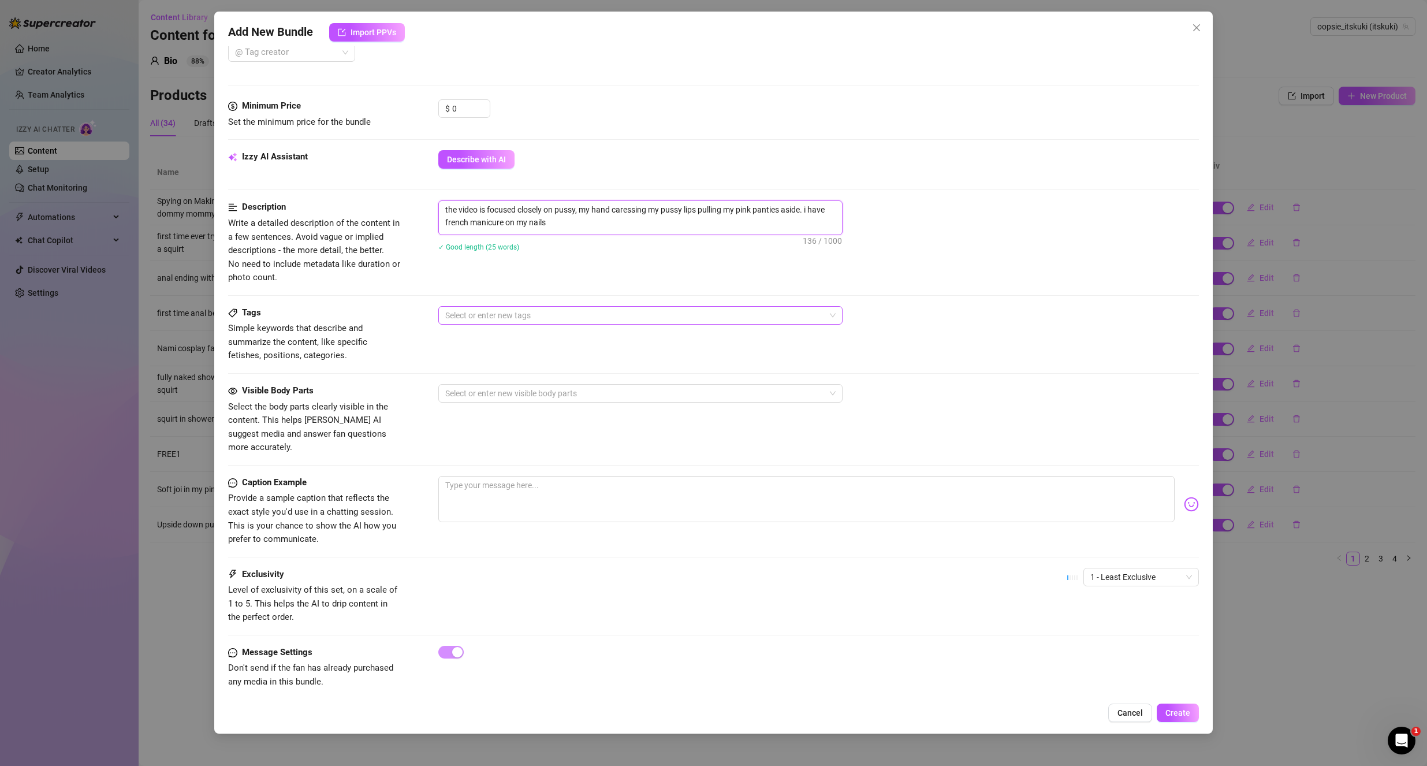
click at [494, 307] on div at bounding box center [634, 315] width 387 height 16
click at [718, 434] on div "Visible Body Parts Select the body parts clearly visible in the content. This h…" at bounding box center [713, 419] width 971 height 70
click at [473, 392] on div at bounding box center [634, 393] width 387 height 16
click at [508, 471] on div "Pussy (Frontal)" at bounding box center [640, 471] width 386 height 13
click at [487, 464] on div "Pussy (Frontal)" at bounding box center [641, 471] width 400 height 18
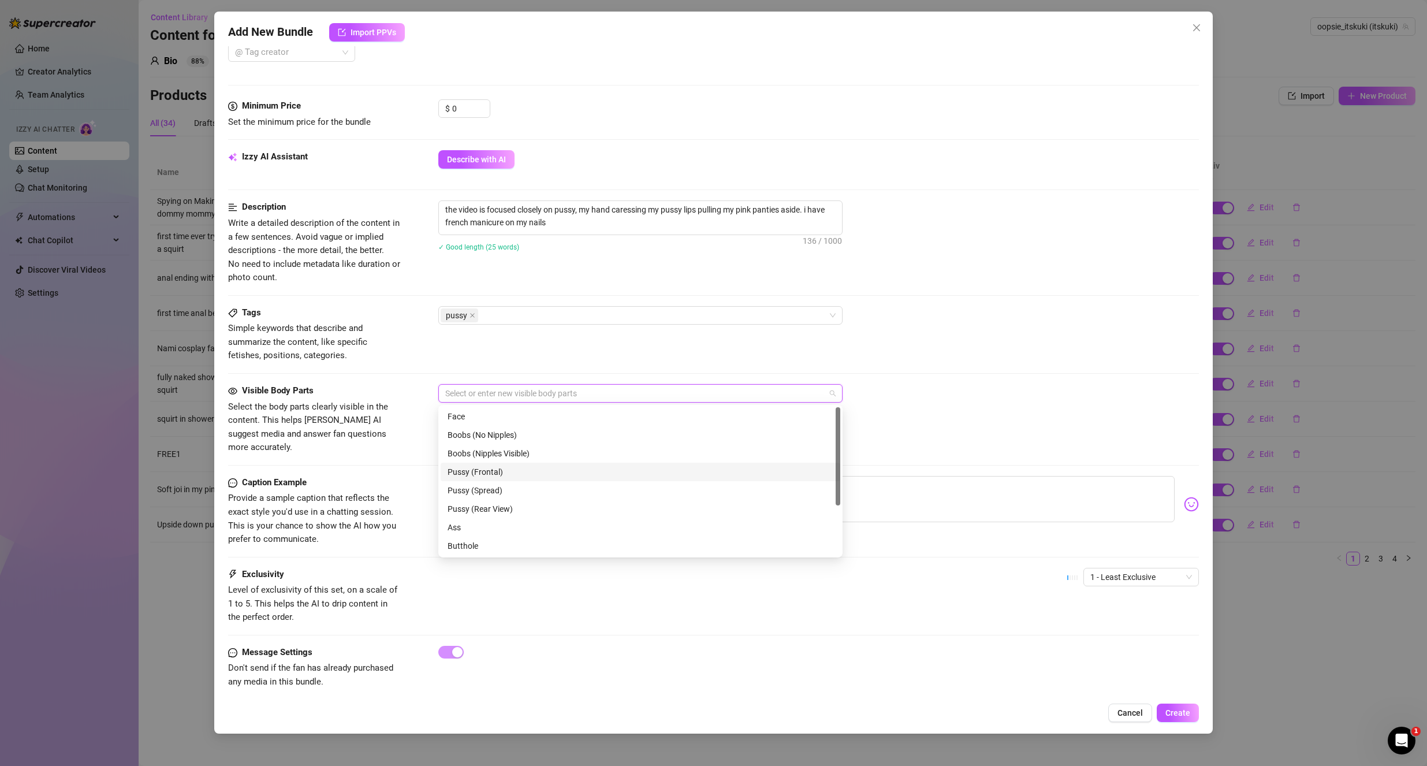
click at [510, 471] on div "Pussy (Frontal)" at bounding box center [640, 471] width 386 height 13
click at [656, 652] on div "Message Settings Don't send if the fan has already purchased any media in this …" at bounding box center [713, 667] width 971 height 43
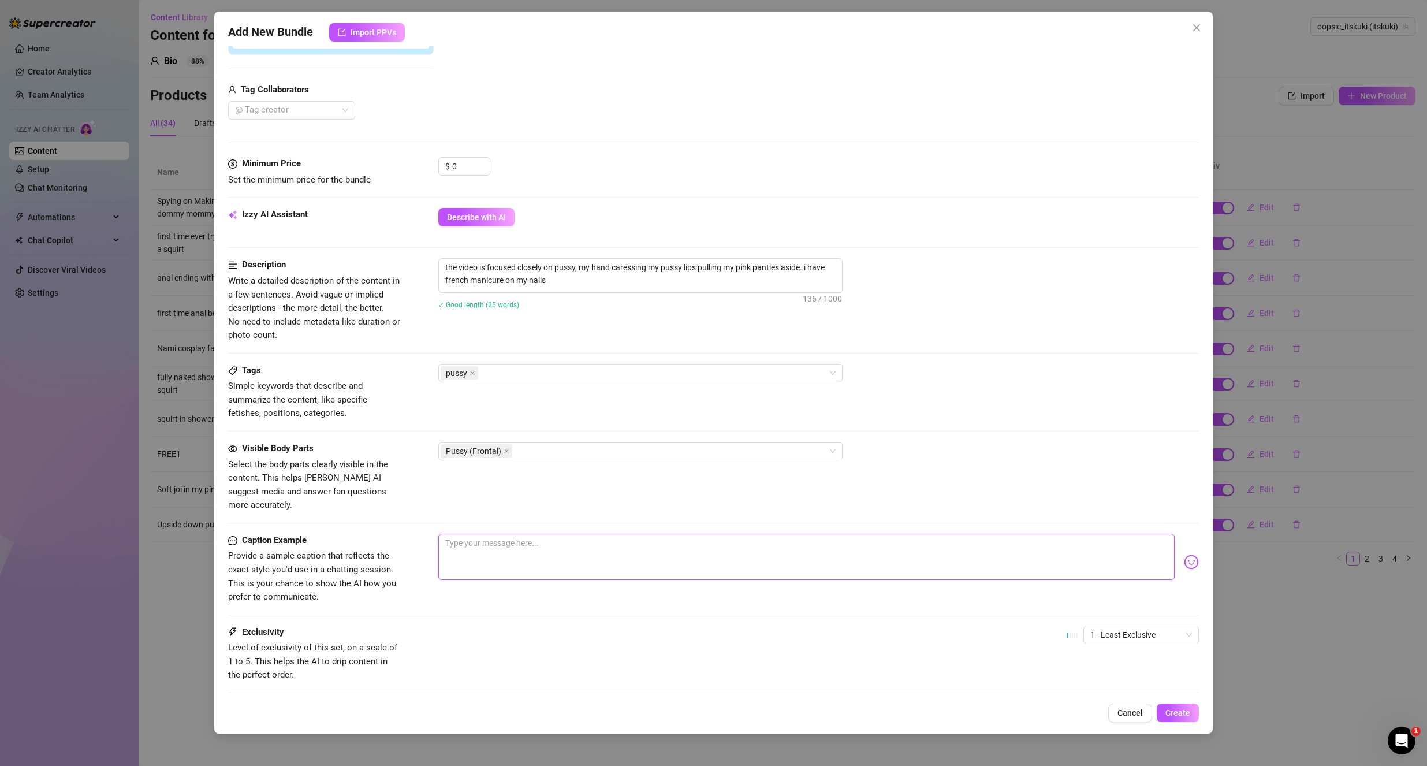
click at [509, 544] on textarea at bounding box center [806, 557] width 737 height 46
click at [611, 543] on textarea "wanna feel how wet it is?" at bounding box center [806, 557] width 737 height 46
paste textarea "👅"
click at [1185, 714] on span "Create" at bounding box center [1177, 712] width 25 height 9
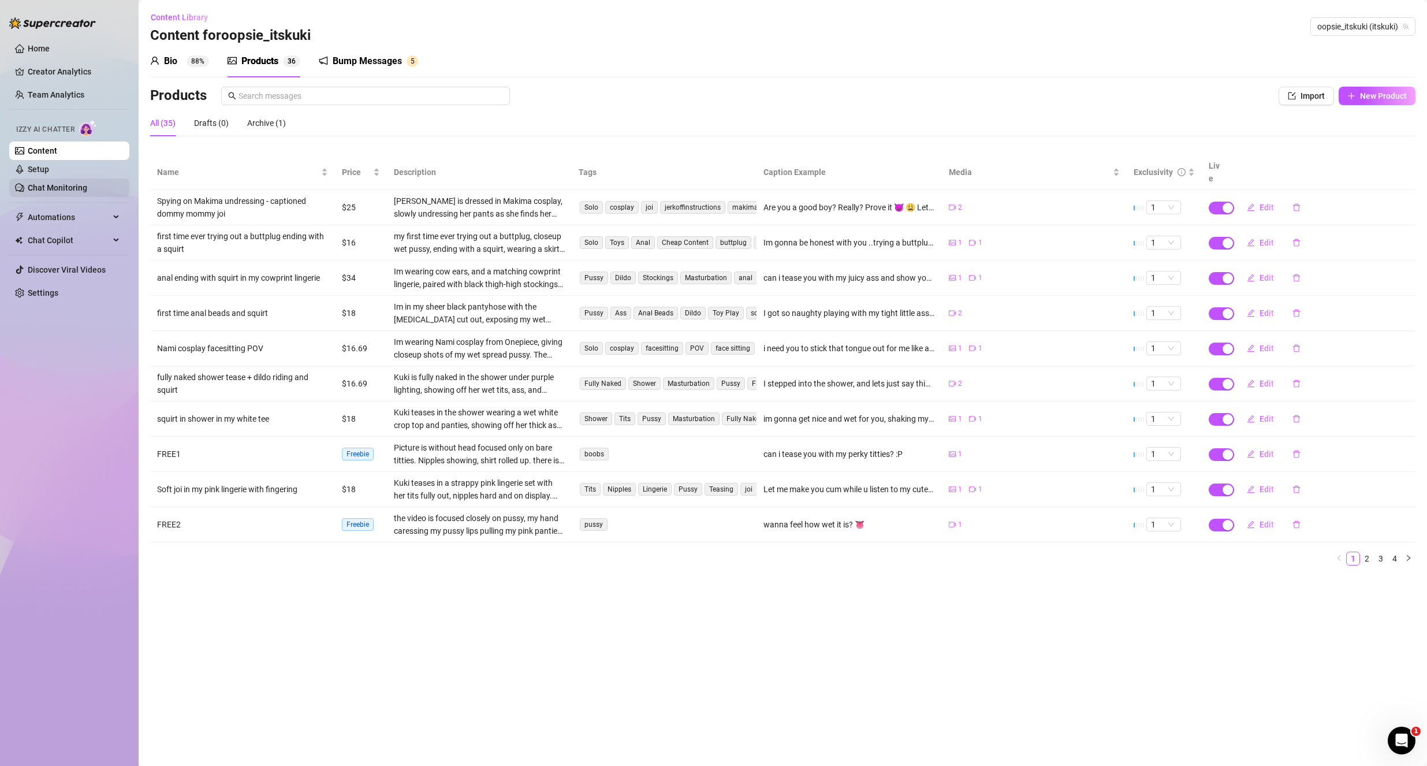
click at [58, 189] on link "Chat Monitoring" at bounding box center [57, 187] width 59 height 9
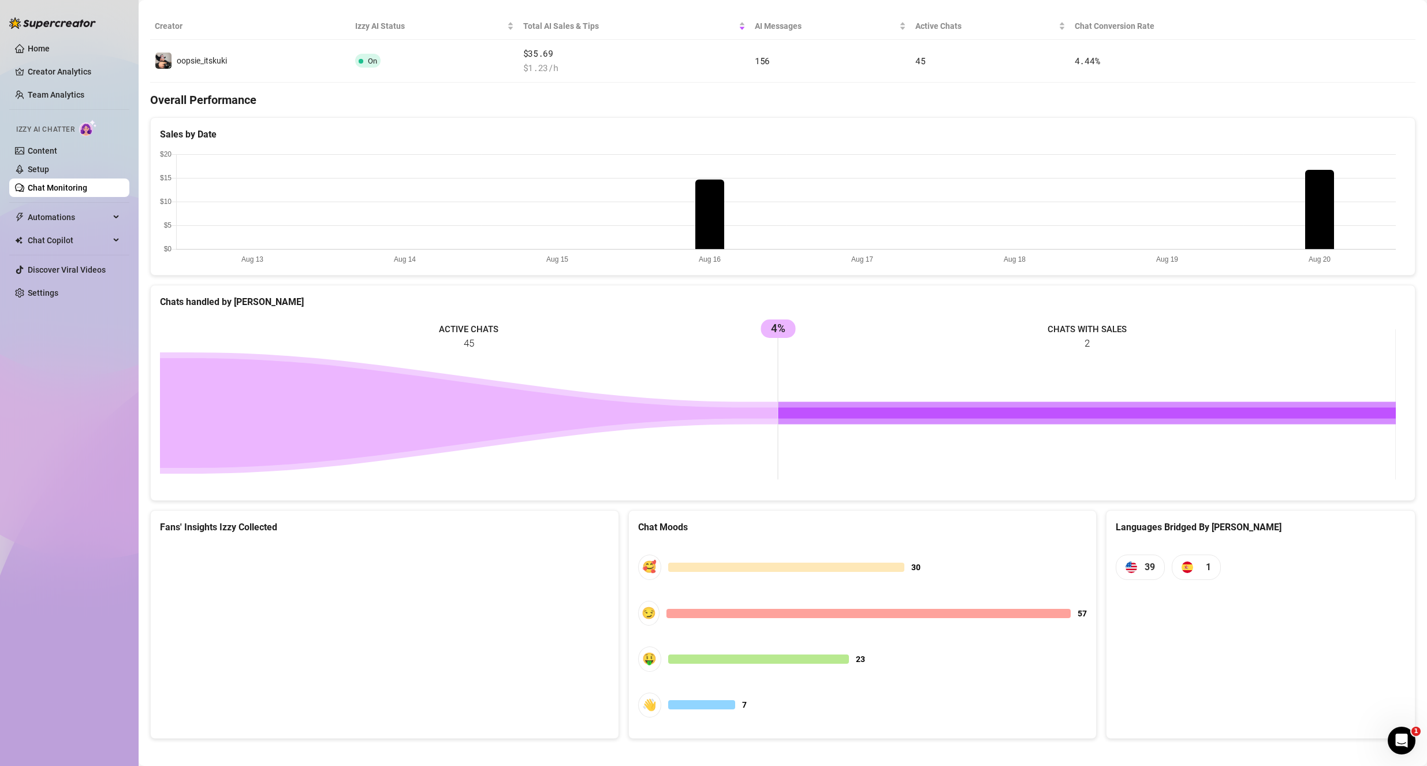
scroll to position [224, 0]
